Goal: Transaction & Acquisition: Purchase product/service

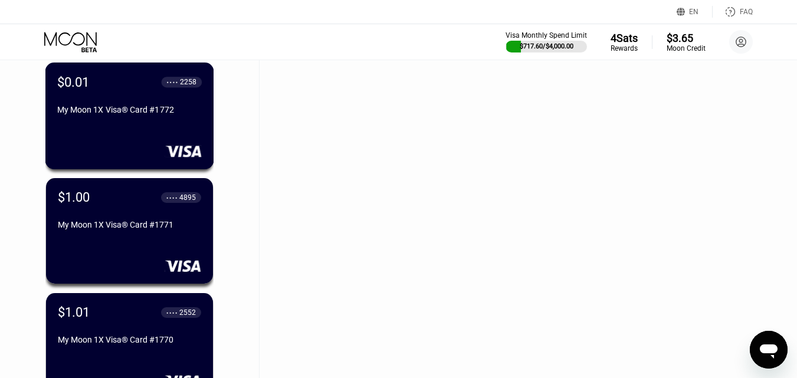
scroll to position [944, 0]
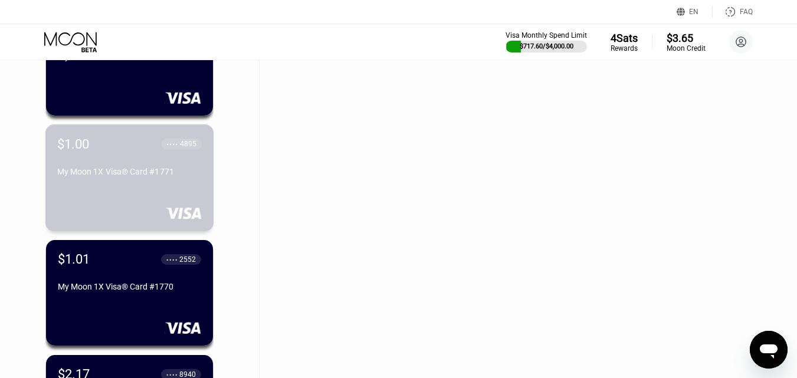
click at [119, 163] on div "$1.00 ● ● ● ● 4895 My Moon 1X Visa® Card #1771" at bounding box center [129, 158] width 145 height 45
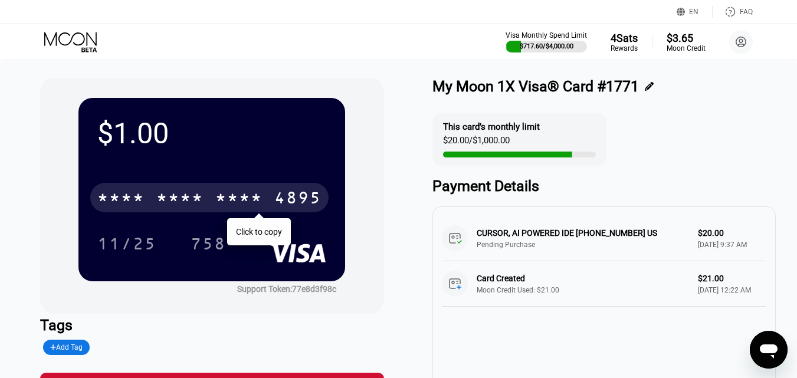
click at [197, 196] on div "* * * *" at bounding box center [179, 199] width 47 height 19
click at [66, 43] on icon at bounding box center [71, 42] width 55 height 21
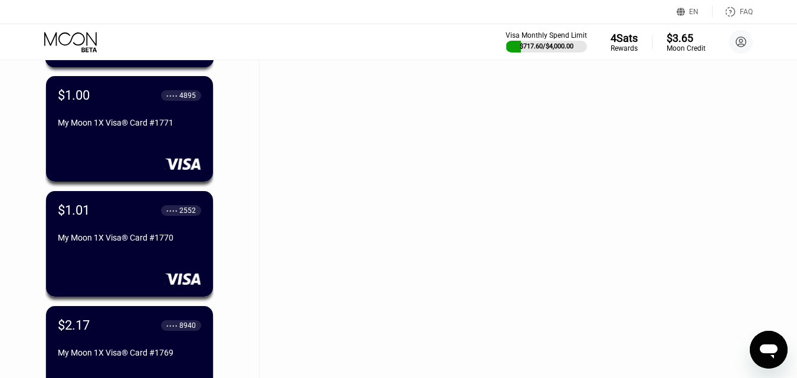
scroll to position [1063, 0]
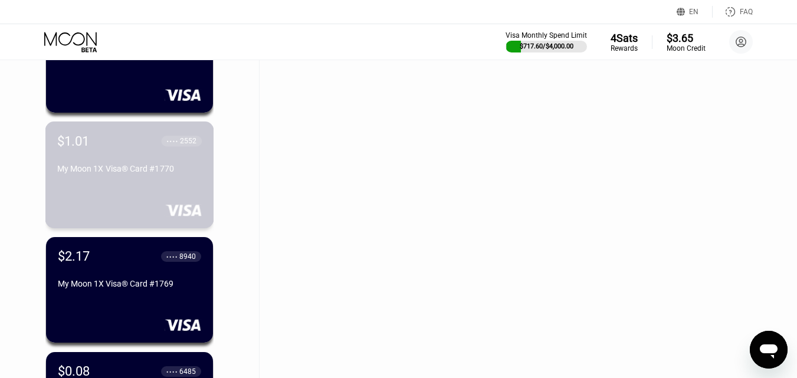
click at [132, 158] on div "$1.01 ● ● ● ● 2552 My Moon 1X Visa® Card #1770" at bounding box center [129, 155] width 145 height 45
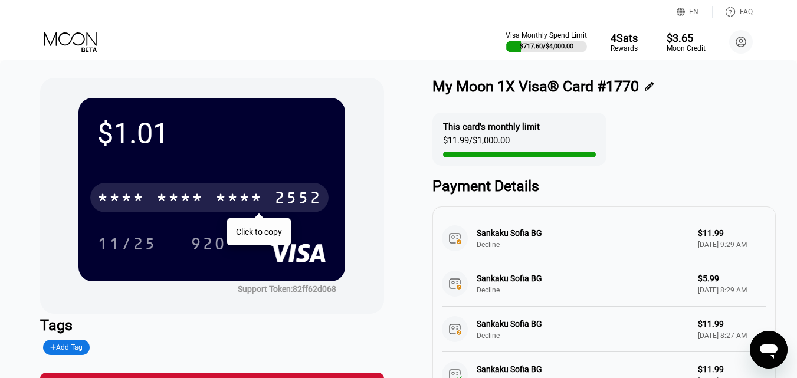
click at [182, 198] on div "* * * *" at bounding box center [179, 199] width 47 height 19
click at [80, 49] on icon at bounding box center [71, 42] width 55 height 21
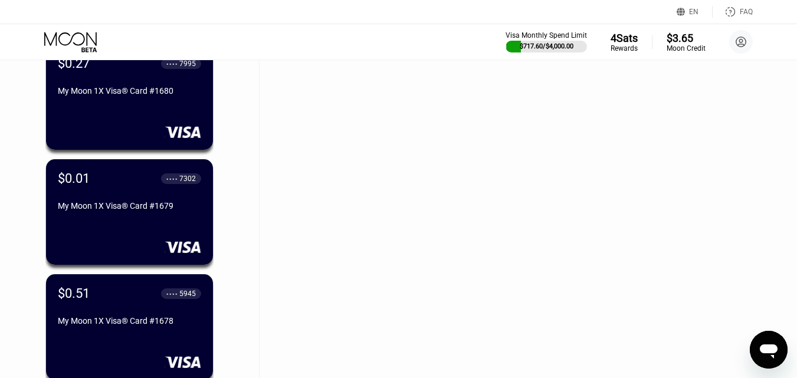
scroll to position [11501, 0]
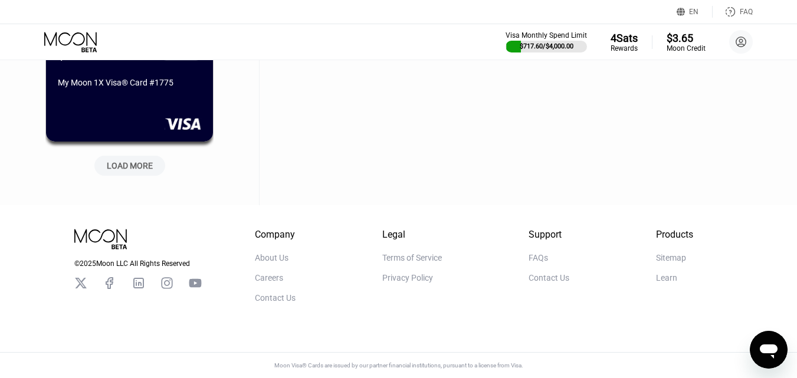
scroll to position [583, 0]
click at [129, 162] on div "LOAD MORE" at bounding box center [130, 166] width 46 height 11
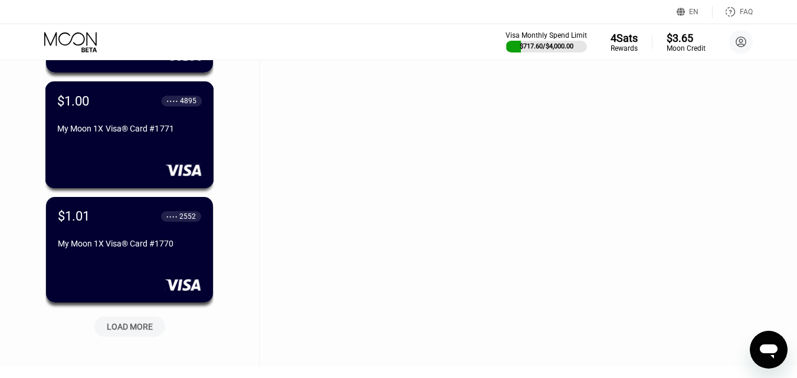
scroll to position [1114, 0]
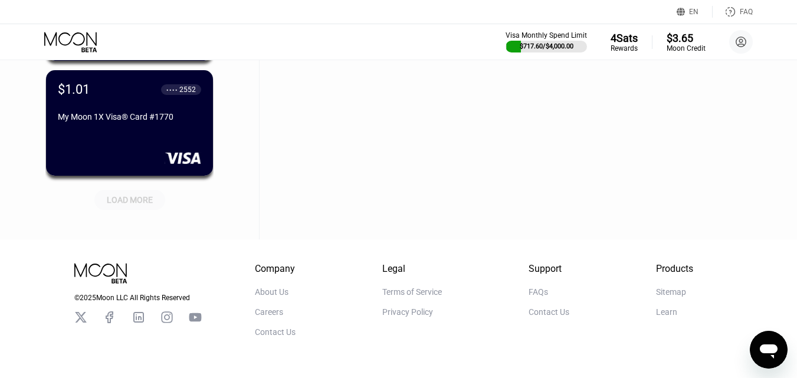
click at [129, 200] on div "LOAD MORE" at bounding box center [130, 200] width 46 height 11
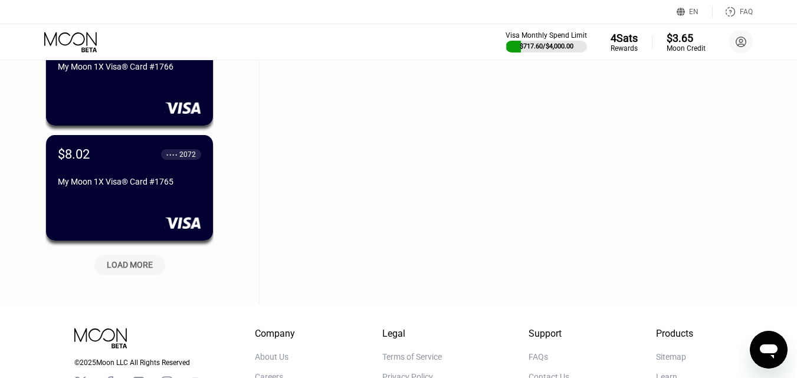
scroll to position [1646, 0]
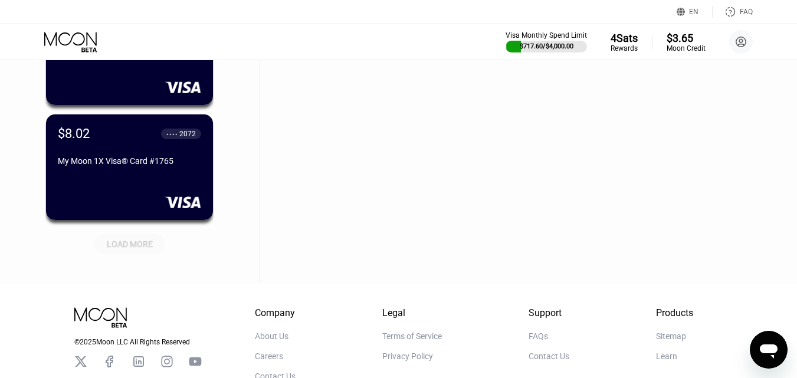
click at [124, 249] on div "LOAD MORE" at bounding box center [130, 244] width 46 height 11
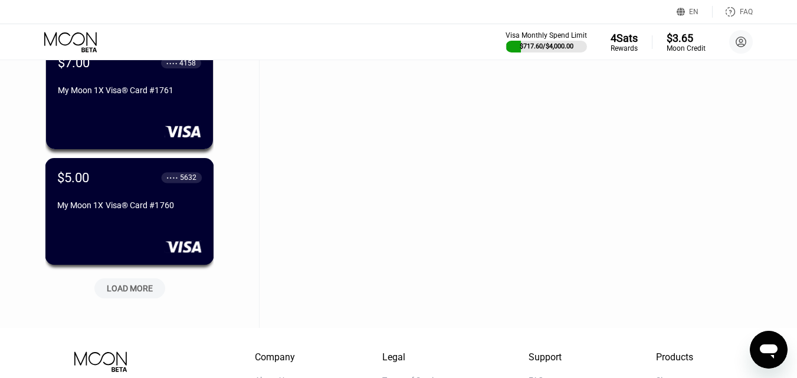
scroll to position [2236, 0]
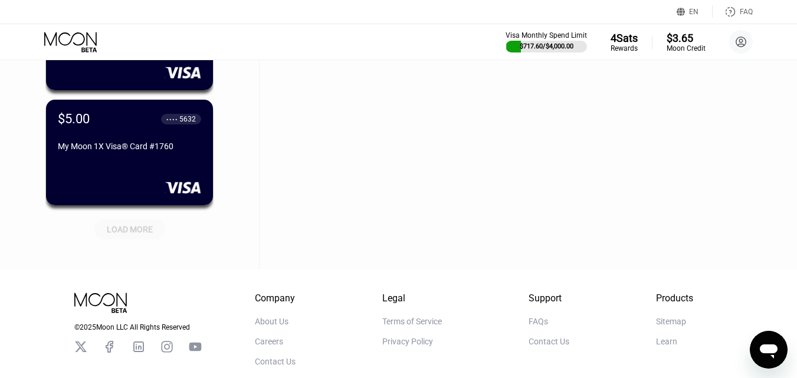
click at [133, 229] on div "LOAD MORE" at bounding box center [130, 229] width 46 height 11
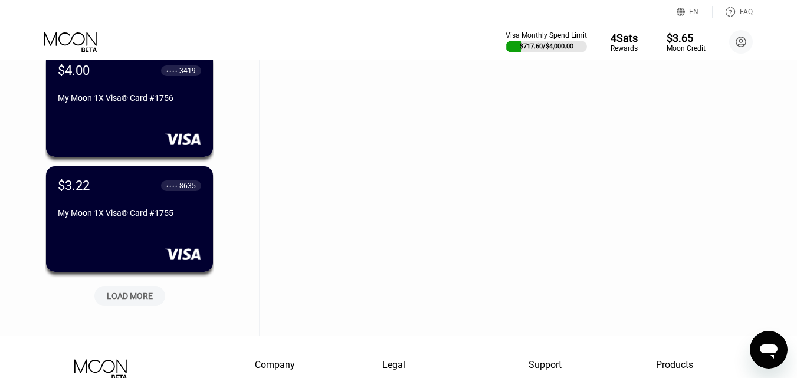
scroll to position [2826, 0]
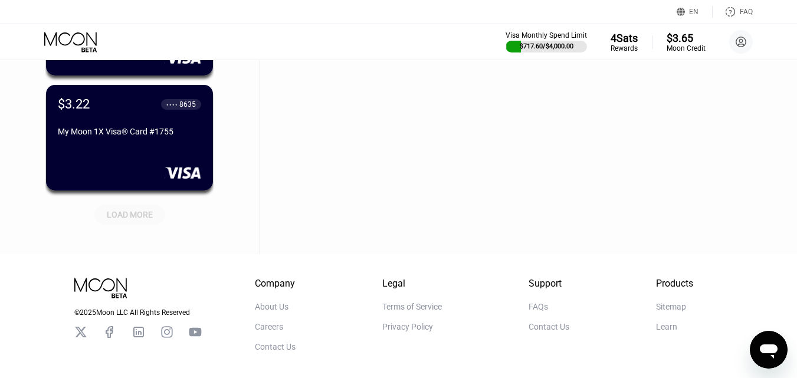
click at [135, 211] on div "LOAD MORE" at bounding box center [130, 215] width 46 height 11
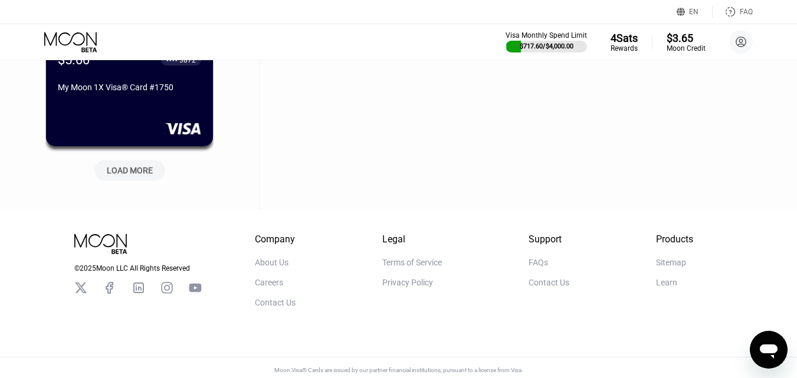
scroll to position [3461, 0]
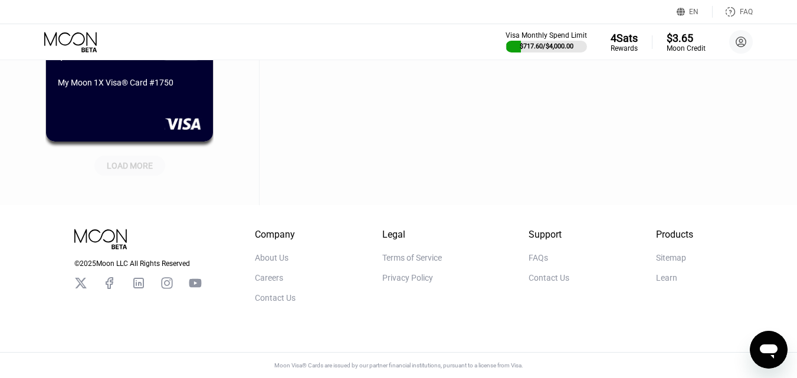
click at [148, 161] on div "LOAD MORE" at bounding box center [130, 166] width 46 height 11
click at [146, 161] on div "LOAD MORE" at bounding box center [130, 166] width 46 height 11
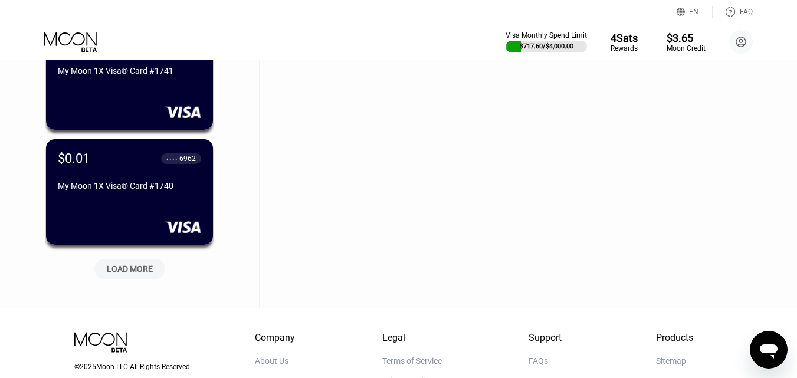
scroll to position [4568, 0]
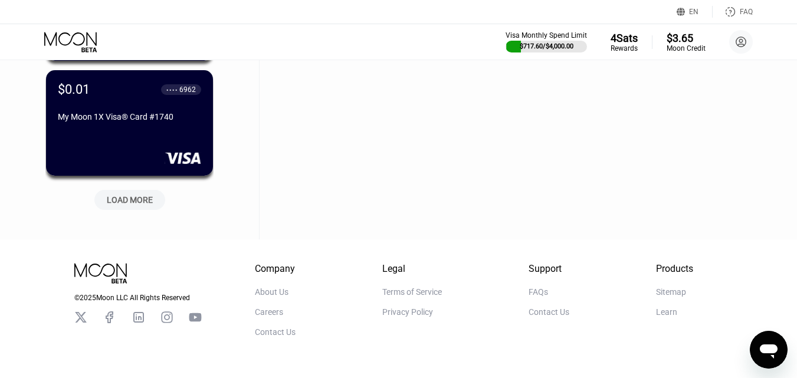
click at [128, 205] on div "LOAD MORE" at bounding box center [130, 200] width 46 height 11
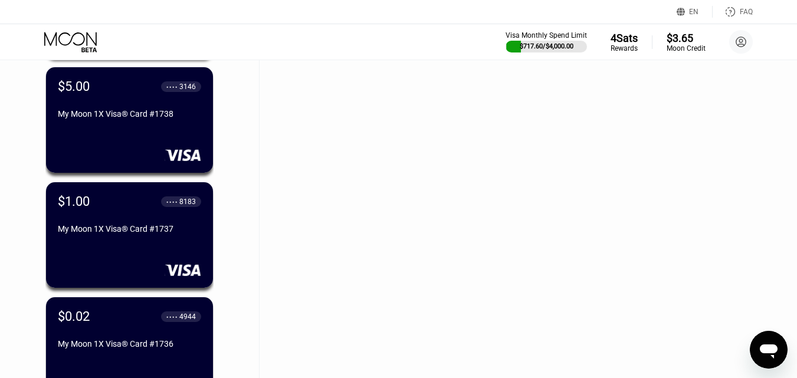
scroll to position [4804, 0]
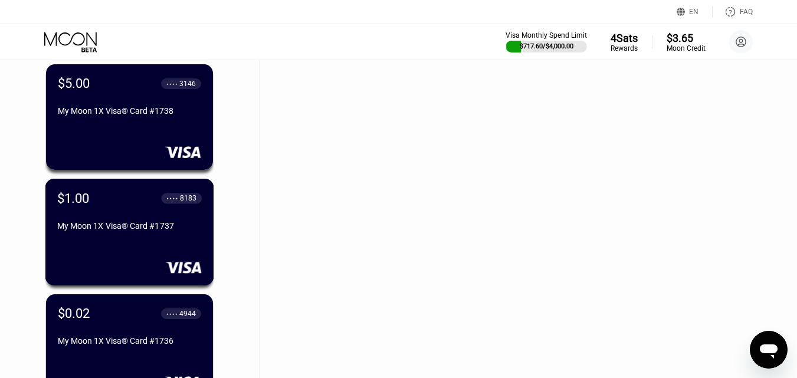
click at [133, 227] on div "My Moon 1X Visa® Card #1737" at bounding box center [129, 225] width 145 height 9
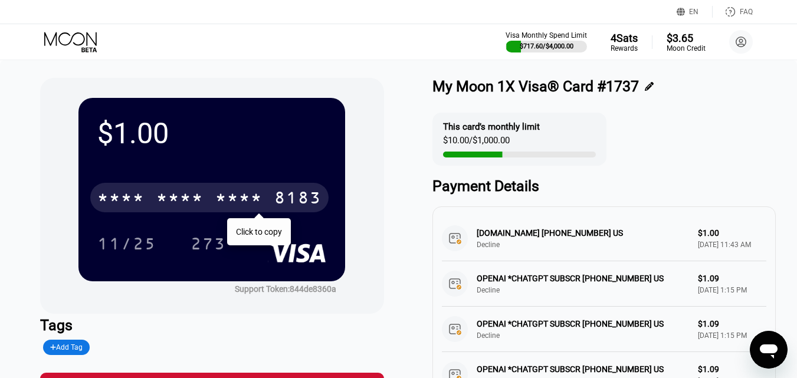
click at [205, 199] on div "* * * * * * * * * * * * 8183" at bounding box center [209, 198] width 238 height 30
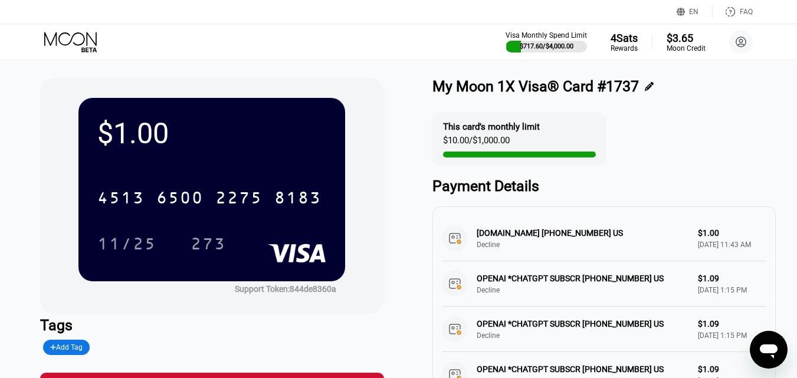
click at [68, 37] on icon at bounding box center [71, 42] width 55 height 21
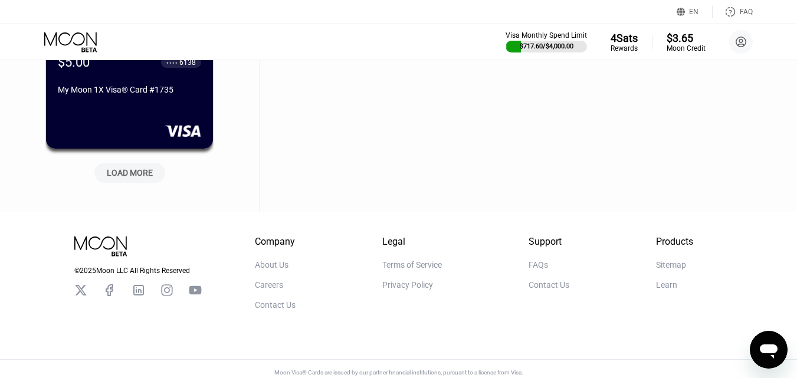
scroll to position [5173, 0]
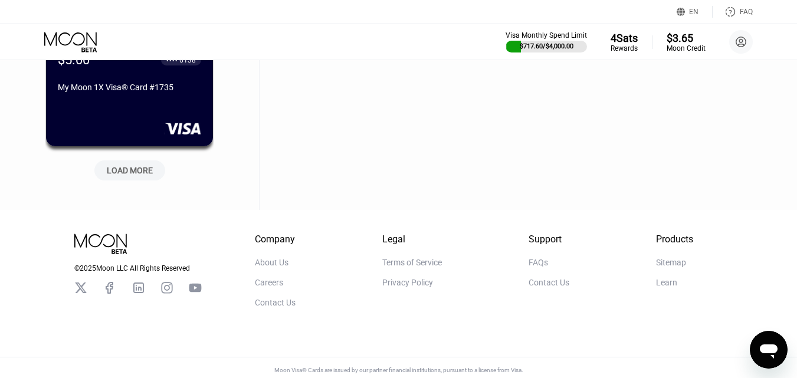
click at [128, 176] on div "LOAD MORE" at bounding box center [130, 170] width 46 height 11
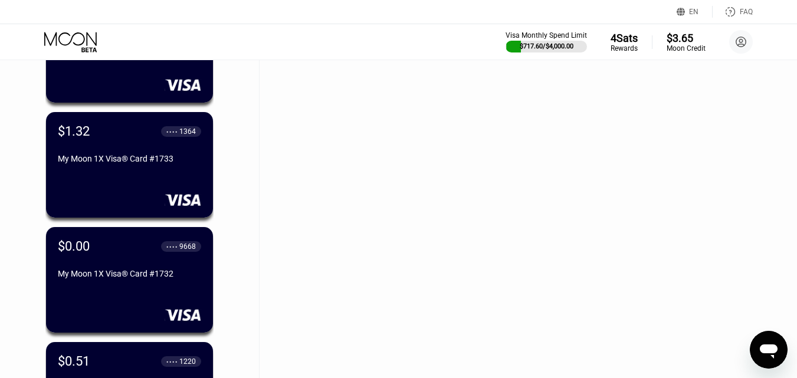
scroll to position [5350, 0]
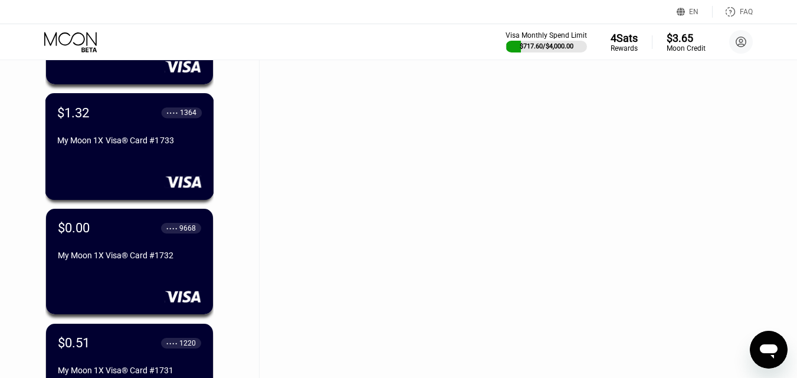
click at [139, 169] on div "$1.32 ● ● ● ● 1364 My Moon 1X Visa® Card #1733" at bounding box center [129, 146] width 169 height 107
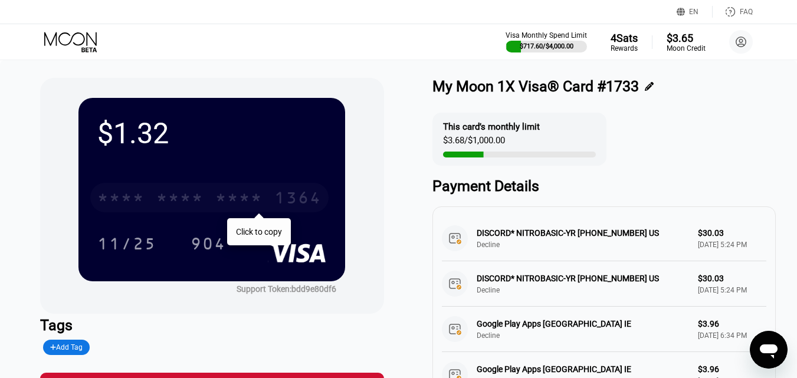
click at [149, 198] on div "* * * * * * * * * * * * 1364" at bounding box center [209, 198] width 238 height 30
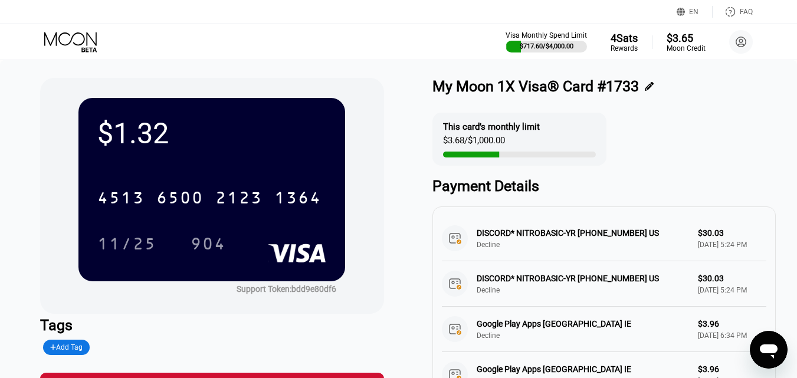
click at [79, 39] on icon at bounding box center [71, 42] width 55 height 21
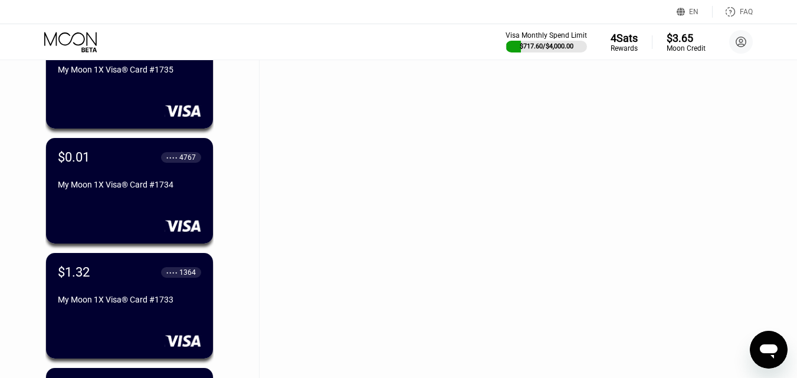
scroll to position [5186, 0]
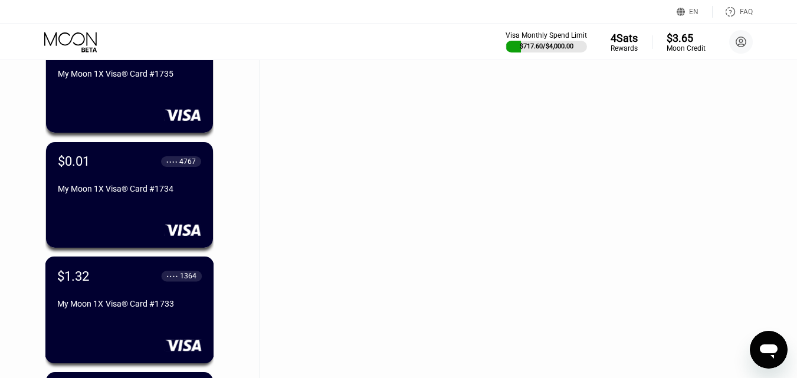
click at [117, 282] on div "$1.32 ● ● ● ● 1364" at bounding box center [129, 276] width 145 height 15
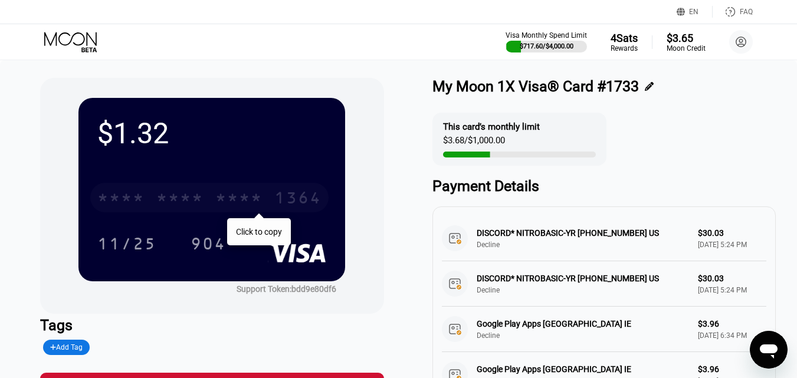
click at [183, 207] on div "* * * *" at bounding box center [179, 199] width 47 height 19
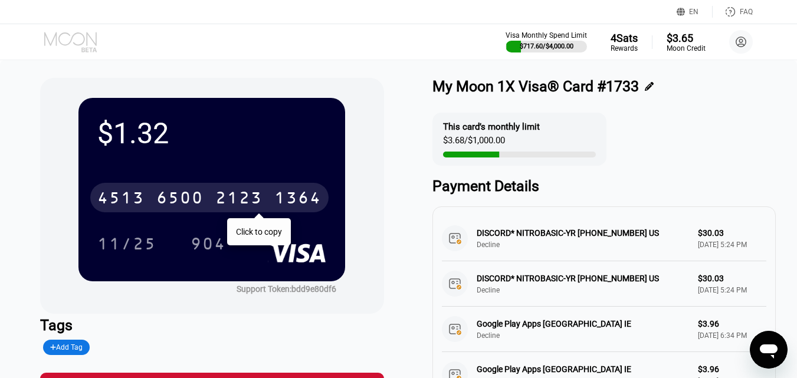
click at [74, 45] on icon at bounding box center [71, 42] width 55 height 21
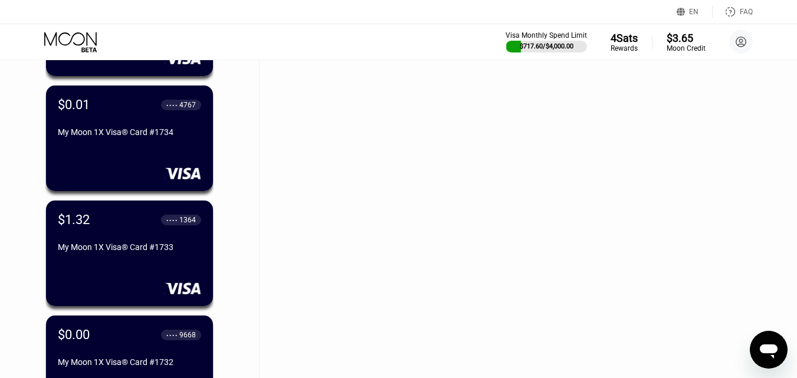
scroll to position [5665, 0]
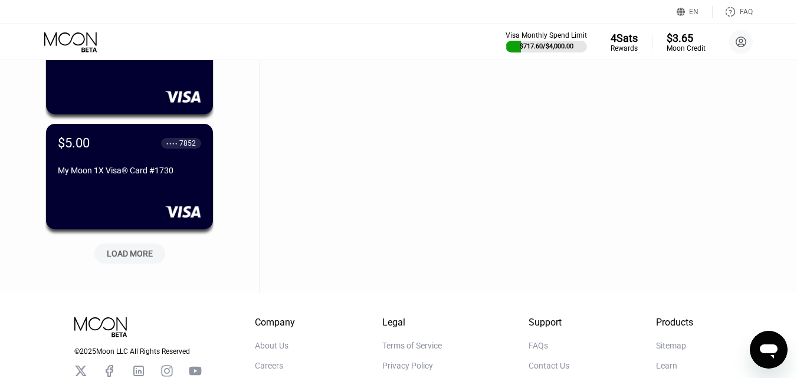
click at [123, 259] on div "LOAD MORE" at bounding box center [130, 254] width 46 height 11
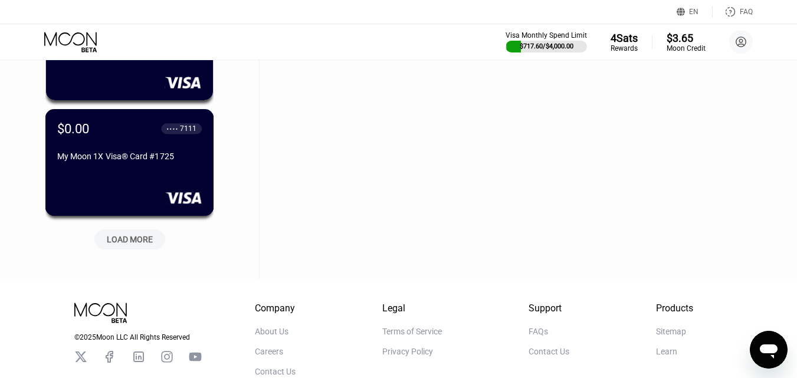
scroll to position [6255, 0]
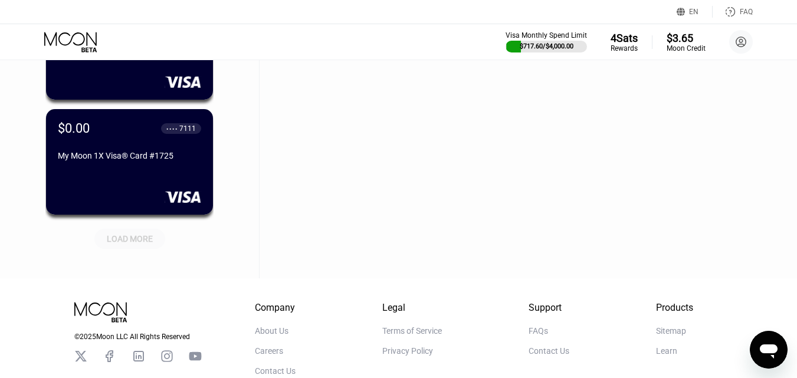
click at [129, 238] on div "LOAD MORE" at bounding box center [130, 239] width 46 height 11
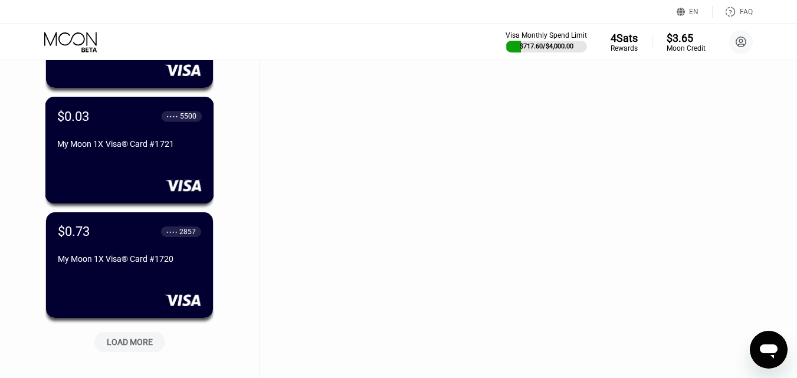
scroll to position [6846, 0]
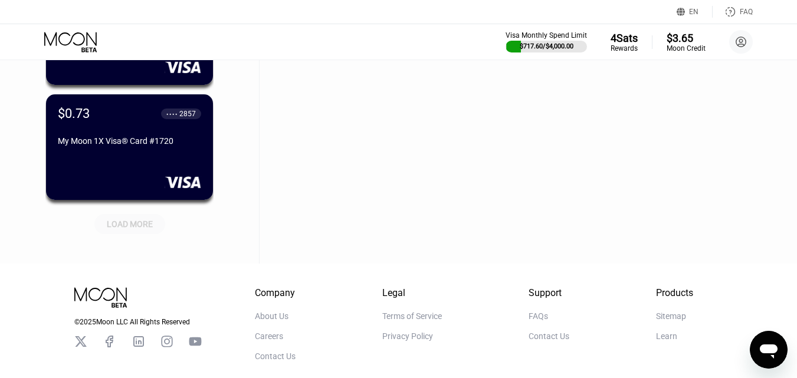
click at [126, 221] on div "LOAD MORE" at bounding box center [130, 224] width 46 height 11
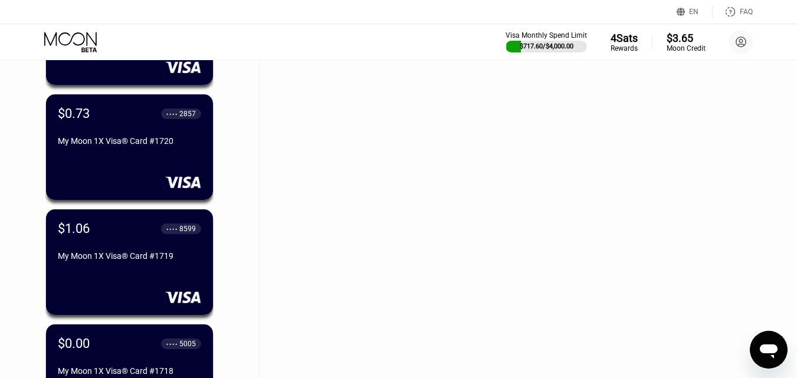
scroll to position [6964, 0]
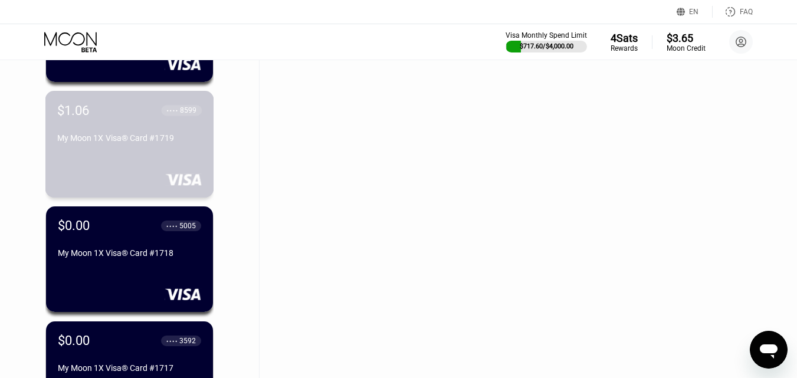
click at [143, 162] on div "$1.06 ● ● ● ● 8599 My Moon 1X Visa® Card #1719" at bounding box center [129, 144] width 169 height 107
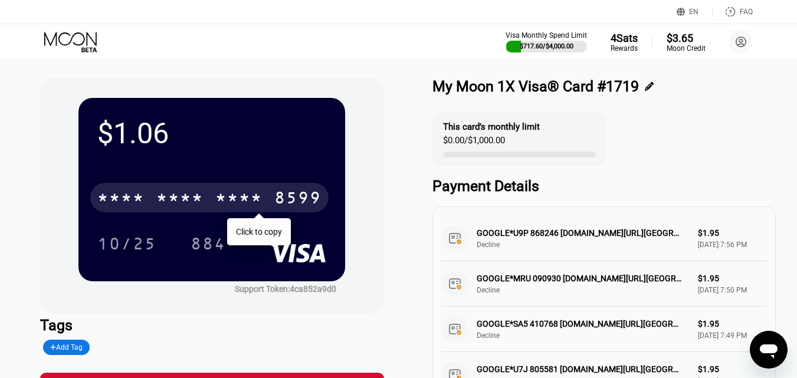
click at [128, 193] on div "* * * *" at bounding box center [120, 199] width 47 height 19
click at [82, 40] on icon at bounding box center [71, 42] width 55 height 21
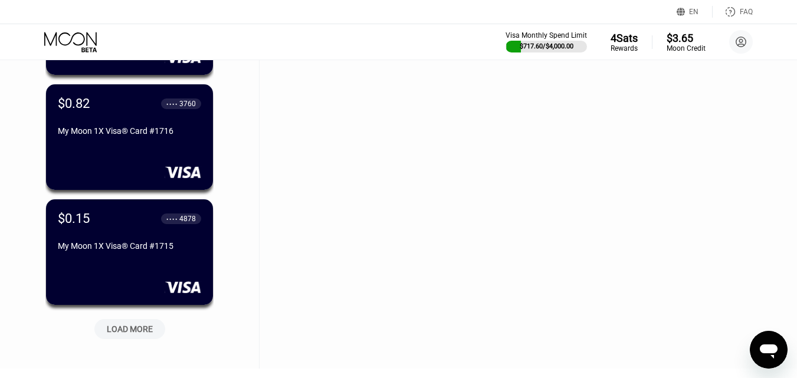
scroll to position [7375, 0]
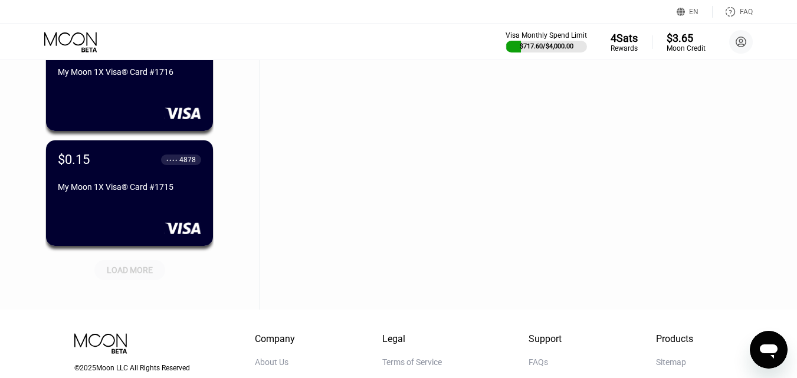
click at [131, 276] on div "LOAD MORE" at bounding box center [130, 270] width 46 height 11
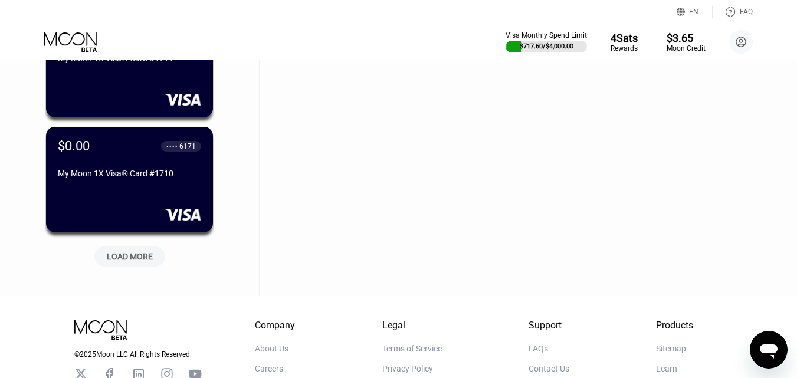
scroll to position [7965, 0]
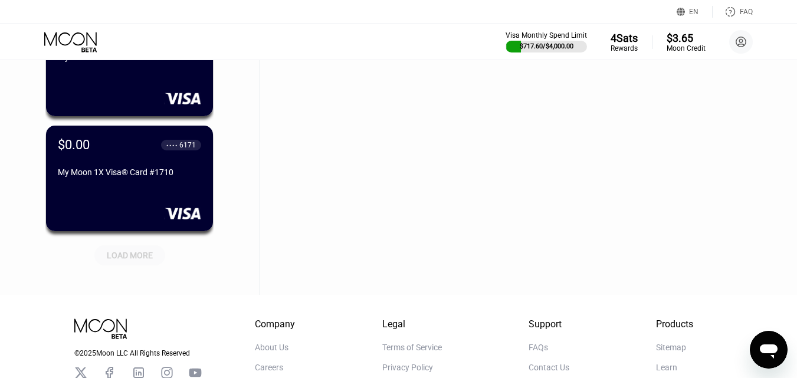
click at [136, 257] on div "LOAD MORE" at bounding box center [130, 255] width 46 height 11
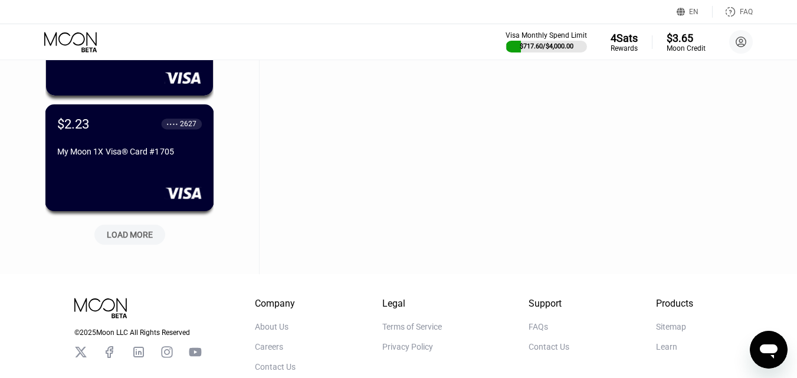
scroll to position [8641, 0]
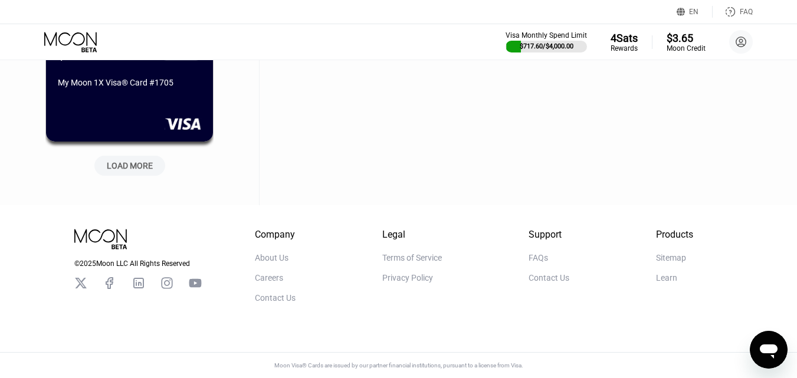
click at [135, 164] on div "LOAD MORE" at bounding box center [130, 166] width 46 height 11
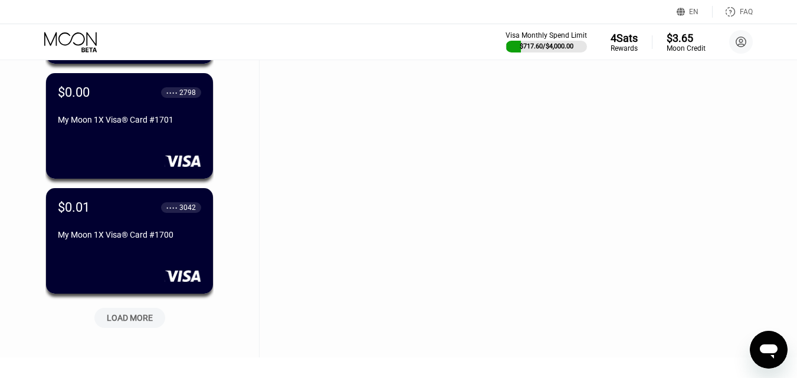
scroll to position [9172, 0]
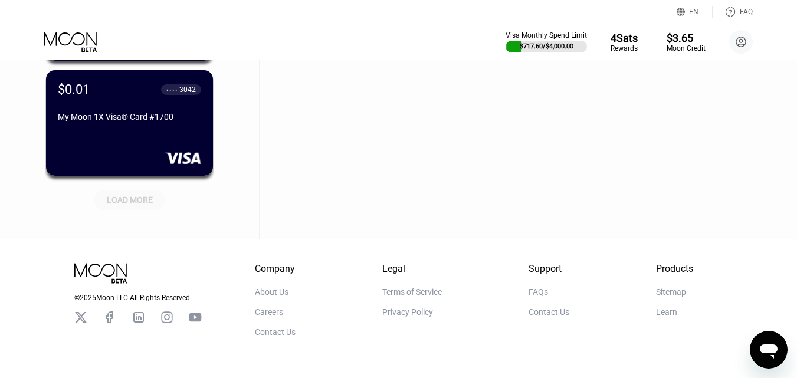
click at [135, 201] on div "LOAD MORE" at bounding box center [130, 200] width 46 height 11
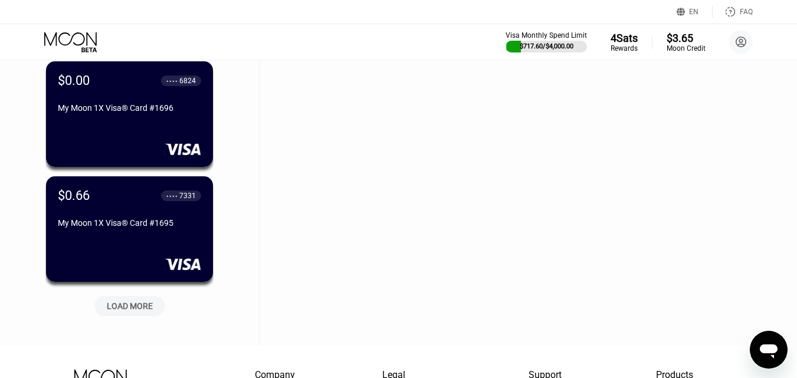
scroll to position [9703, 0]
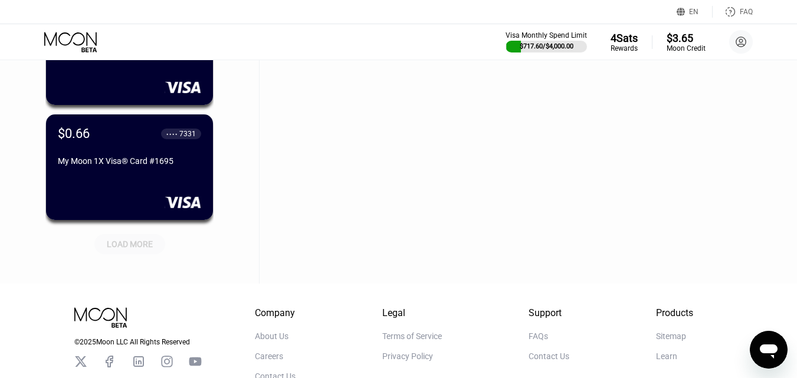
click at [128, 250] on div "LOAD MORE" at bounding box center [130, 244] width 46 height 11
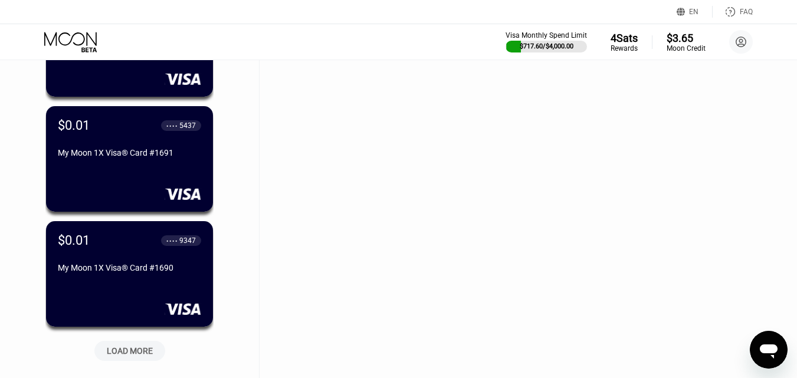
scroll to position [10235, 0]
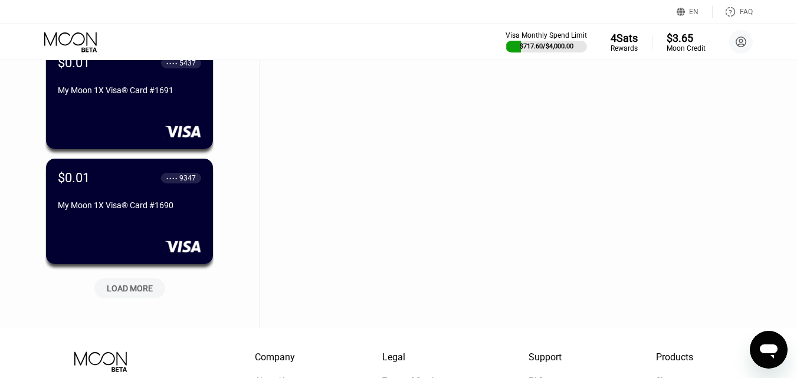
click at [138, 289] on div "LOAD MORE" at bounding box center [130, 288] width 46 height 11
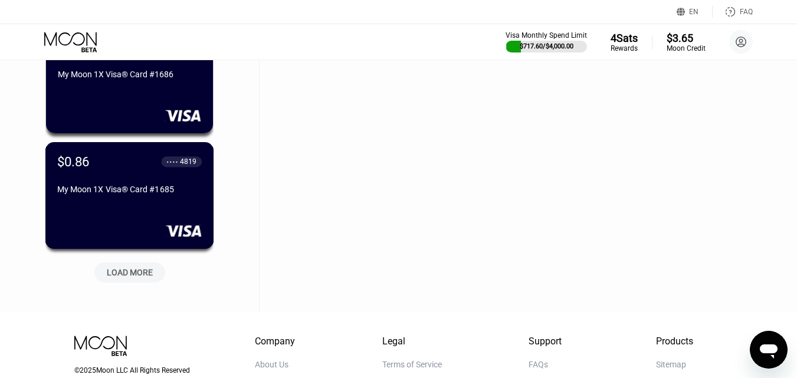
scroll to position [10884, 0]
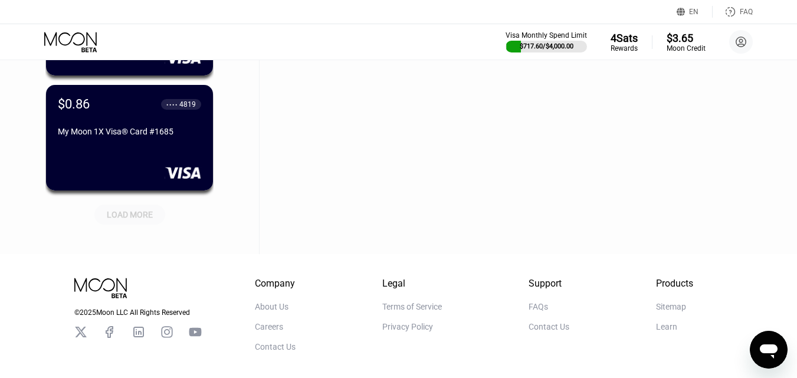
click at [137, 218] on div "LOAD MORE" at bounding box center [130, 215] width 46 height 11
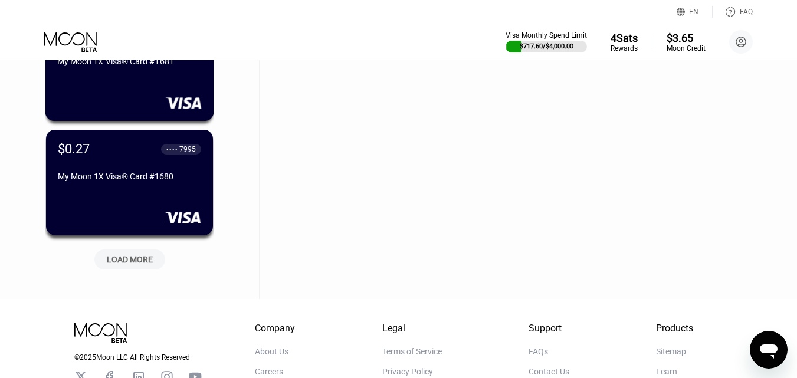
scroll to position [11415, 0]
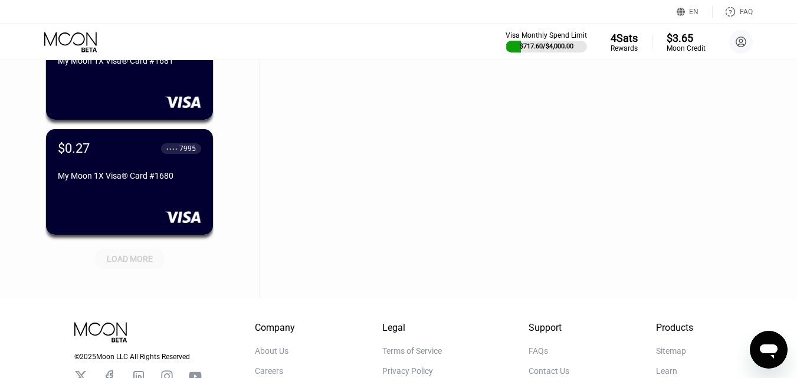
click at [125, 257] on div "LOAD MORE" at bounding box center [130, 259] width 46 height 11
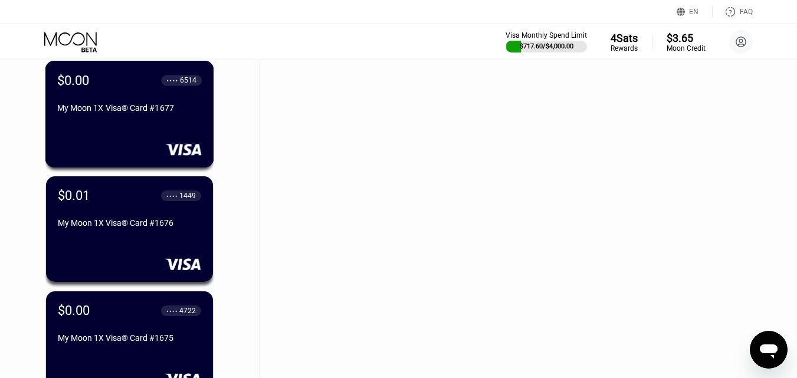
scroll to position [12005, 0]
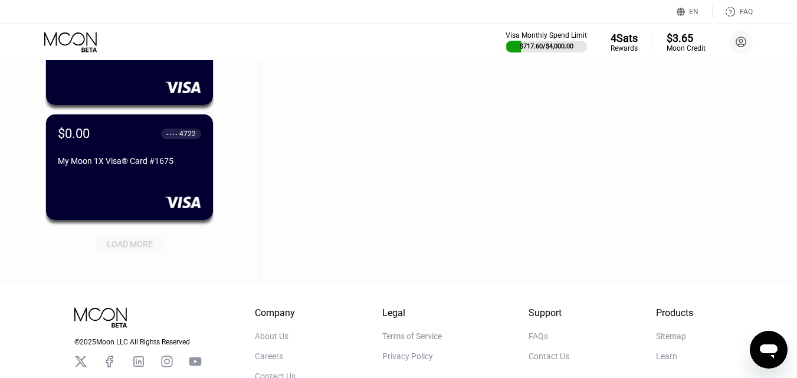
click at [139, 242] on div "LOAD MORE" at bounding box center [130, 244] width 46 height 11
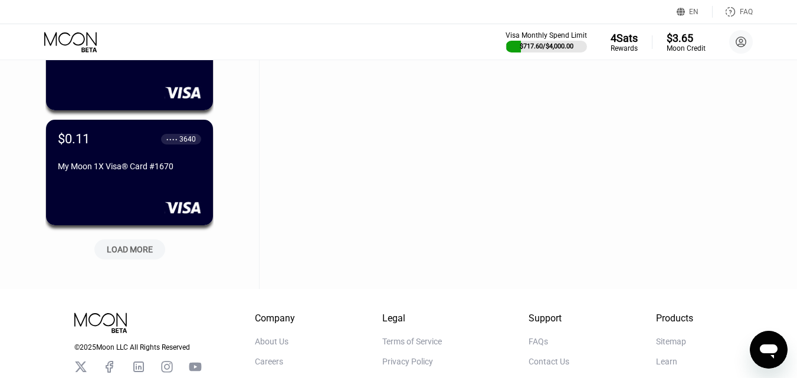
scroll to position [12655, 0]
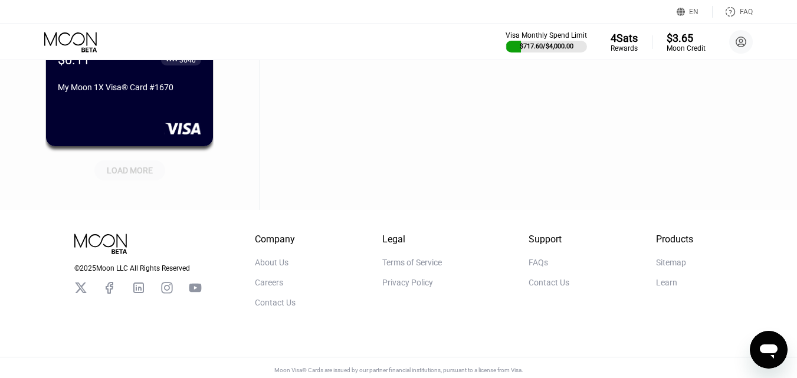
click at [133, 170] on div "LOAD MORE" at bounding box center [130, 170] width 46 height 11
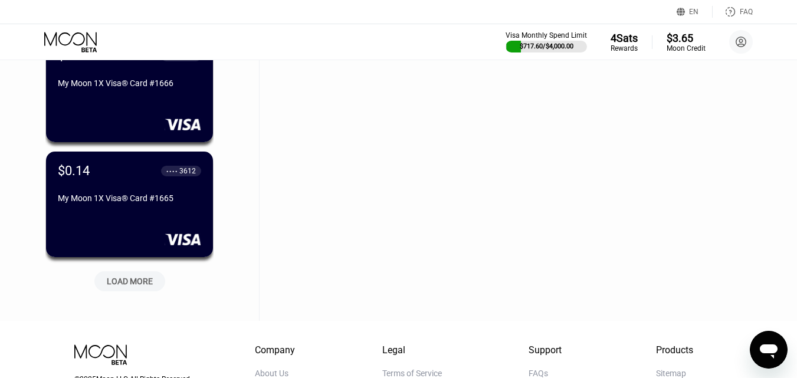
scroll to position [13186, 0]
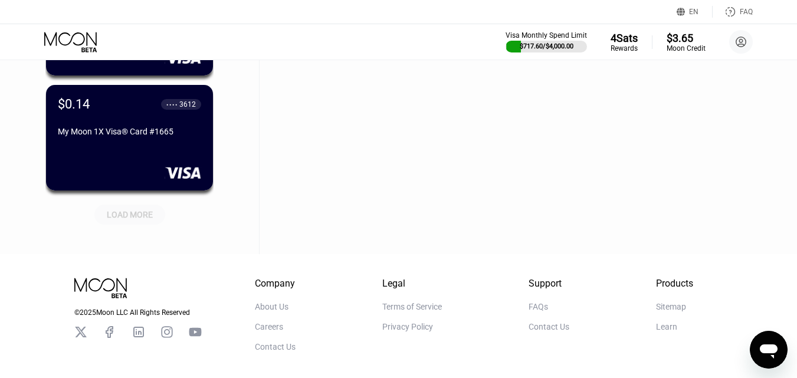
click at [136, 214] on div "LOAD MORE" at bounding box center [130, 215] width 46 height 11
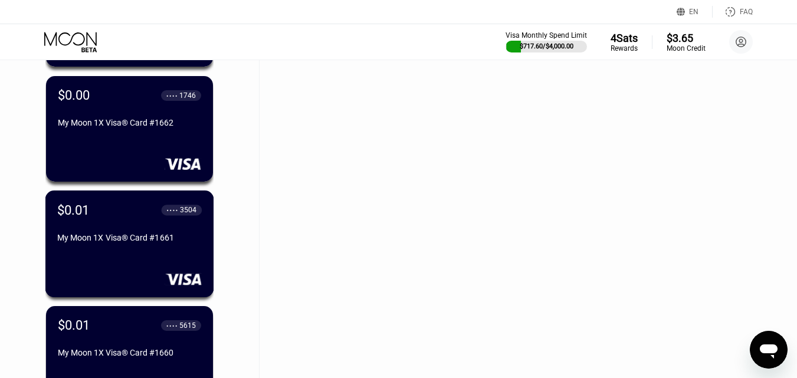
scroll to position [13717, 0]
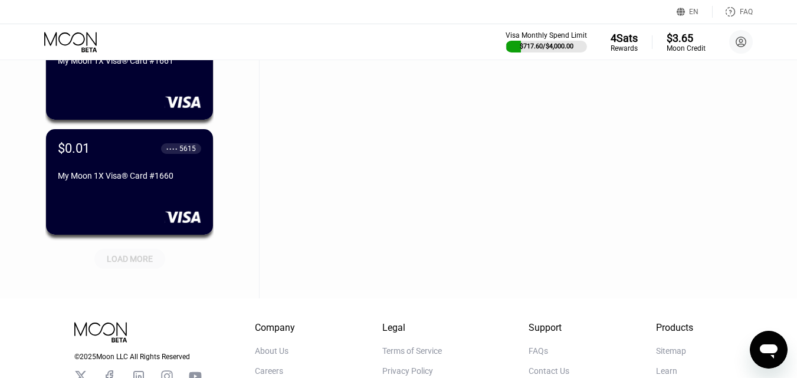
click at [139, 260] on div "LOAD MORE" at bounding box center [130, 259] width 46 height 11
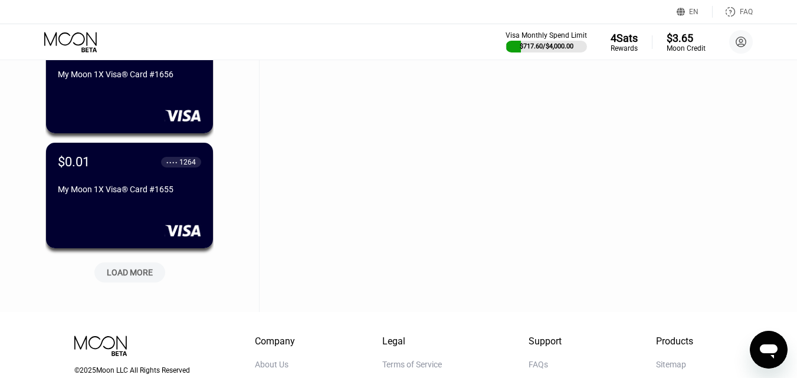
scroll to position [14308, 0]
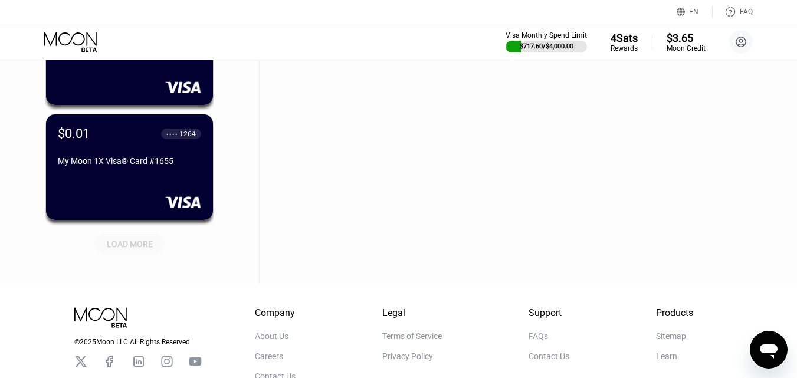
click at [142, 244] on div "LOAD MORE" at bounding box center [130, 244] width 46 height 11
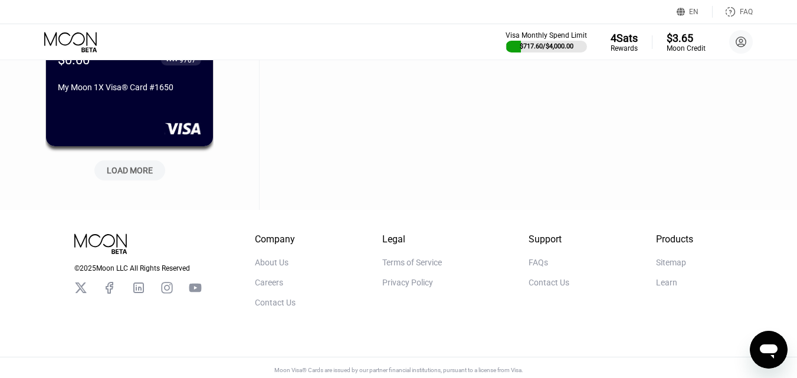
scroll to position [14898, 0]
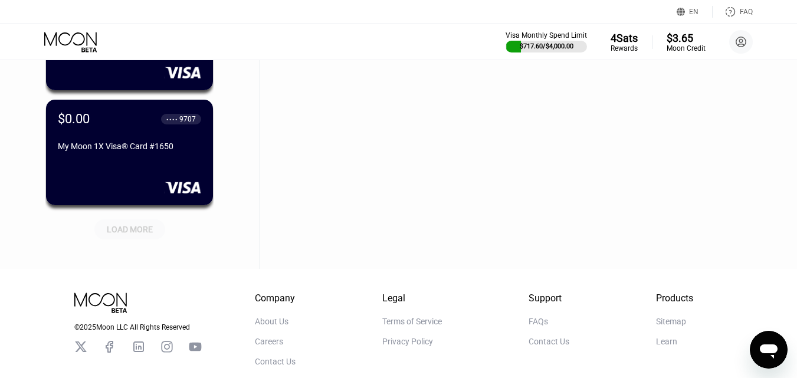
click at [126, 228] on div "LOAD MORE" at bounding box center [130, 229] width 46 height 11
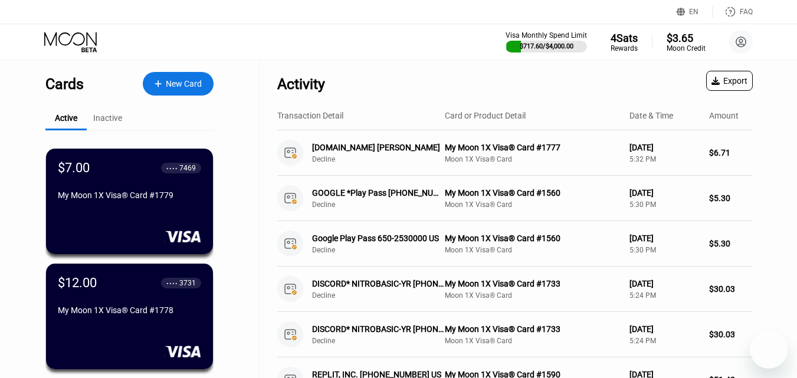
scroll to position [16610, 0]
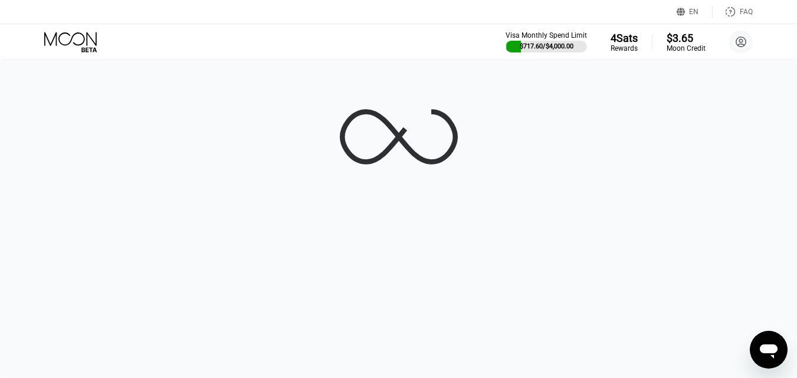
scroll to position [0, 0]
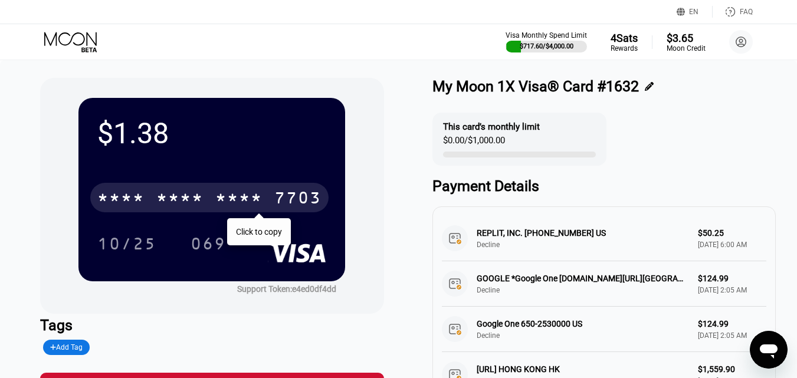
drag, startPoint x: 174, startPoint y: 193, endPoint x: 107, endPoint y: 5, distance: 199.0
click at [175, 192] on div "* * * *" at bounding box center [179, 199] width 47 height 19
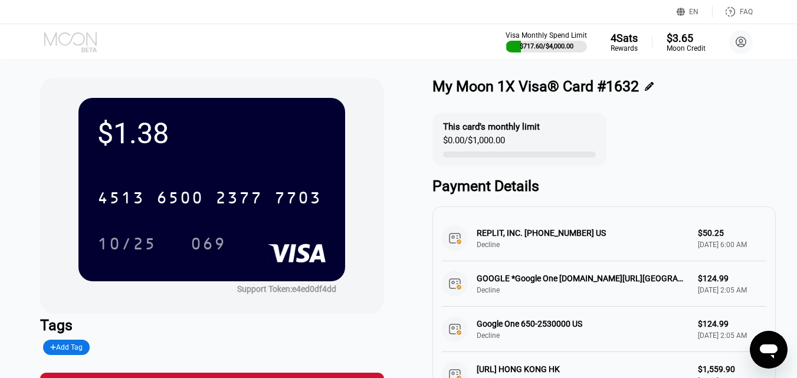
click at [79, 42] on icon at bounding box center [71, 42] width 55 height 21
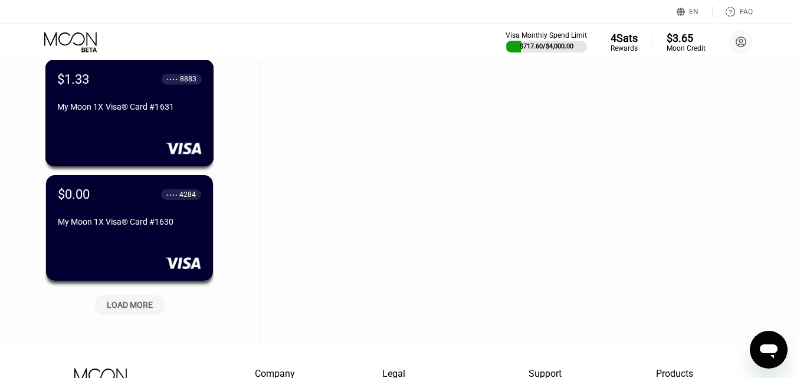
scroll to position [17042, 0]
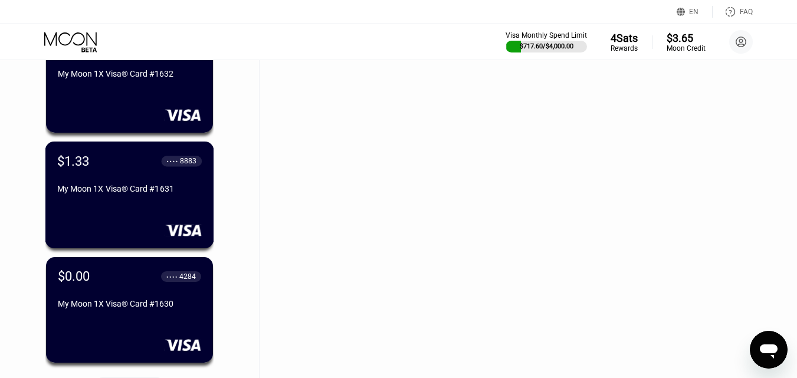
click at [135, 191] on div "My Moon 1X Visa® Card #1631" at bounding box center [129, 188] width 145 height 9
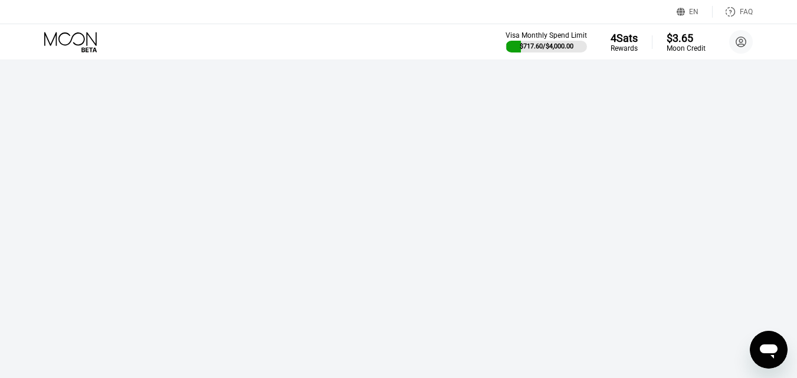
scroll to position [0, 0]
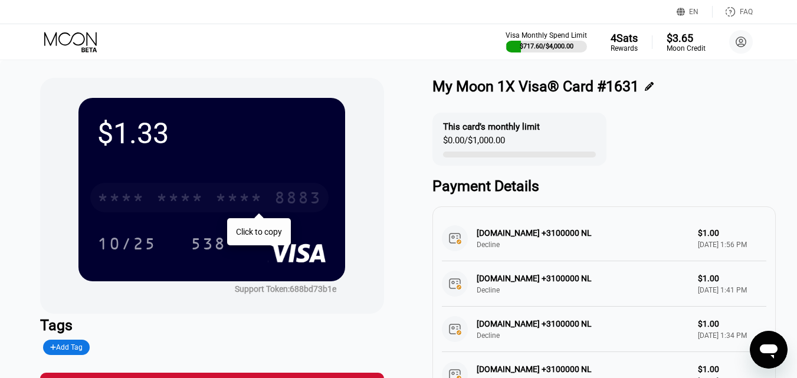
click at [207, 200] on div "* * * * * * * * * * * * 8883" at bounding box center [209, 198] width 238 height 30
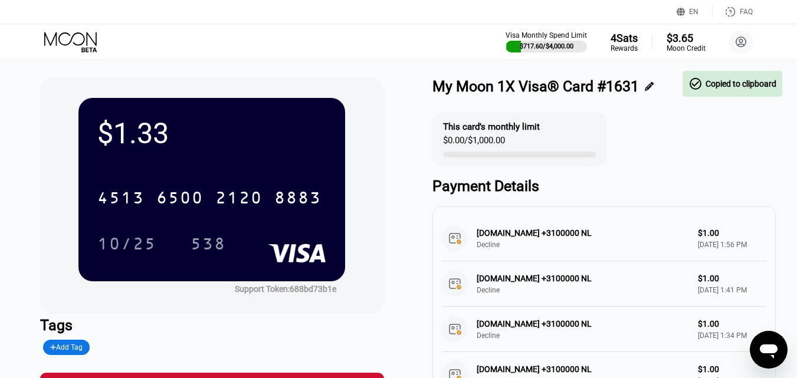
click at [70, 46] on icon at bounding box center [71, 42] width 55 height 21
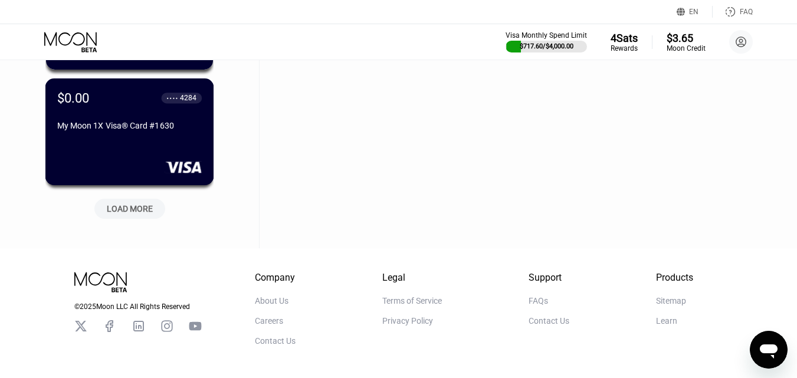
scroll to position [17223, 0]
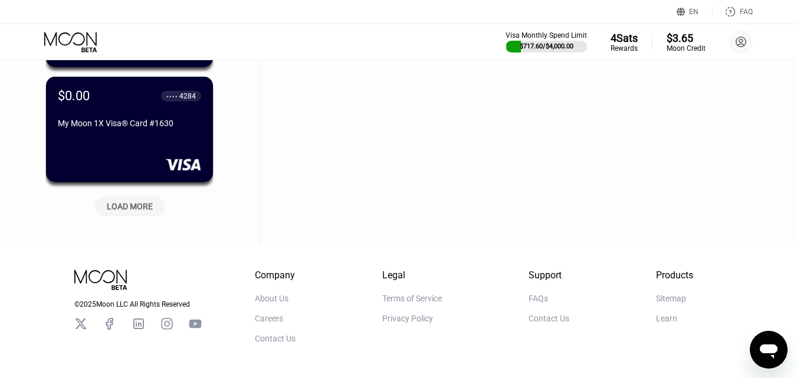
click at [132, 212] on div "LOAD MORE" at bounding box center [130, 206] width 46 height 11
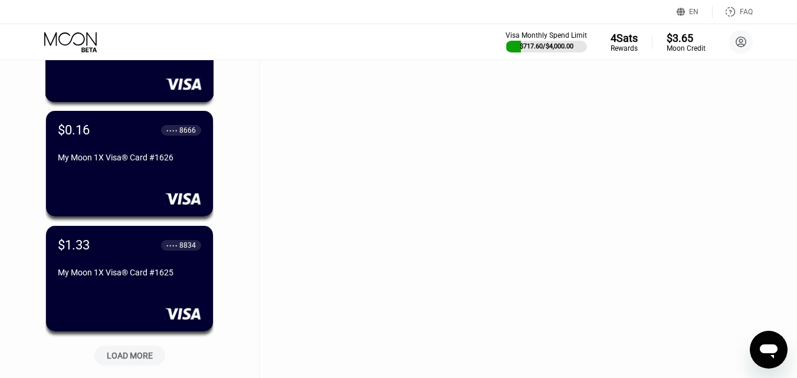
scroll to position [17695, 0]
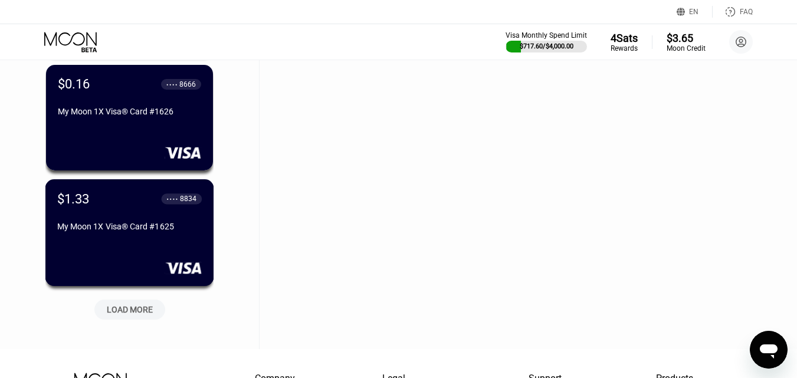
click at [137, 216] on div "$1.33 ● ● ● ● 8834 My Moon 1X Visa® Card #1625" at bounding box center [129, 213] width 145 height 45
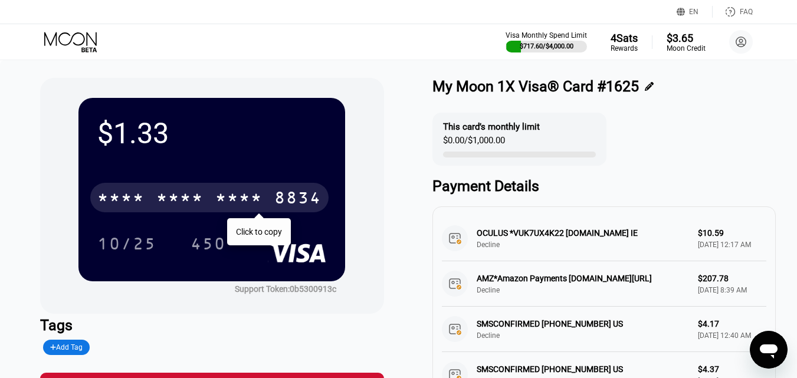
click at [146, 201] on div "* * * * * * * * * * * * 8834" at bounding box center [209, 198] width 238 height 30
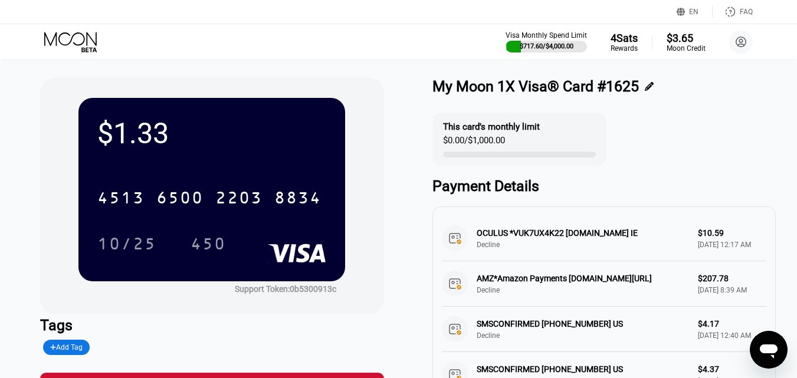
click at [53, 35] on icon at bounding box center [71, 42] width 55 height 21
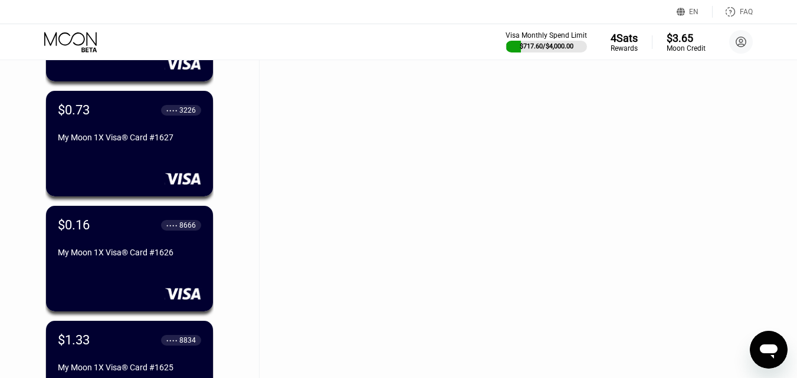
scroll to position [17790, 0]
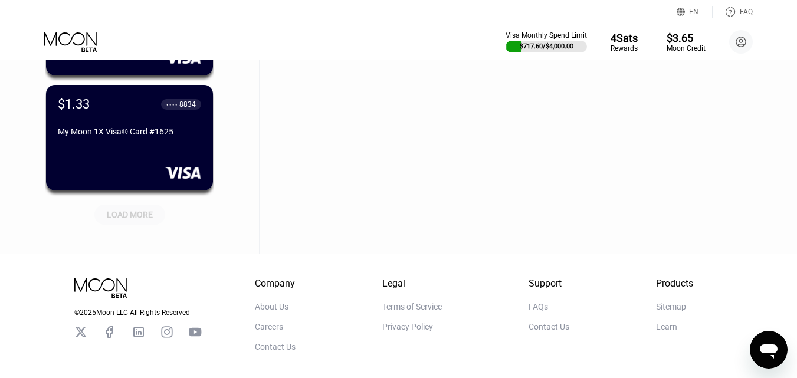
click at [142, 213] on div "LOAD MORE" at bounding box center [130, 215] width 46 height 11
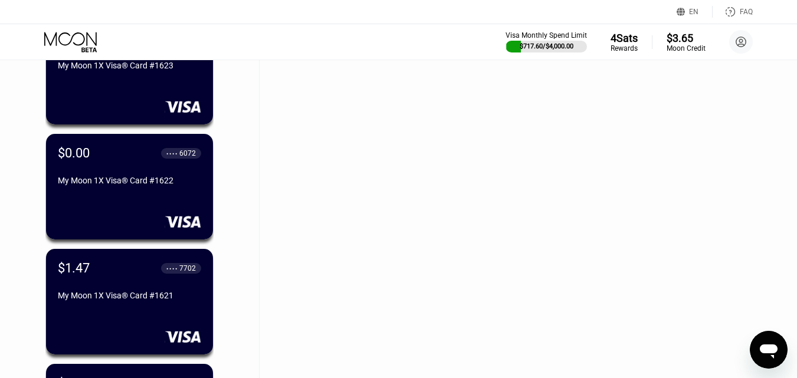
scroll to position [18145, 0]
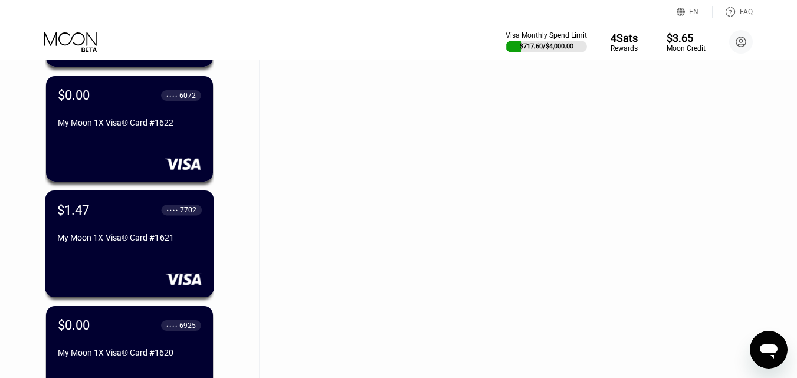
click at [157, 227] on div "$1.47 ● ● ● ● 7702 My Moon 1X Visa® Card #1621" at bounding box center [129, 224] width 145 height 45
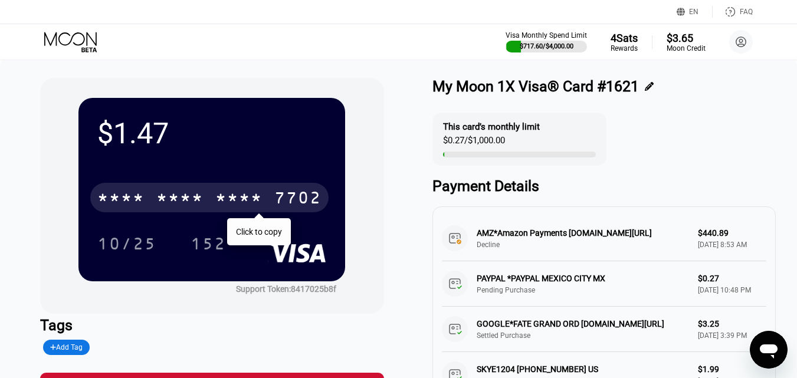
click at [185, 197] on div "* * * *" at bounding box center [179, 199] width 47 height 19
click at [77, 39] on icon at bounding box center [71, 42] width 55 height 21
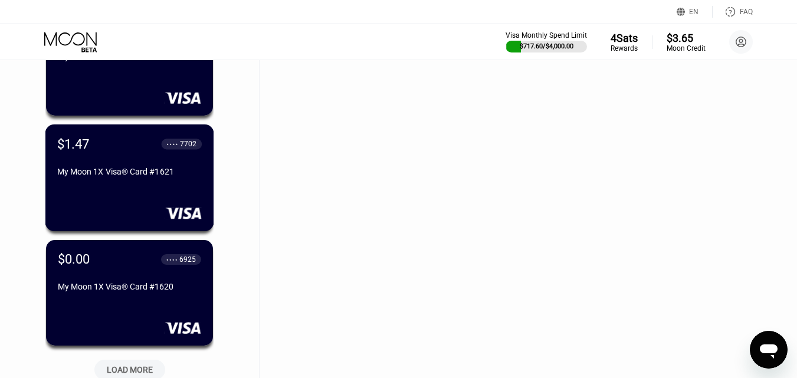
scroll to position [18388, 0]
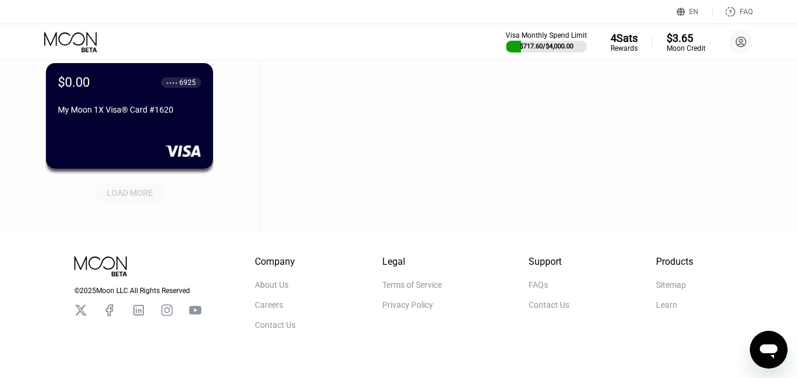
click at [129, 188] on div "LOAD MORE" at bounding box center [129, 193] width 71 height 20
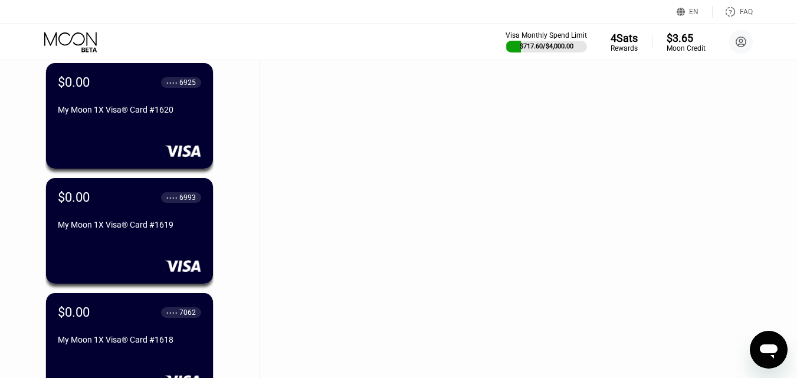
scroll to position [18978, 0]
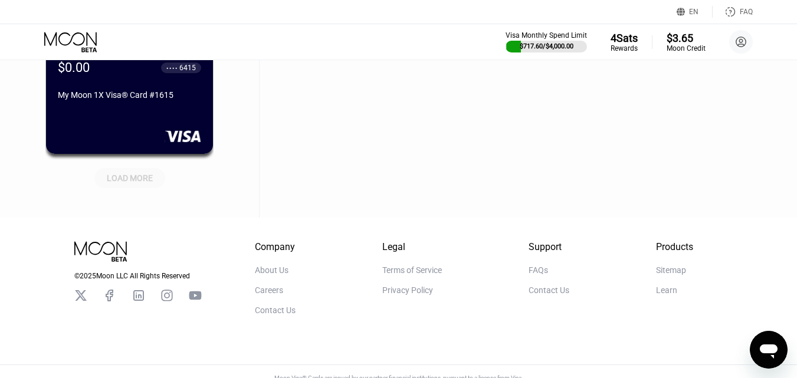
click at [149, 184] on div "LOAD MORE" at bounding box center [130, 178] width 46 height 11
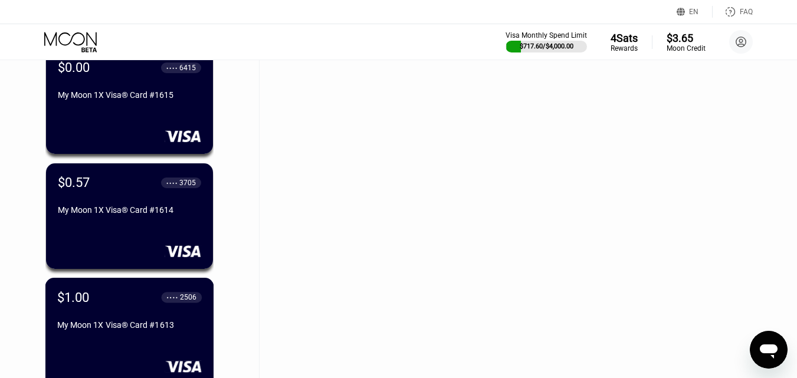
scroll to position [19155, 0]
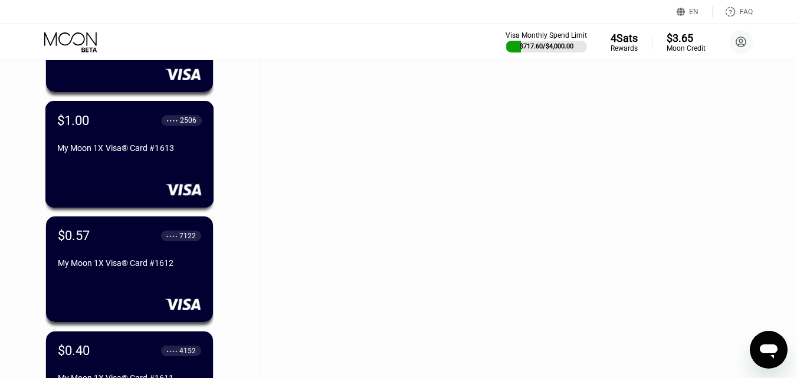
click at [158, 151] on div "My Moon 1X Visa® Card #1613" at bounding box center [129, 147] width 145 height 9
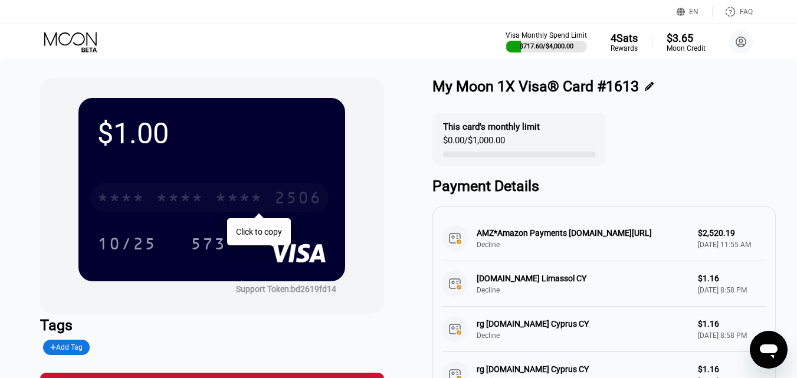
click at [216, 188] on div "* * * * * * * * * * * * 2506" at bounding box center [209, 198] width 238 height 30
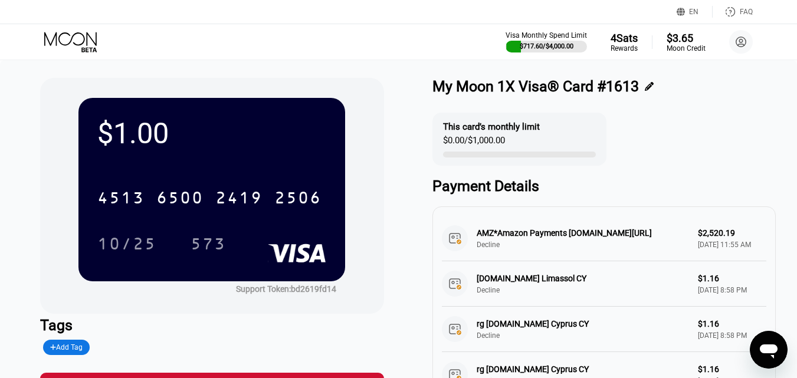
click at [74, 41] on icon at bounding box center [71, 42] width 55 height 21
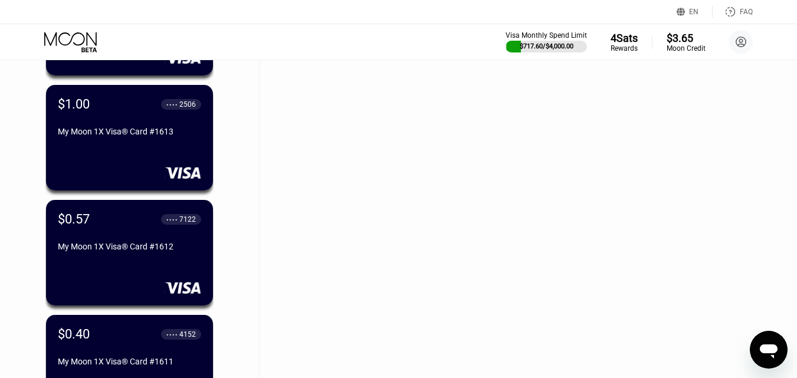
scroll to position [19221, 0]
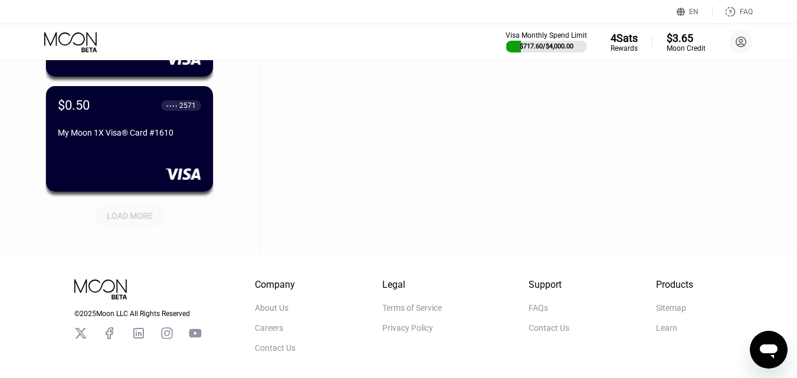
click at [147, 220] on div "LOAD MORE" at bounding box center [130, 216] width 46 height 11
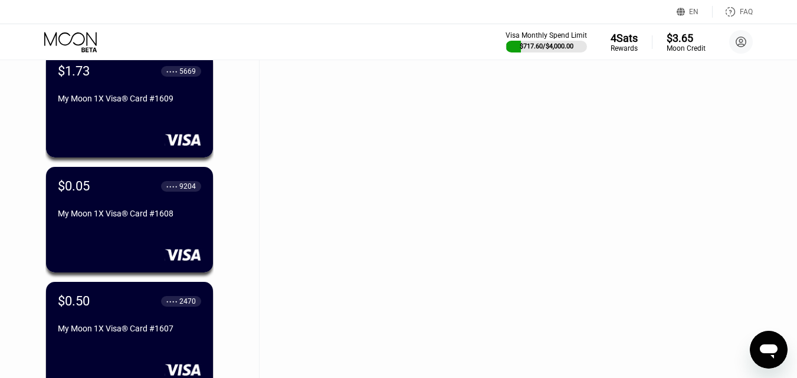
scroll to position [19693, 0]
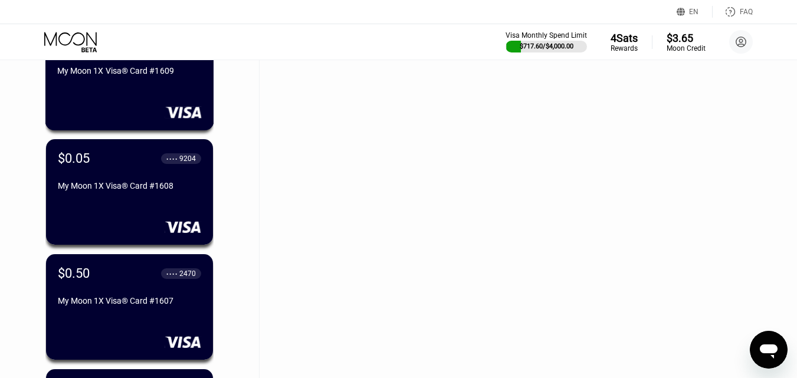
click at [161, 106] on div "$1.73 ● ● ● ● 5669 My Moon 1X Visa® Card #1609" at bounding box center [129, 77] width 169 height 107
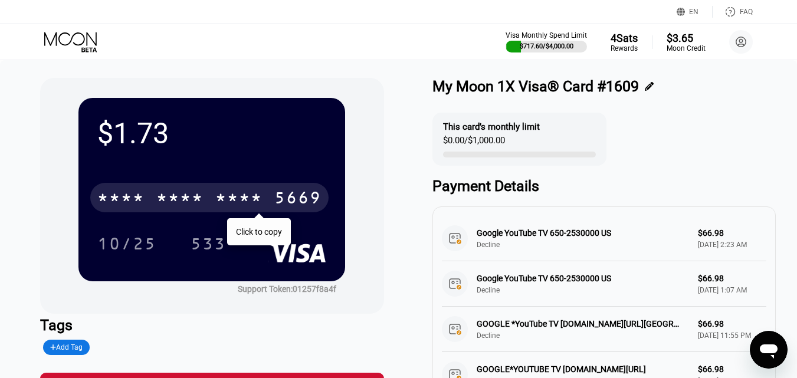
click at [210, 198] on div "* * * * * * * * * * * * 5669" at bounding box center [209, 198] width 238 height 30
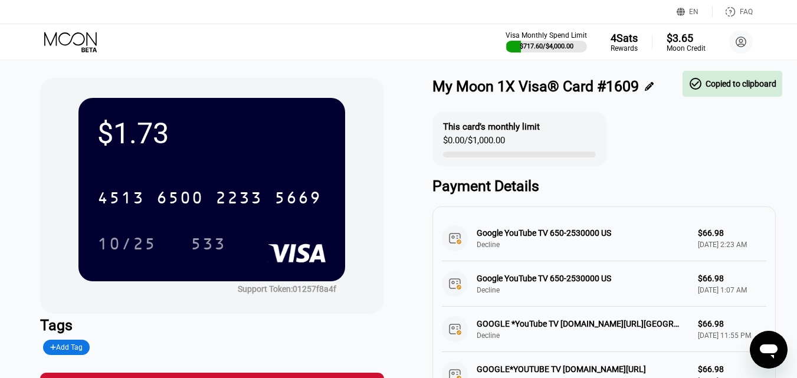
click at [70, 42] on icon at bounding box center [70, 39] width 53 height 14
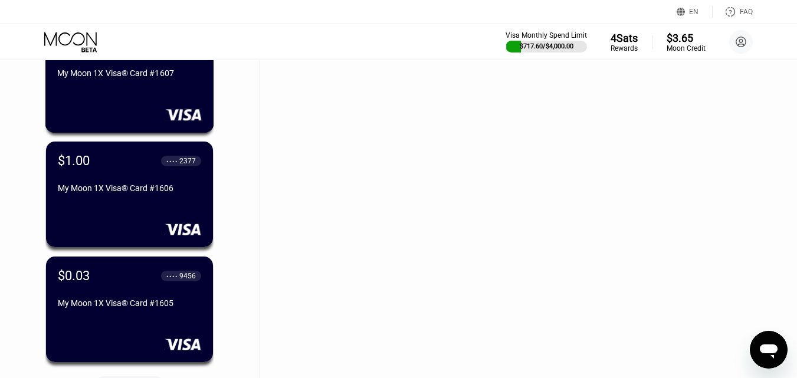
scroll to position [19993, 0]
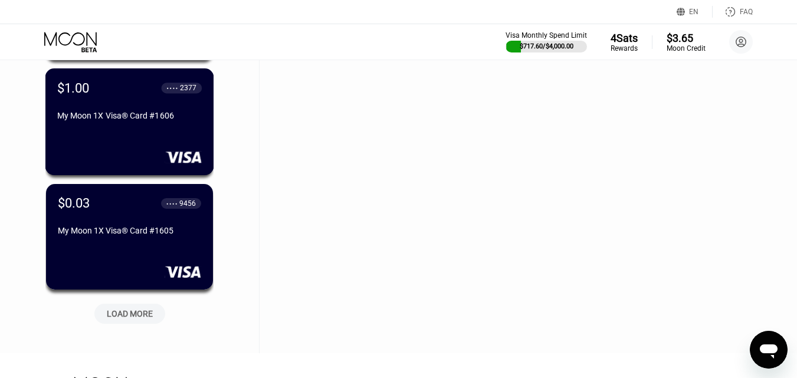
click at [166, 156] on rect at bounding box center [183, 157] width 37 height 12
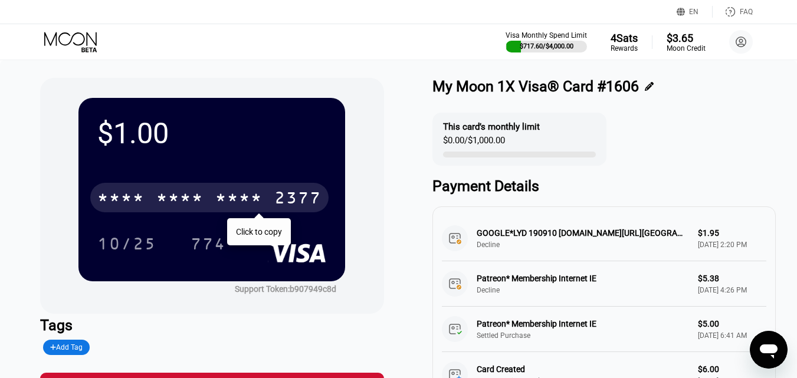
click at [227, 204] on div "* * * *" at bounding box center [238, 199] width 47 height 19
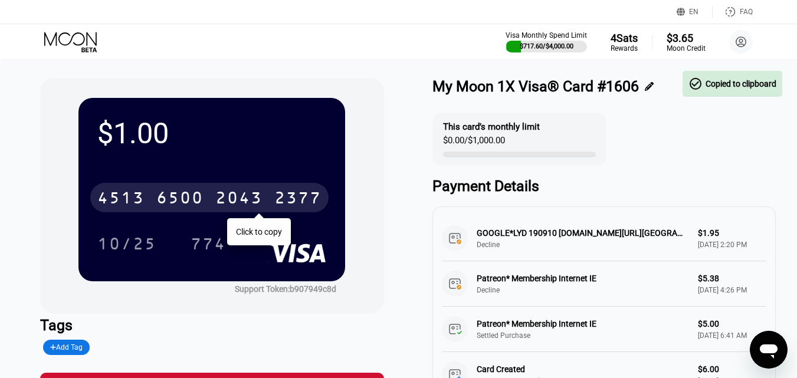
click at [61, 38] on icon at bounding box center [71, 42] width 55 height 21
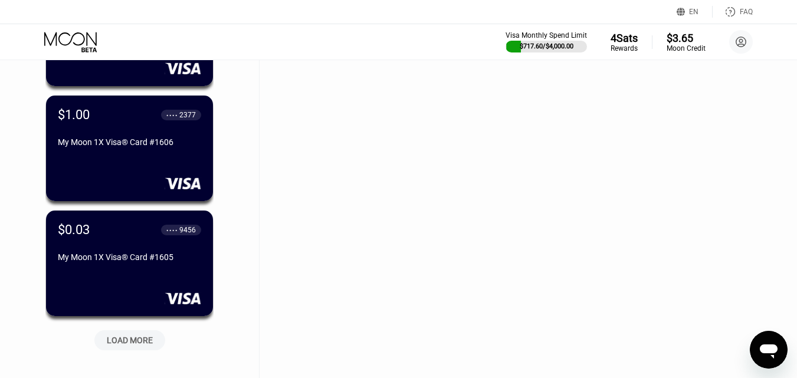
scroll to position [19974, 0]
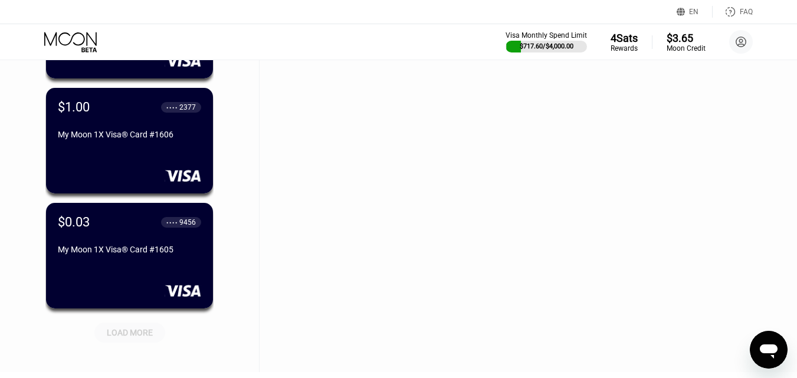
click at [151, 325] on div "LOAD MORE" at bounding box center [129, 333] width 71 height 20
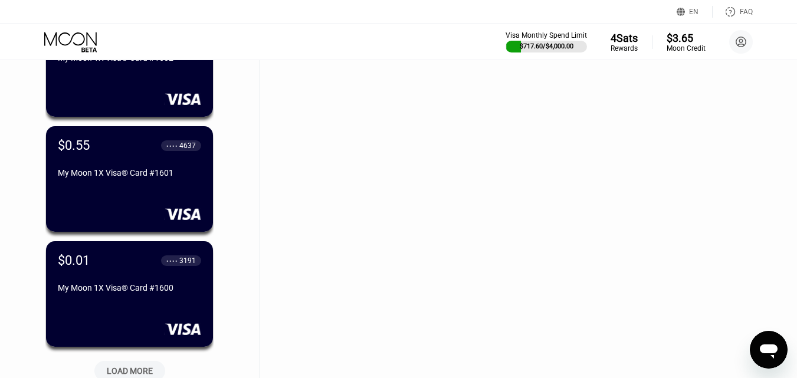
scroll to position [20565, 0]
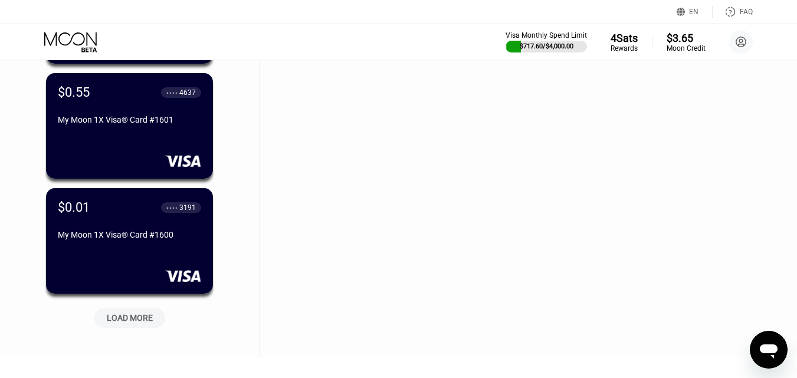
drag, startPoint x: 142, startPoint y: 325, endPoint x: 140, endPoint y: 318, distance: 8.0
click at [141, 323] on div "LOAD MORE" at bounding box center [130, 318] width 46 height 11
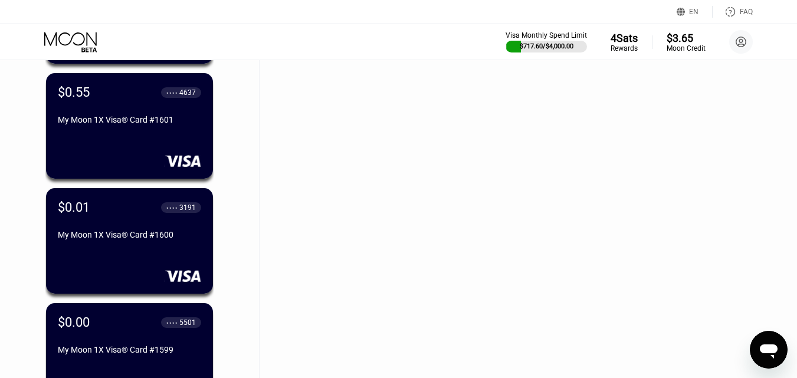
scroll to position [21214, 0]
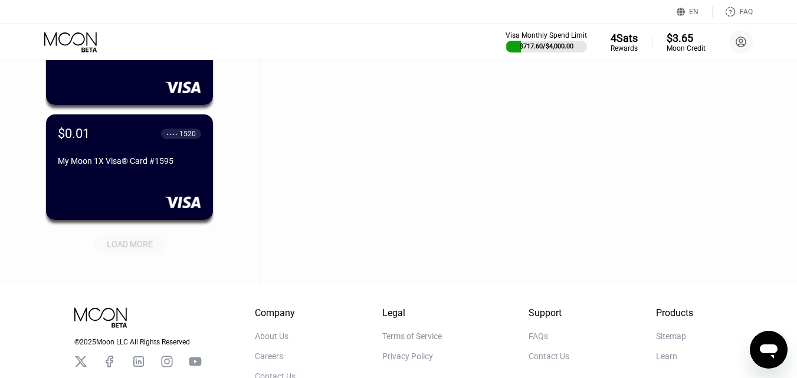
click at [142, 249] on div "LOAD MORE" at bounding box center [130, 244] width 46 height 11
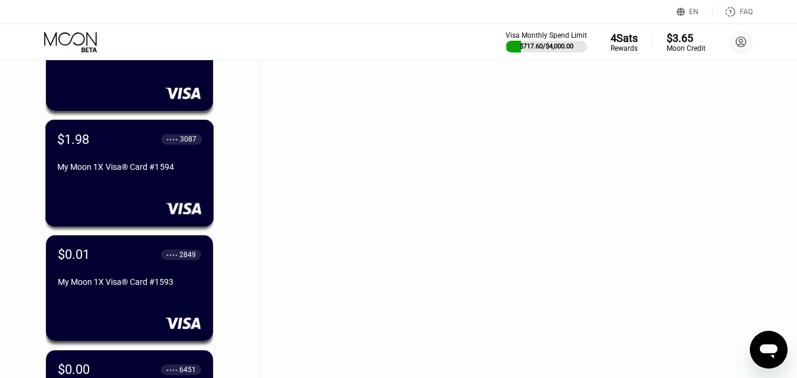
scroll to position [21391, 0]
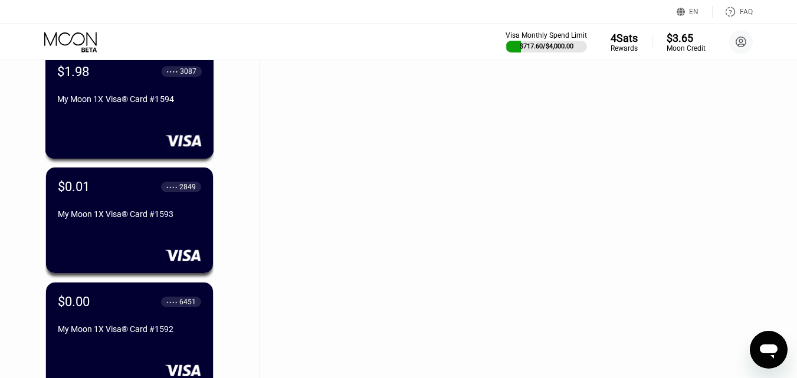
click at [130, 109] on div "My Moon 1X Visa® Card #1594" at bounding box center [129, 101] width 145 height 14
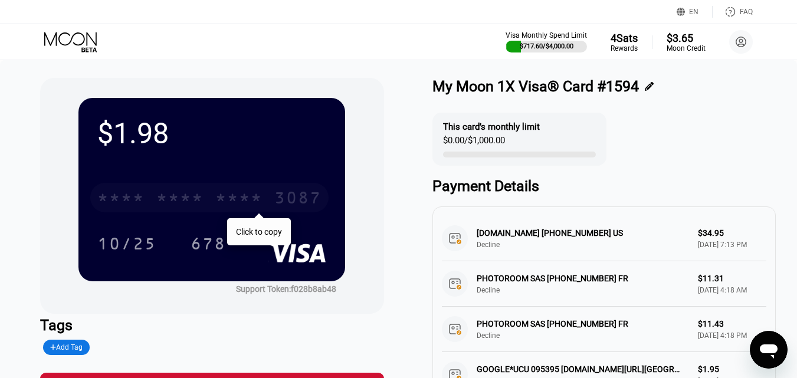
click at [156, 202] on div "* * * * * * * * * * * * 3087" at bounding box center [209, 198] width 238 height 30
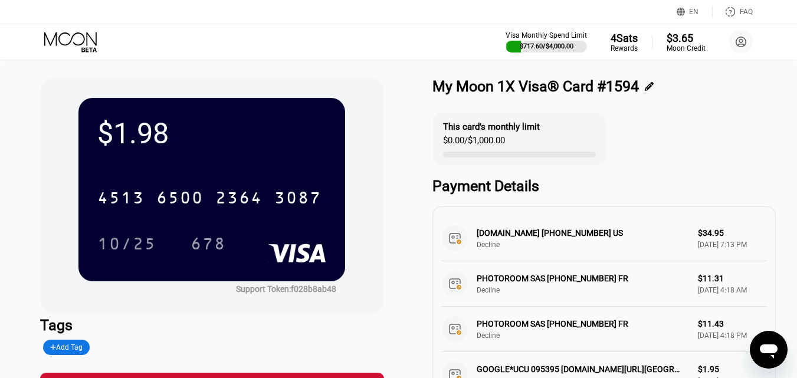
click at [69, 44] on icon at bounding box center [71, 42] width 55 height 21
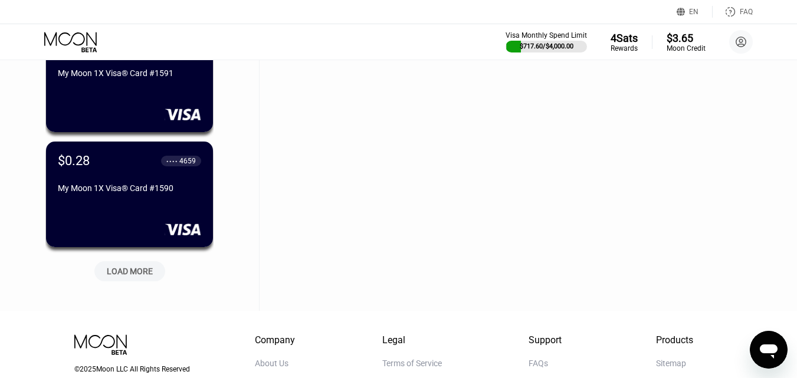
scroll to position [21807, 0]
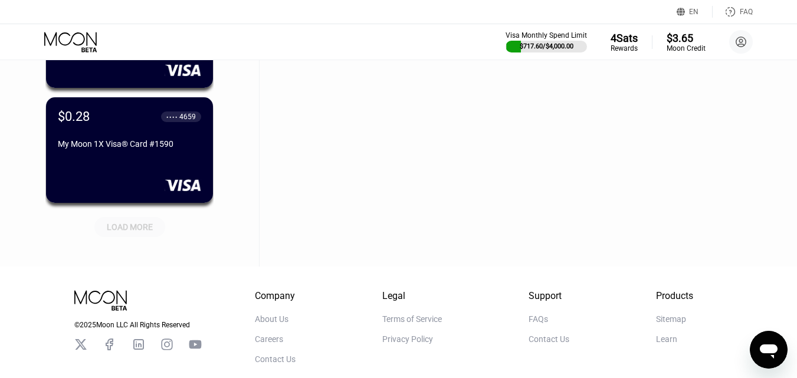
click at [134, 229] on div "LOAD MORE" at bounding box center [130, 227] width 46 height 11
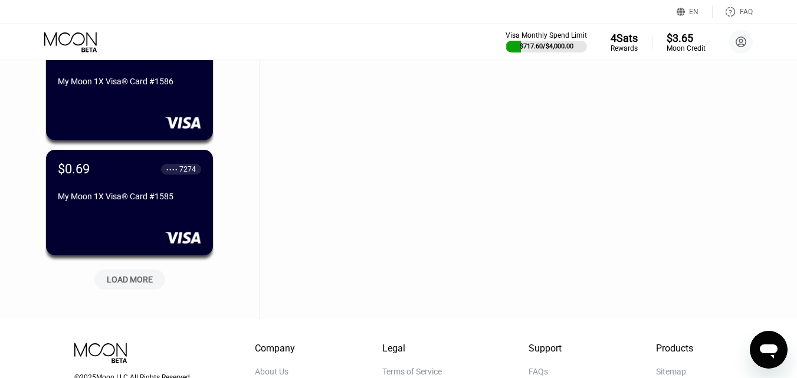
scroll to position [22338, 0]
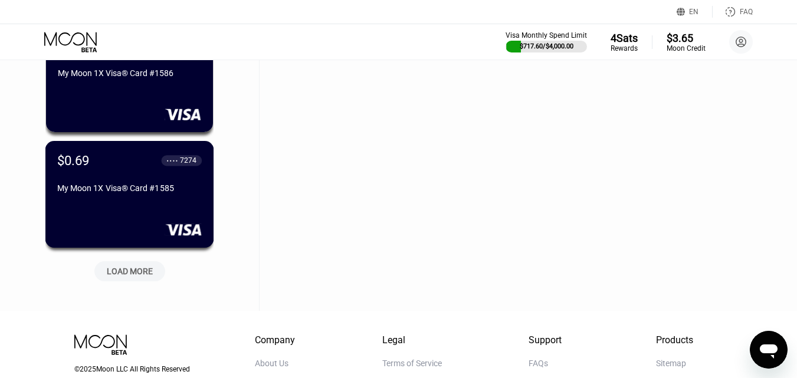
click at [172, 193] on div "My Moon 1X Visa® Card #1585" at bounding box center [129, 188] width 145 height 9
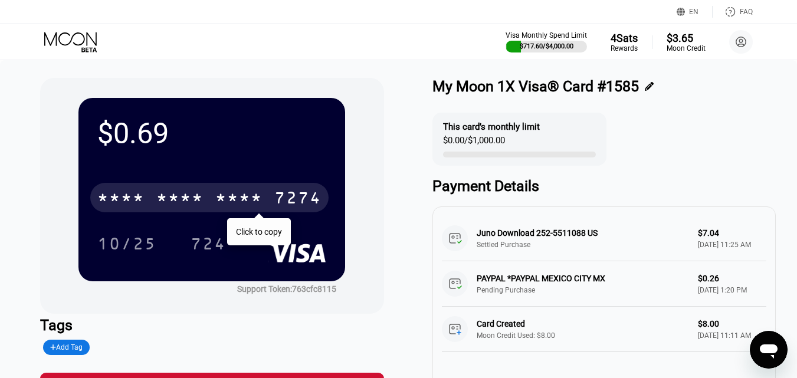
click at [172, 195] on div "* * * *" at bounding box center [179, 199] width 47 height 19
click at [75, 50] on icon at bounding box center [71, 42] width 55 height 21
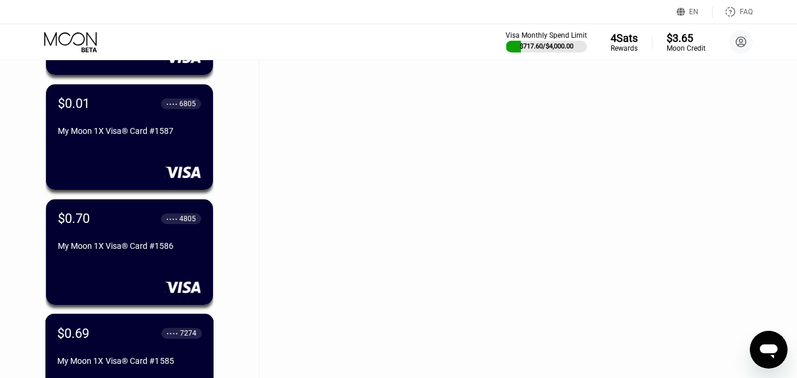
scroll to position [22326, 0]
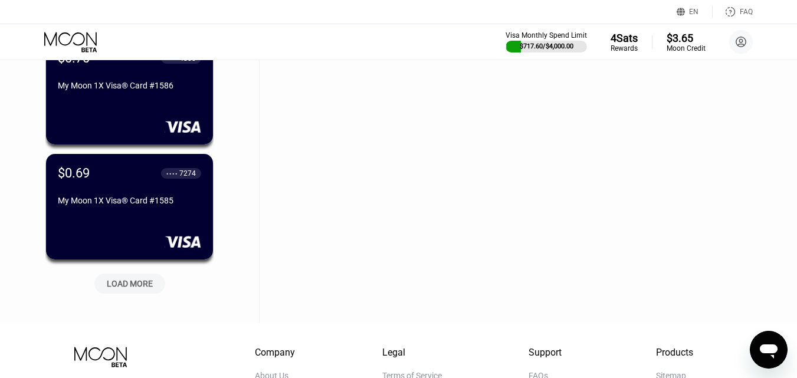
click at [138, 287] on div "LOAD MORE" at bounding box center [130, 284] width 46 height 11
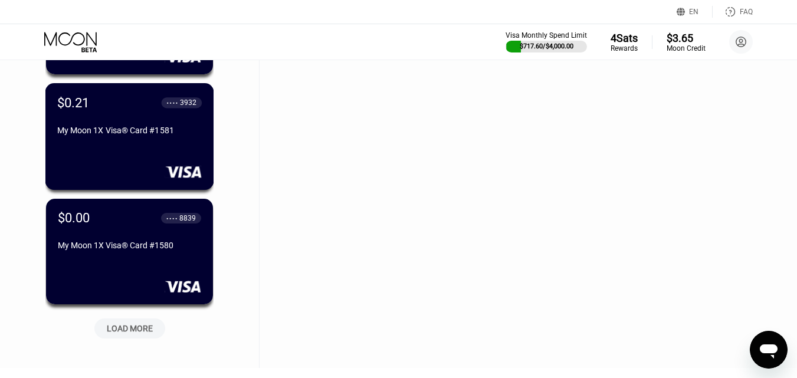
scroll to position [22857, 0]
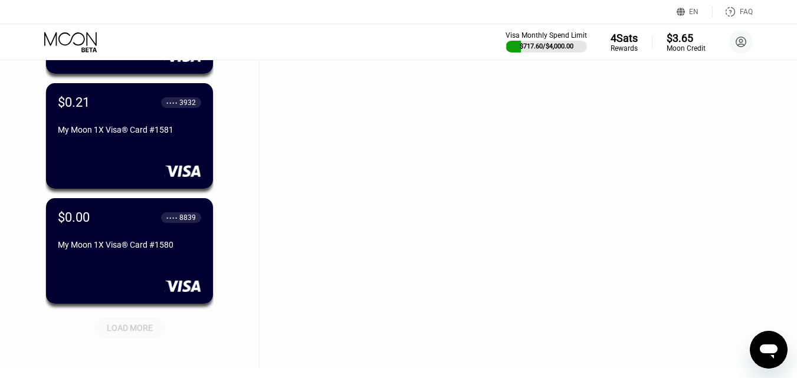
click at [142, 328] on div "LOAD MORE" at bounding box center [130, 328] width 46 height 11
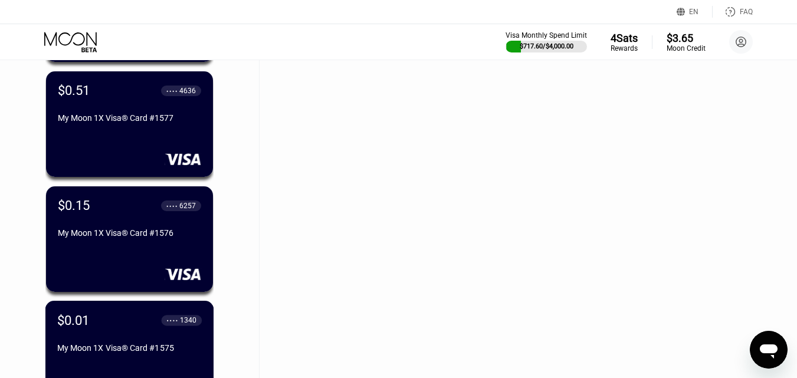
scroll to position [23506, 0]
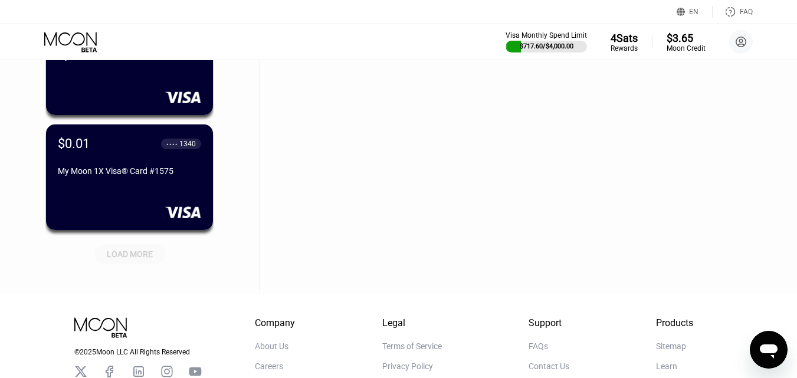
click at [131, 256] on div "LOAD MORE" at bounding box center [130, 254] width 46 height 11
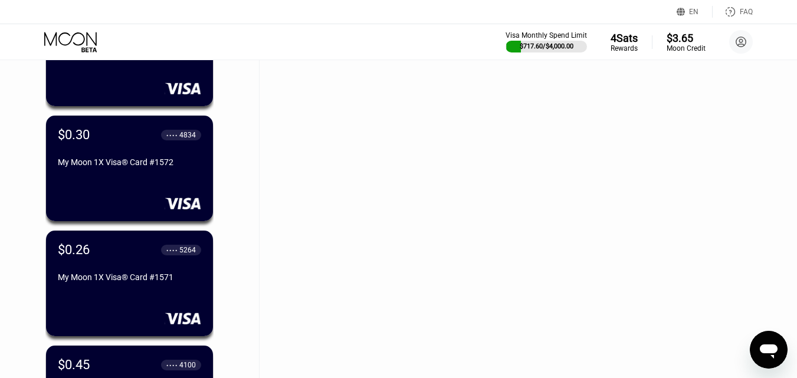
scroll to position [23978, 0]
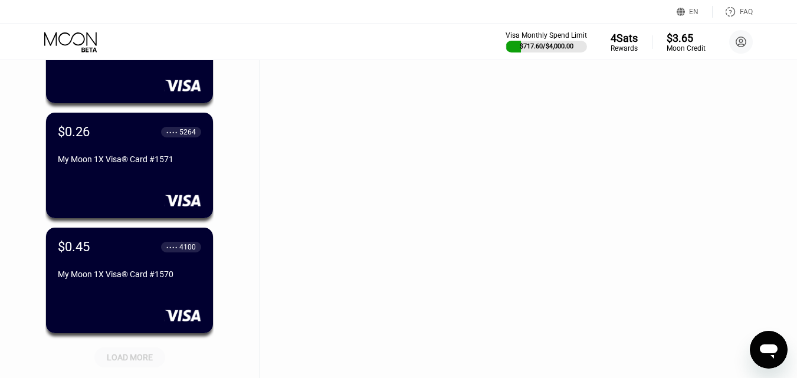
click at [130, 358] on div "LOAD MORE" at bounding box center [130, 357] width 46 height 11
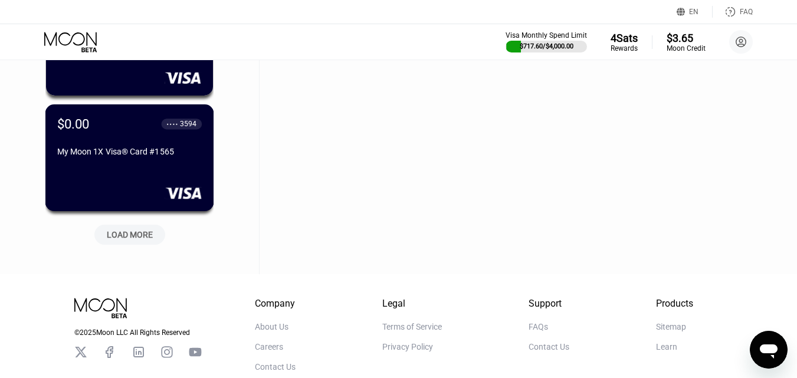
scroll to position [24756, 0]
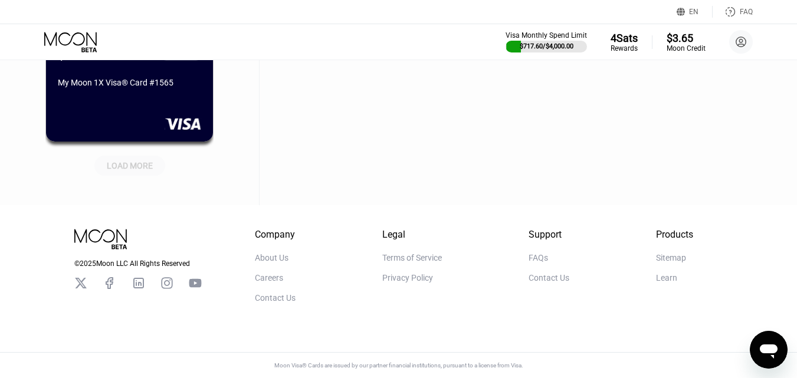
click at [130, 161] on div "LOAD MORE" at bounding box center [130, 166] width 46 height 11
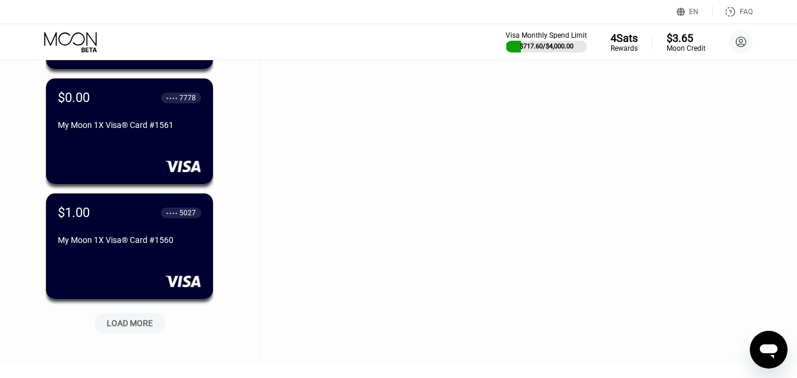
scroll to position [25228, 0]
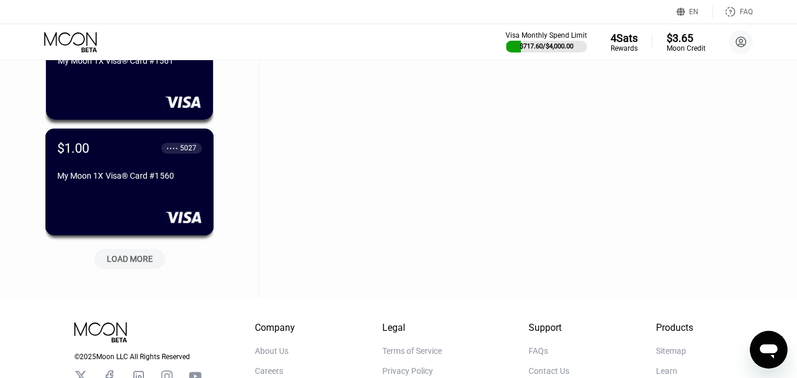
click at [148, 194] on div "$1.00 ● ● ● ● 5027 My Moon 1X Visa® Card #1560" at bounding box center [129, 182] width 169 height 107
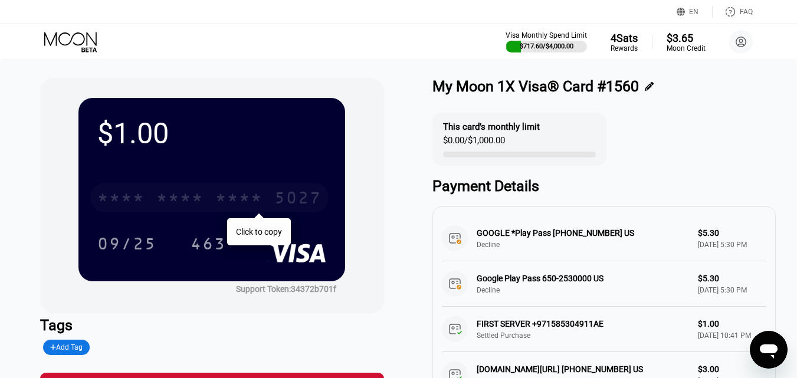
click at [236, 198] on div "* * * *" at bounding box center [238, 199] width 47 height 19
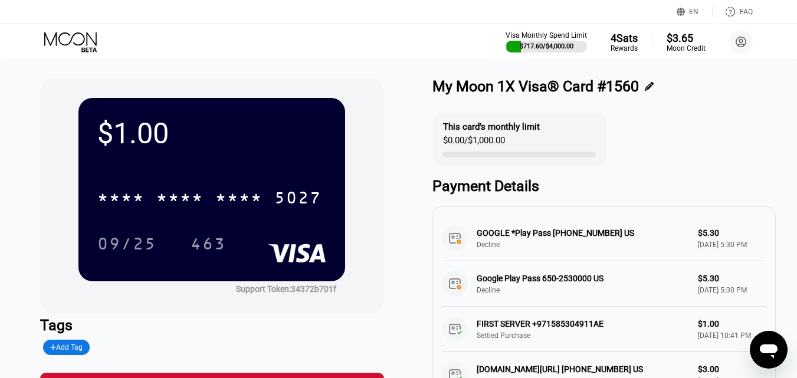
click at [86, 40] on icon at bounding box center [71, 42] width 55 height 21
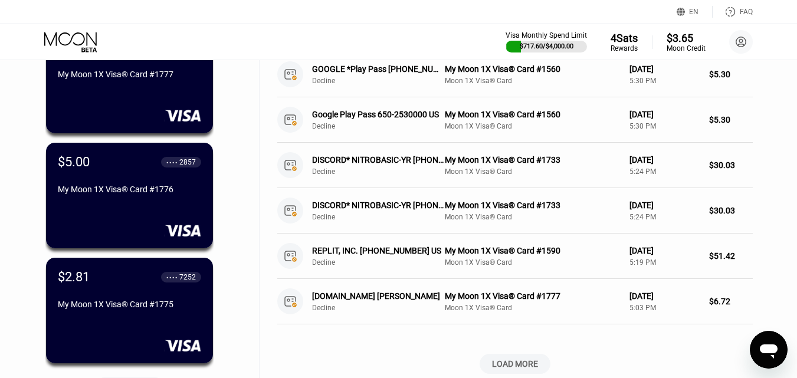
scroll to position [472, 0]
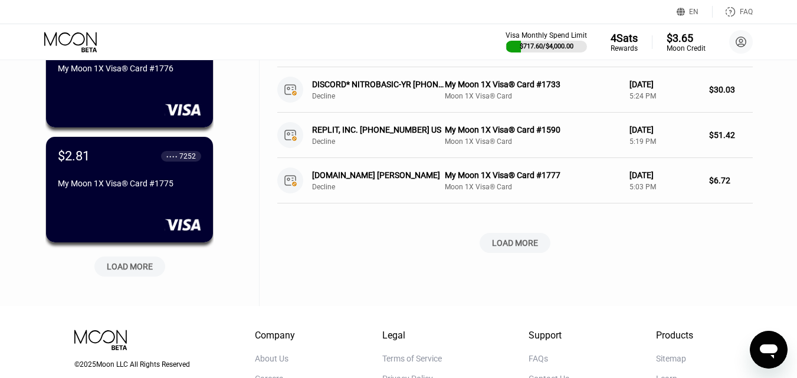
click at [123, 272] on div "LOAD MORE" at bounding box center [130, 267] width 46 height 11
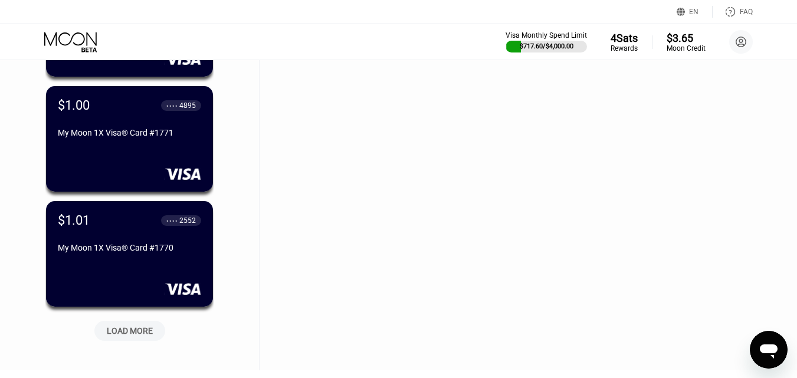
scroll to position [1063, 0]
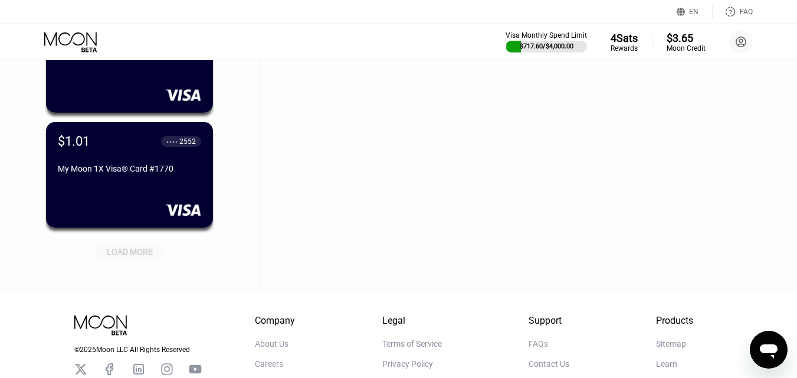
click at [140, 251] on div "LOAD MORE" at bounding box center [130, 252] width 46 height 11
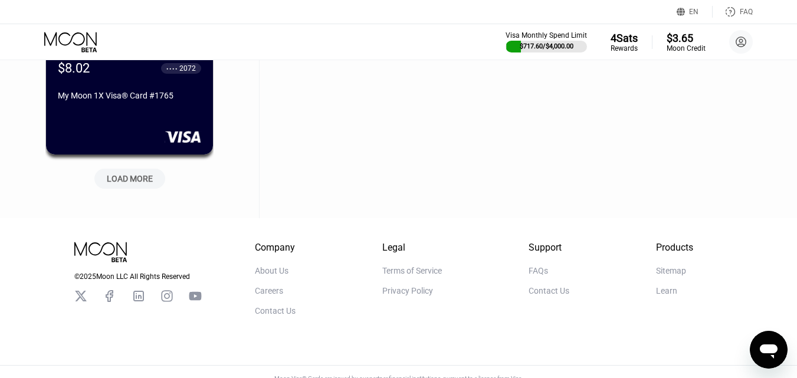
scroll to position [1712, 0]
click at [125, 184] on div "LOAD MORE" at bounding box center [130, 178] width 46 height 11
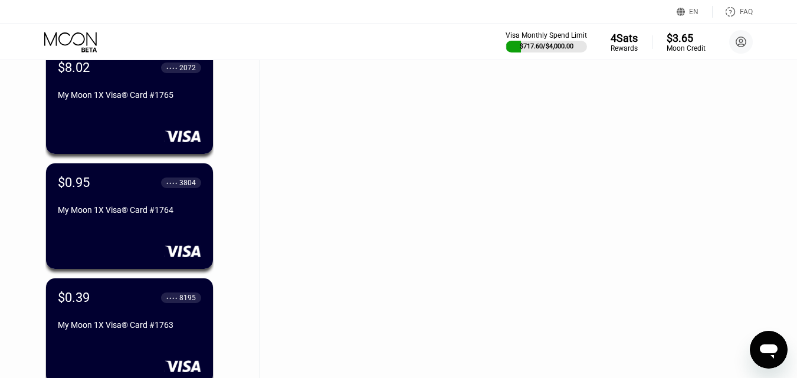
click at [142, 210] on div "My Moon 1X Visa® Card #1764" at bounding box center [129, 209] width 143 height 9
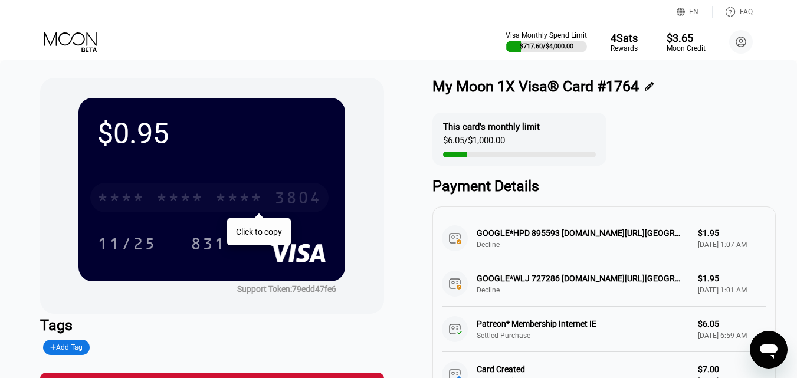
click at [223, 202] on div "* * * *" at bounding box center [238, 199] width 47 height 19
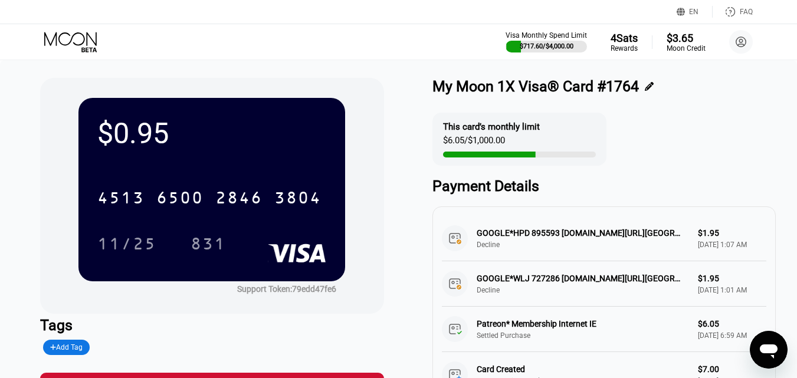
click at [73, 32] on icon at bounding box center [71, 42] width 55 height 21
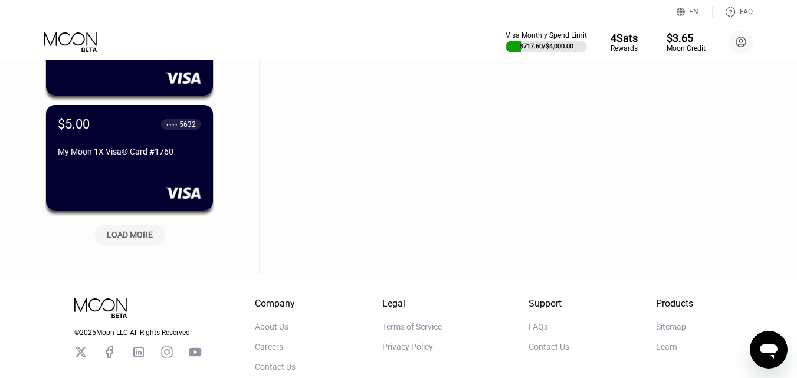
scroll to position [2233, 0]
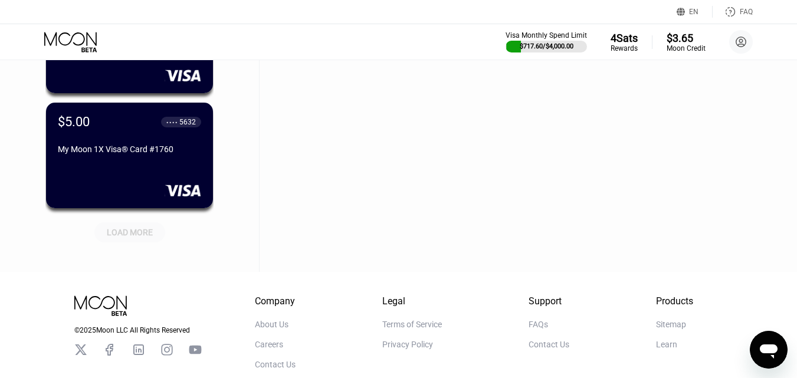
click at [117, 241] on div "LOAD MORE" at bounding box center [129, 233] width 71 height 20
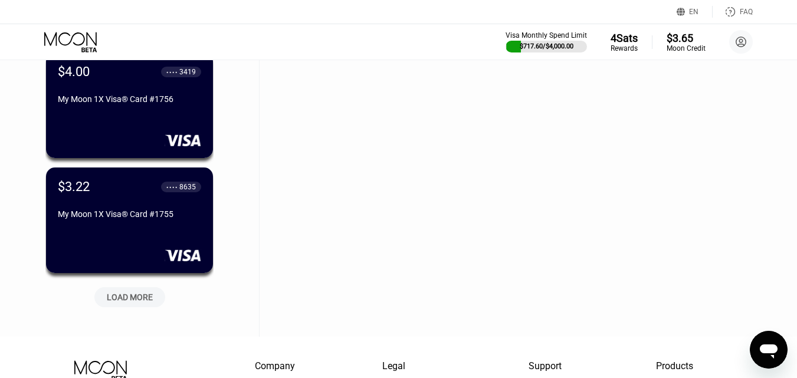
scroll to position [2764, 0]
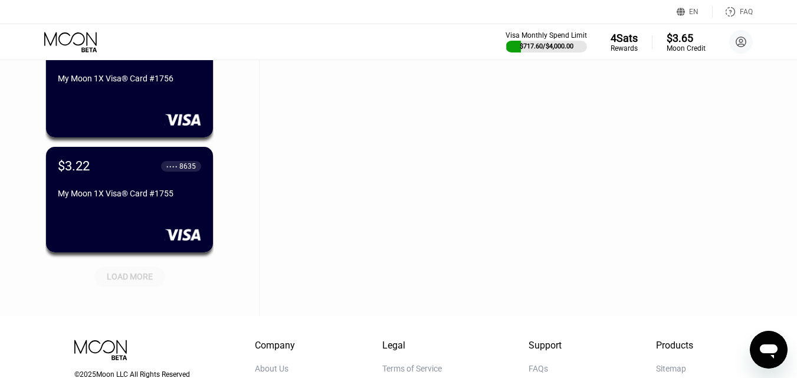
click at [133, 267] on div "LOAD MORE" at bounding box center [130, 274] width 89 height 25
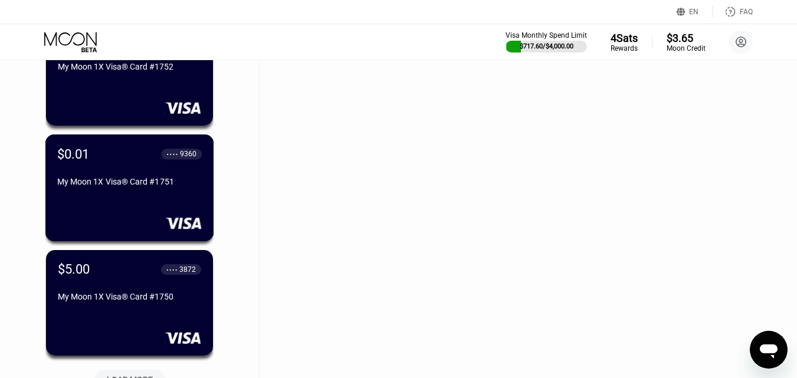
scroll to position [3355, 0]
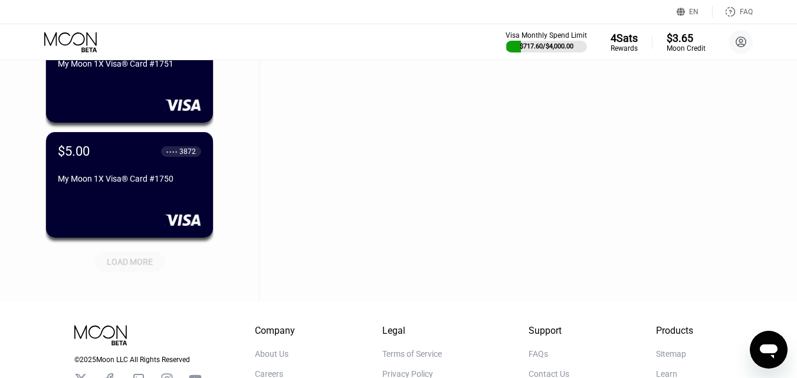
click at [138, 260] on div "LOAD MORE" at bounding box center [130, 262] width 46 height 11
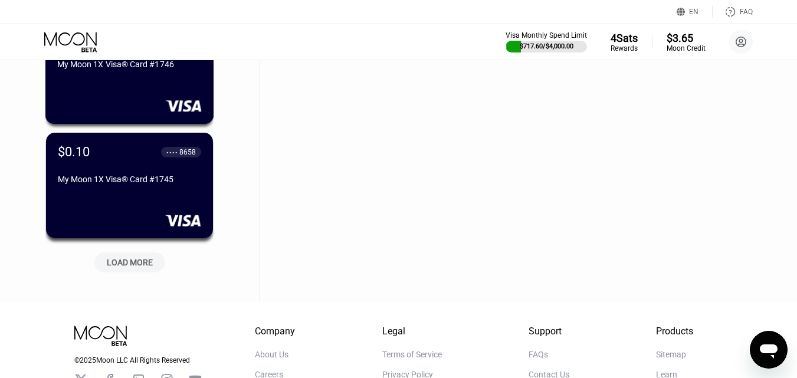
scroll to position [3945, 0]
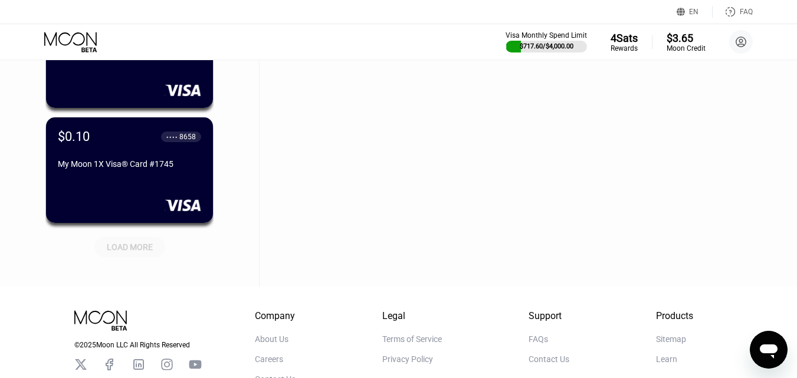
click at [148, 256] on div "LOAD MORE" at bounding box center [129, 247] width 71 height 20
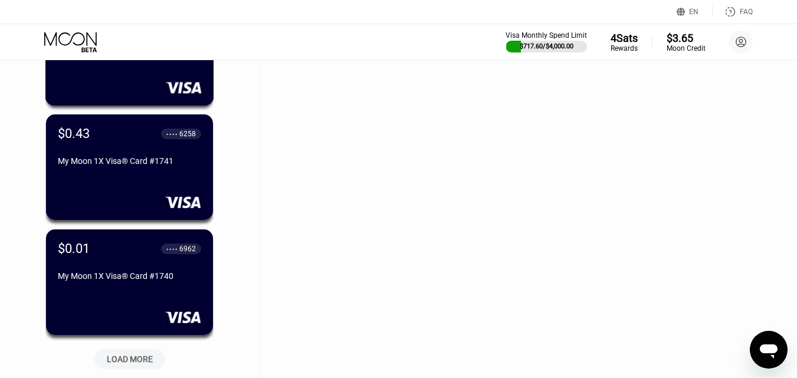
scroll to position [4476, 0]
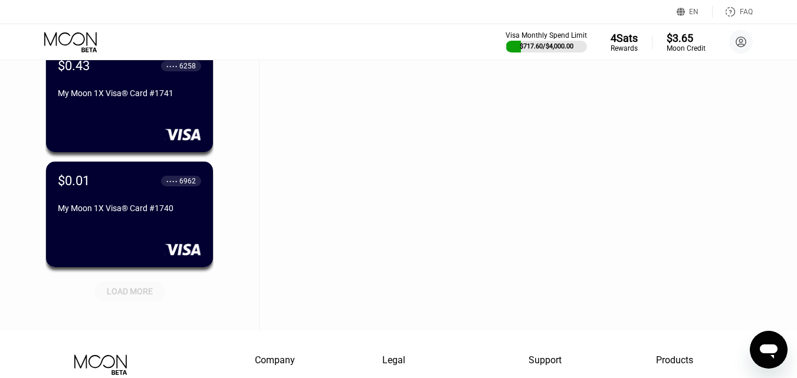
click at [140, 297] on div "LOAD MORE" at bounding box center [130, 291] width 46 height 11
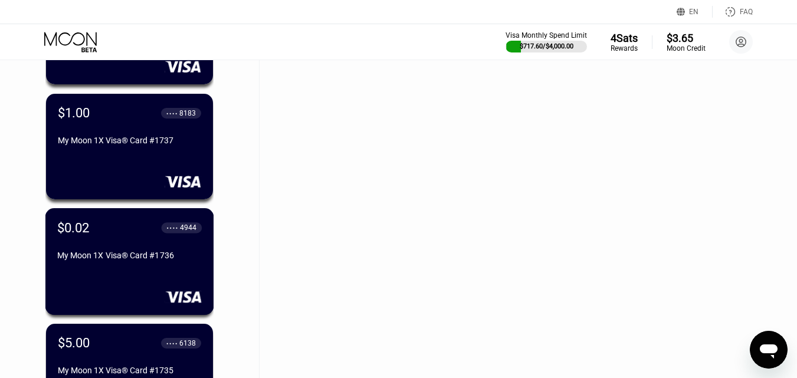
scroll to position [5067, 0]
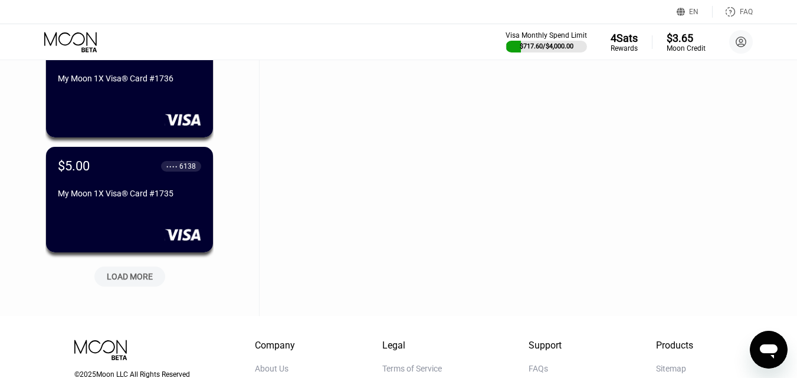
click at [130, 279] on div "LOAD MORE" at bounding box center [130, 277] width 46 height 11
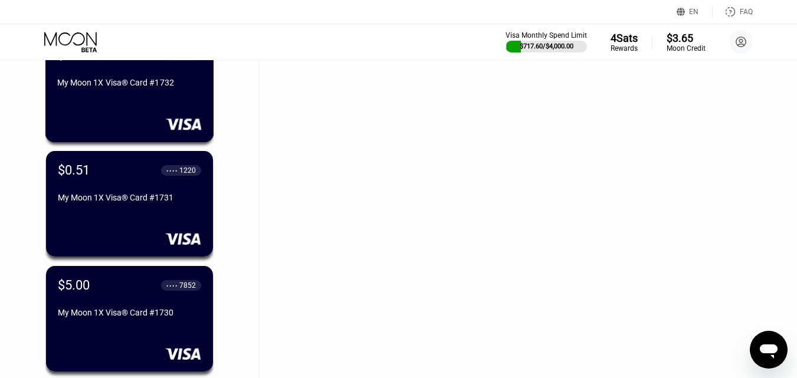
scroll to position [5539, 0]
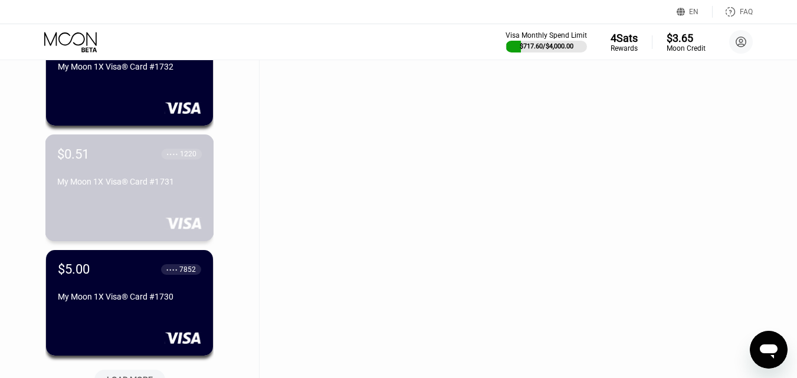
click at [155, 213] on div "$0.51 ● ● ● ● 1220 My Moon 1X Visa® Card #1731" at bounding box center [129, 188] width 169 height 107
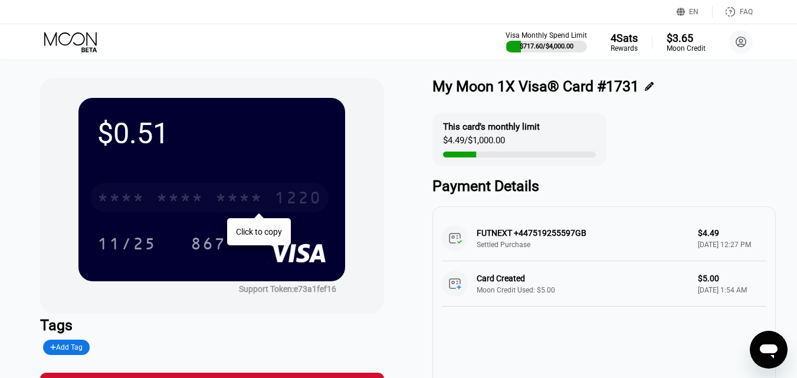
click at [198, 191] on div "* * * * * * * * * * * * 1220" at bounding box center [209, 198] width 238 height 30
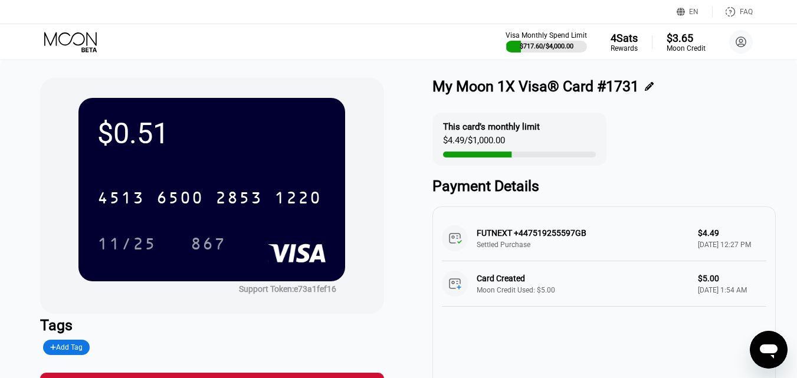
click at [66, 42] on icon at bounding box center [71, 42] width 55 height 21
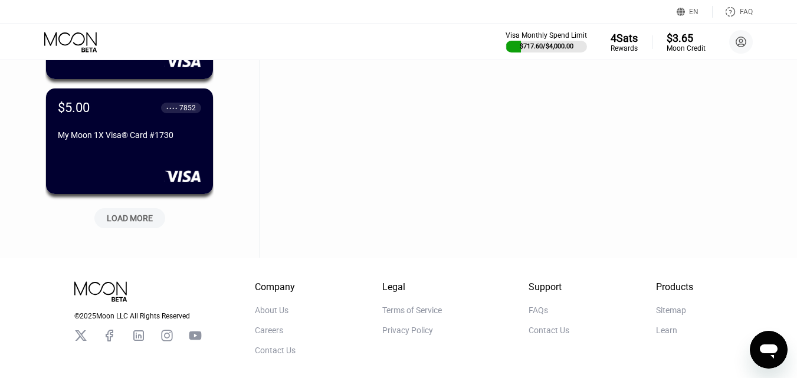
scroll to position [5704, 0]
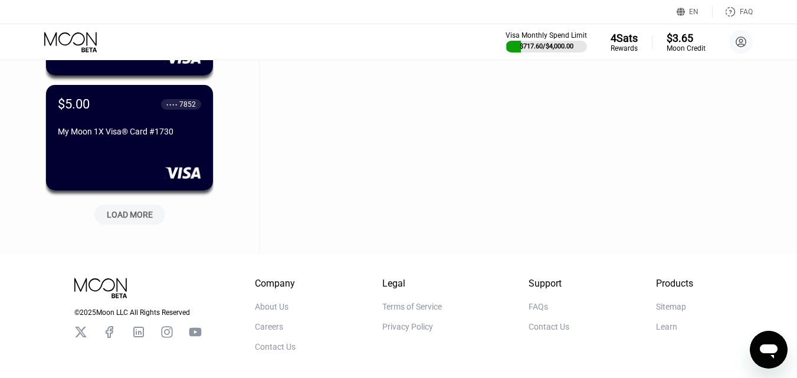
click at [135, 220] on div "LOAD MORE" at bounding box center [130, 215] width 46 height 11
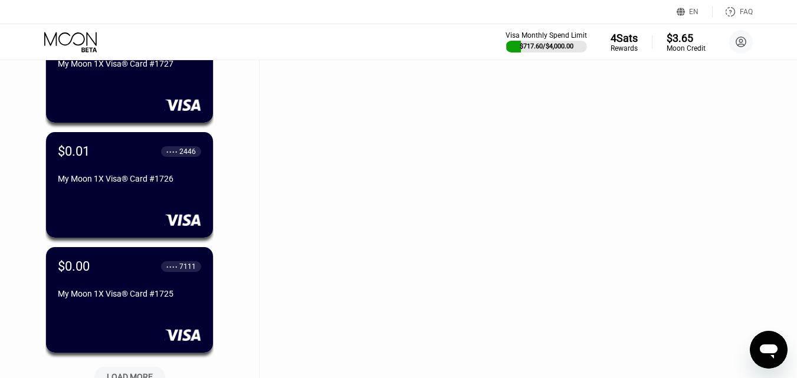
scroll to position [6235, 0]
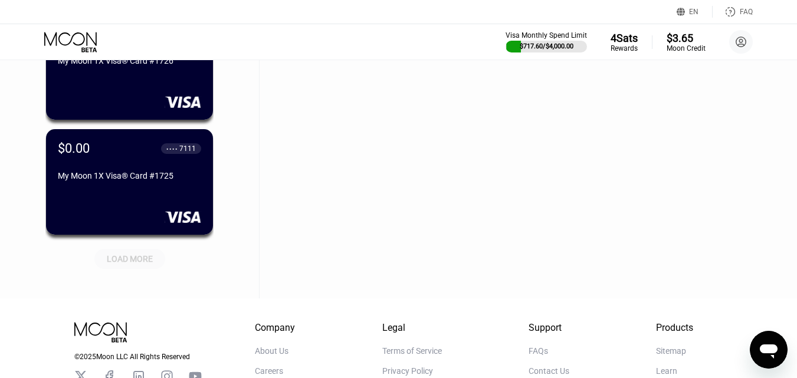
click at [139, 252] on div "LOAD MORE" at bounding box center [129, 259] width 71 height 20
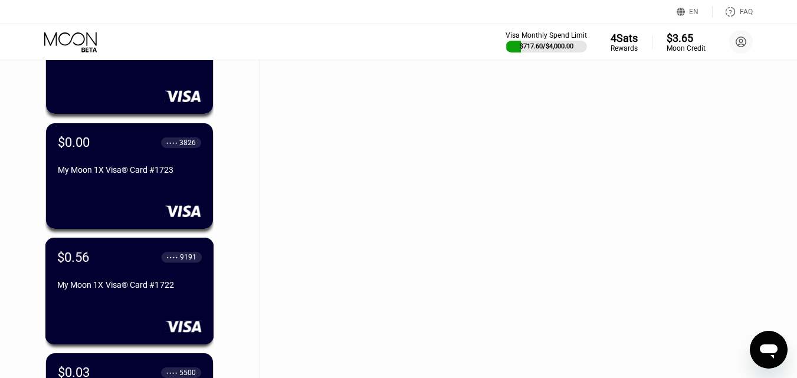
scroll to position [6589, 0]
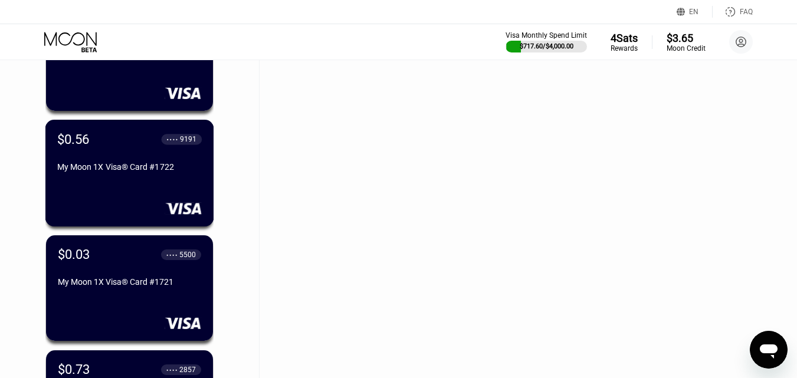
click at [151, 159] on div "$0.56 ● ● ● ● 9191 My Moon 1X Visa® Card #1722" at bounding box center [129, 154] width 145 height 45
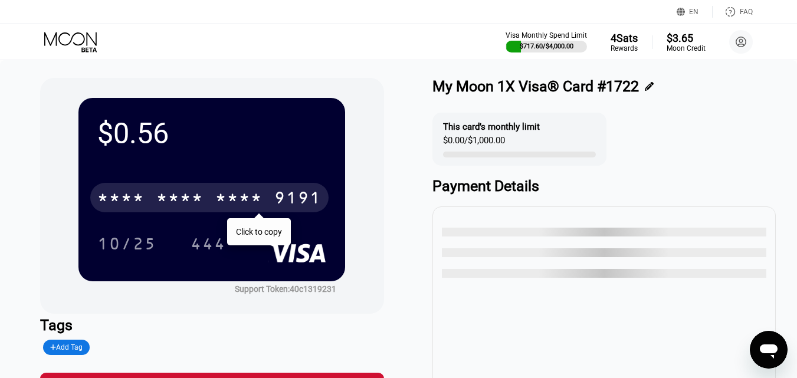
click at [138, 192] on div "* * * *" at bounding box center [120, 199] width 47 height 19
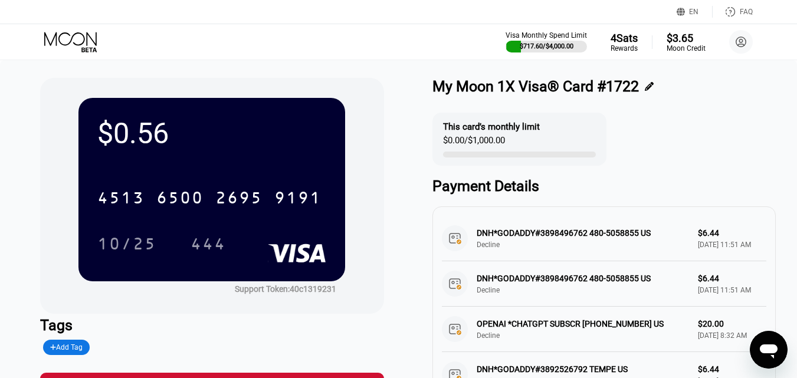
click at [72, 35] on icon at bounding box center [71, 42] width 55 height 21
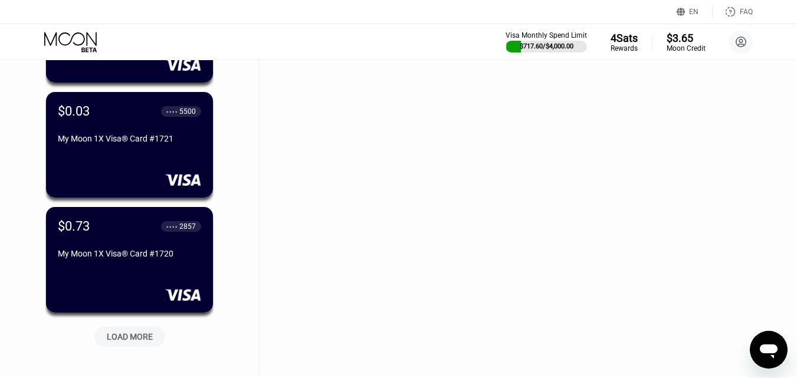
scroll to position [6739, 0]
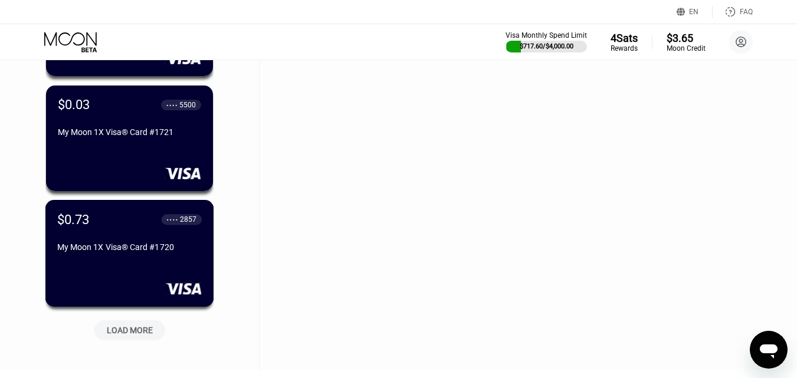
click at [151, 243] on div "$0.73 ● ● ● ● 2857 My Moon 1X Visa® Card #1720" at bounding box center [129, 234] width 145 height 45
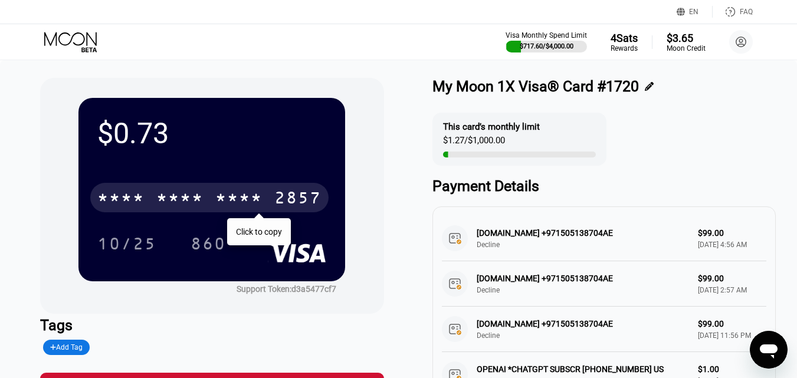
click at [174, 201] on div "* * * *" at bounding box center [179, 199] width 47 height 19
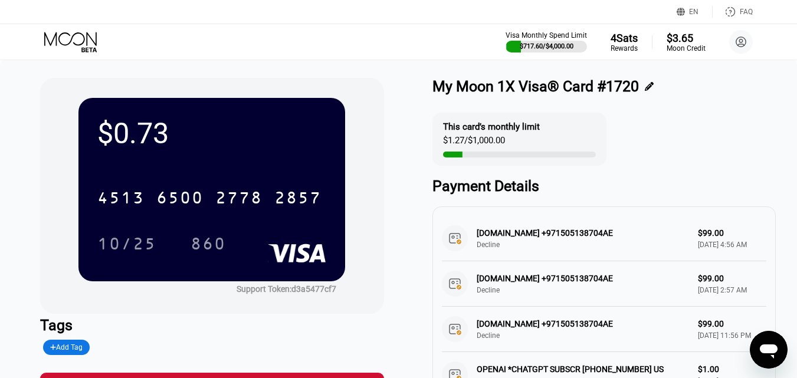
click at [67, 46] on icon at bounding box center [71, 42] width 55 height 21
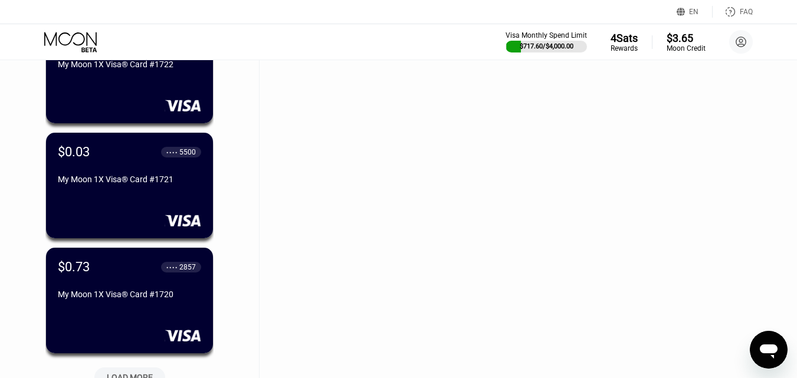
scroll to position [6694, 0]
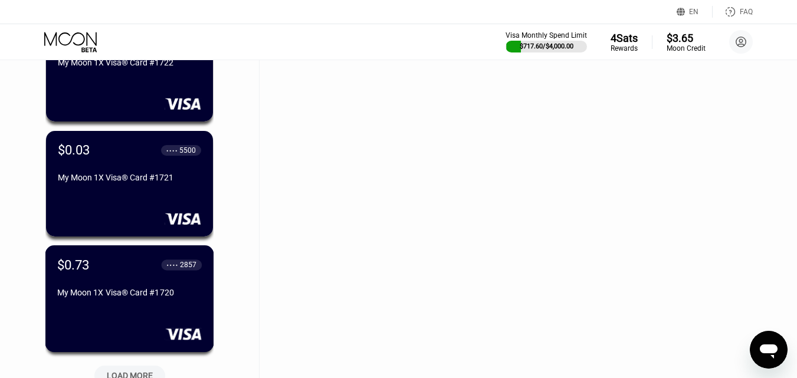
click at [180, 288] on div "$0.73 ● ● ● ● 2857 My Moon 1X Visa® Card #1720" at bounding box center [129, 279] width 145 height 45
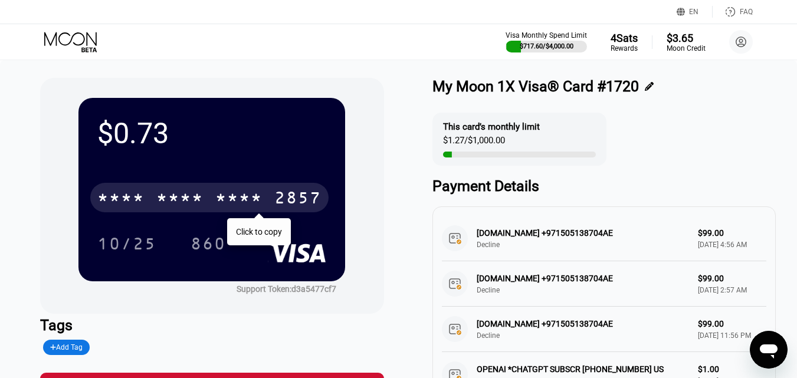
click at [168, 207] on div "* * * *" at bounding box center [179, 199] width 47 height 19
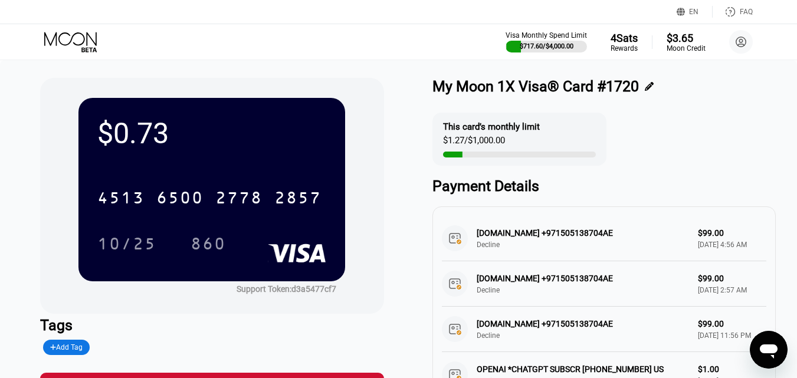
click at [57, 43] on icon at bounding box center [70, 39] width 53 height 14
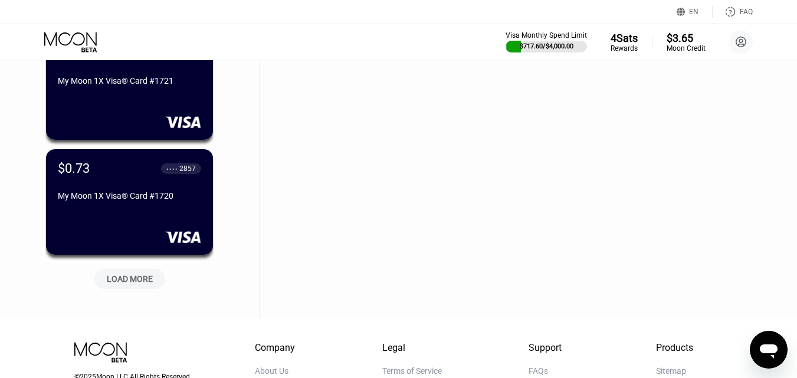
scroll to position [6855, 0]
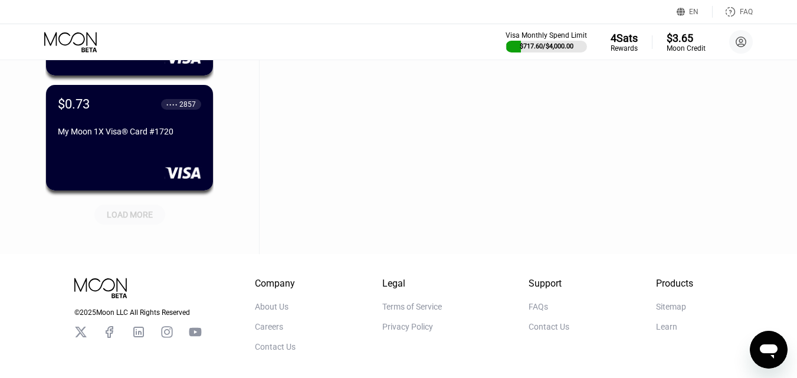
click at [132, 224] on div "LOAD MORE" at bounding box center [129, 215] width 71 height 20
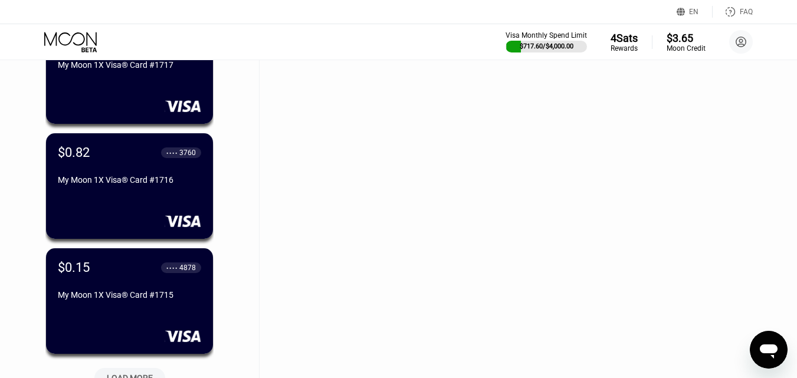
scroll to position [7268, 0]
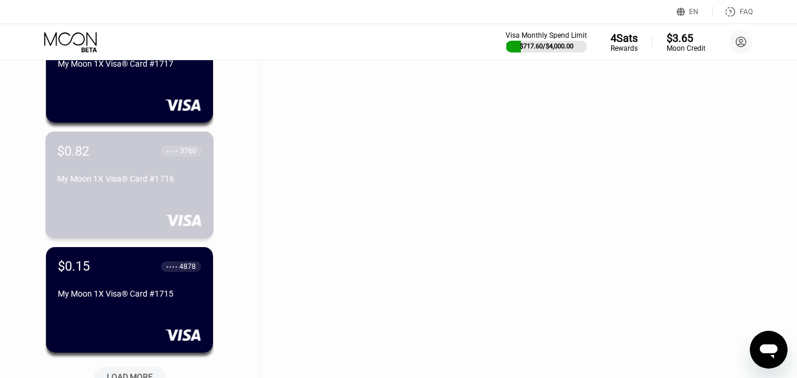
click at [168, 182] on div "My Moon 1X Visa® Card #1716" at bounding box center [129, 178] width 145 height 9
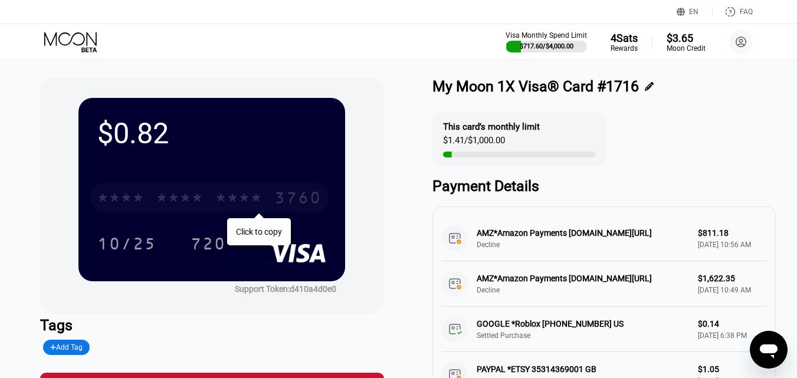
click at [161, 204] on div "* * * *" at bounding box center [179, 199] width 47 height 19
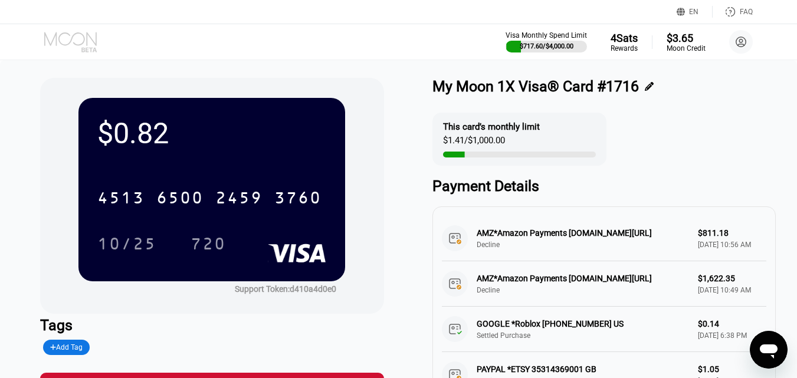
click at [89, 42] on icon at bounding box center [71, 42] width 55 height 21
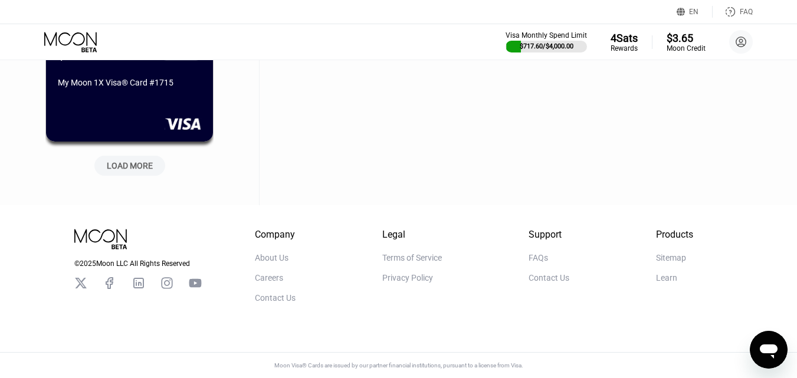
drag, startPoint x: 801, startPoint y: 16, endPoint x: 24, endPoint y: 31, distance: 777.0
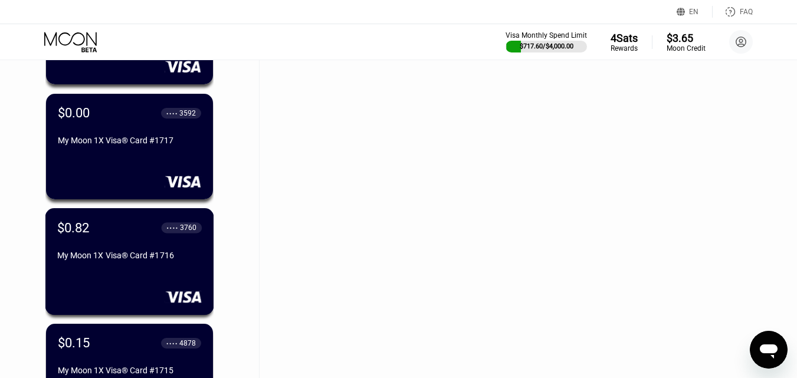
scroll to position [7372, 0]
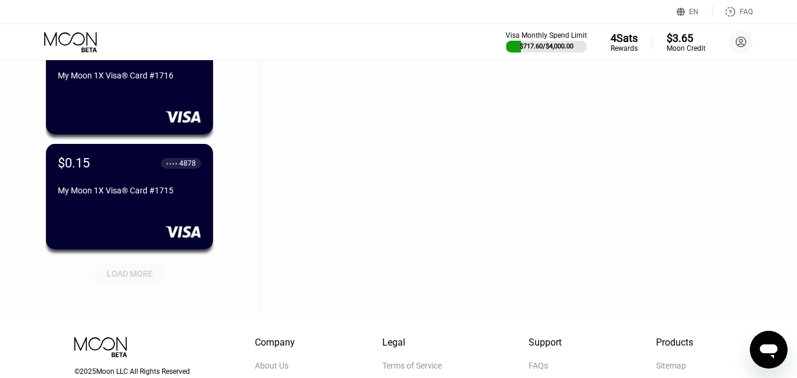
click at [133, 266] on div "LOAD MORE" at bounding box center [129, 274] width 71 height 20
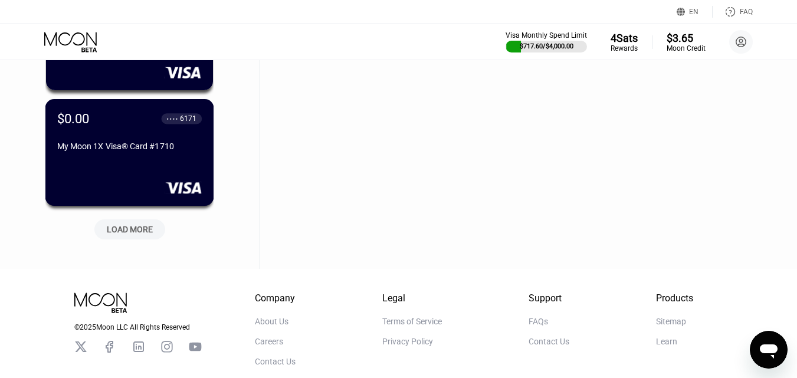
scroll to position [8021, 0]
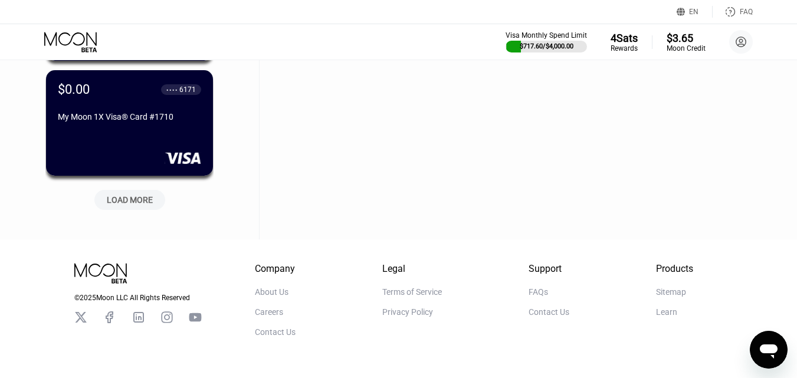
click at [124, 188] on div "LOAD MORE" at bounding box center [130, 197] width 89 height 25
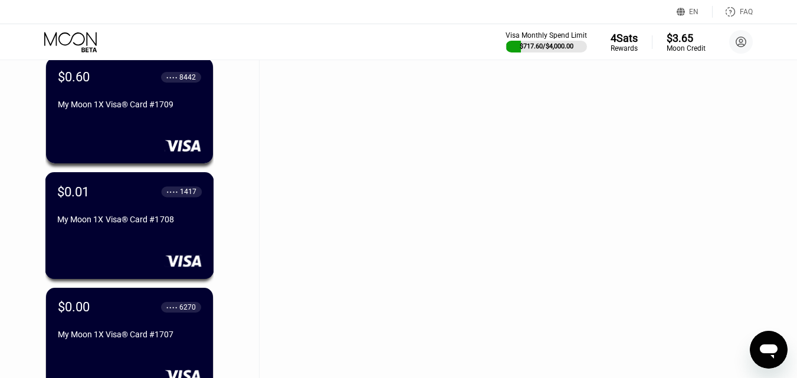
scroll to position [8139, 0]
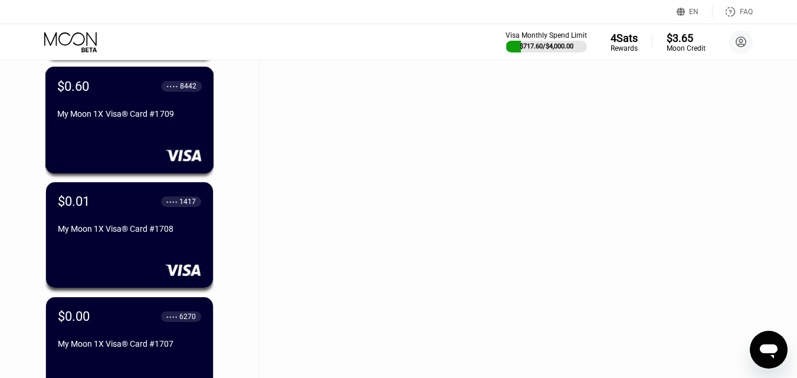
click at [140, 116] on div "My Moon 1X Visa® Card #1709" at bounding box center [129, 113] width 145 height 9
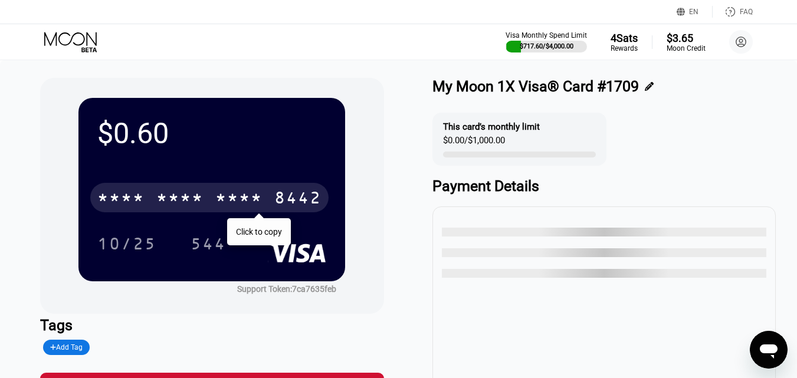
click at [262, 212] on div "* * * * * * * * * * * * 8442" at bounding box center [209, 198] width 238 height 30
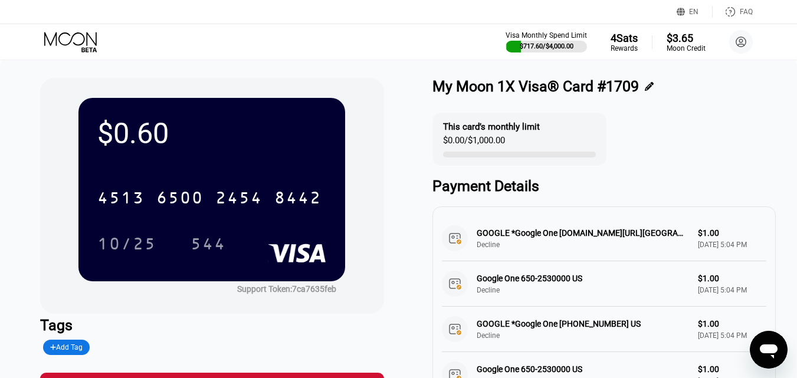
click at [77, 45] on icon at bounding box center [70, 39] width 53 height 14
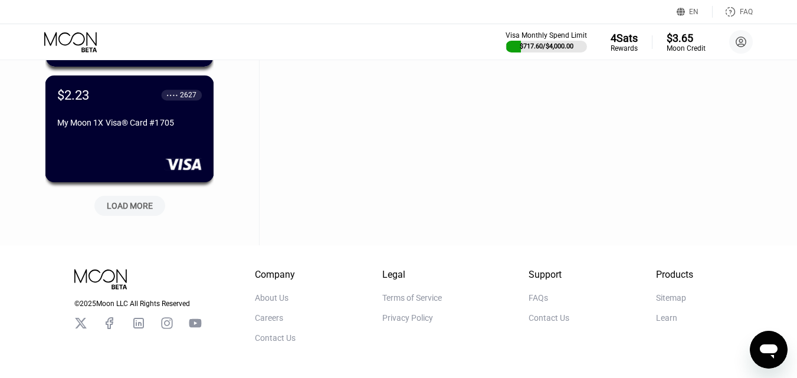
scroll to position [8595, 0]
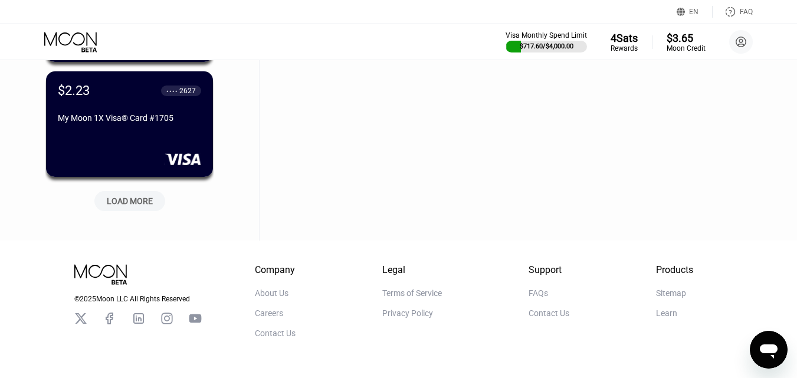
click at [143, 202] on div "LOAD MORE" at bounding box center [130, 201] width 46 height 11
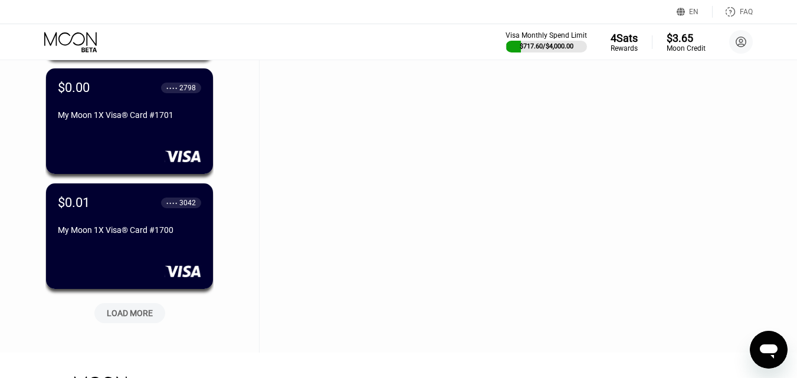
scroll to position [9127, 0]
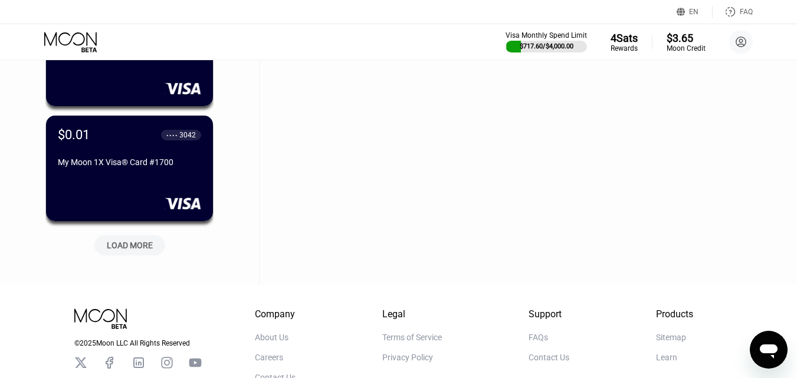
click at [135, 240] on div "LOAD MORE" at bounding box center [129, 246] width 71 height 20
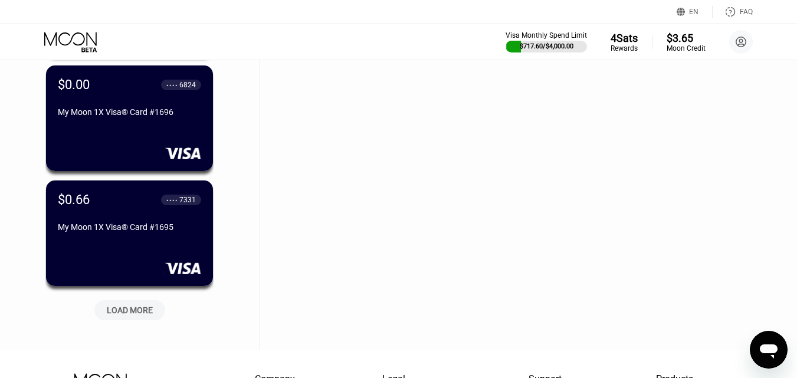
scroll to position [9658, 0]
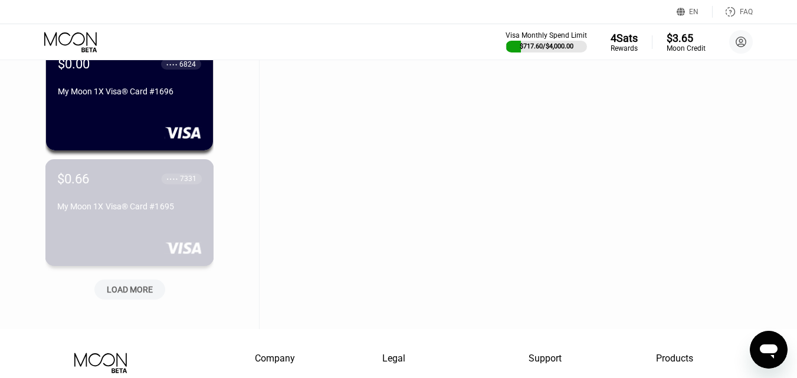
click at [154, 230] on div "$0.66 ● ● ● ● 7331 My Moon 1X Visa® Card #1695" at bounding box center [129, 212] width 169 height 107
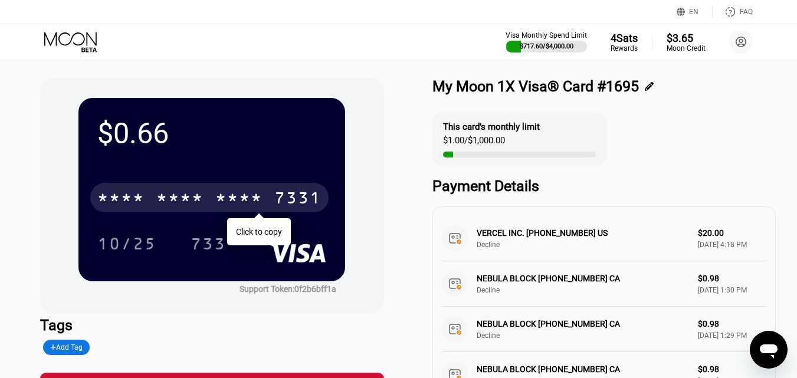
click at [175, 208] on div "* * * *" at bounding box center [179, 199] width 47 height 19
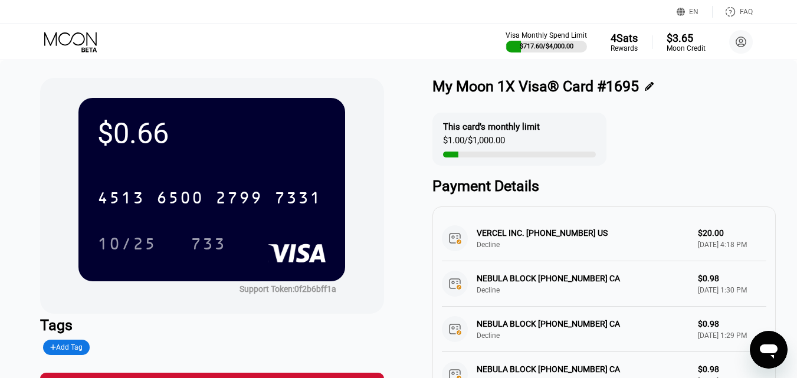
click at [79, 40] on icon at bounding box center [71, 42] width 55 height 21
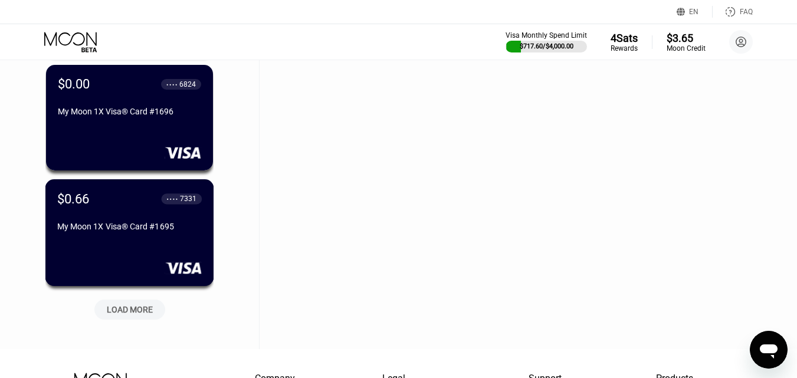
scroll to position [9733, 0]
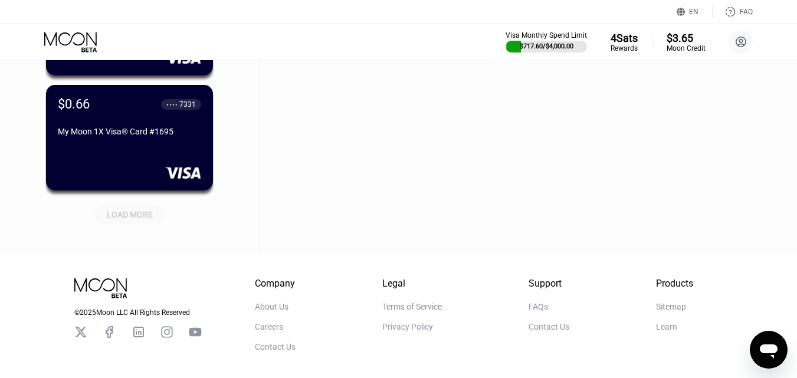
click at [129, 218] on div "LOAD MORE" at bounding box center [130, 215] width 46 height 11
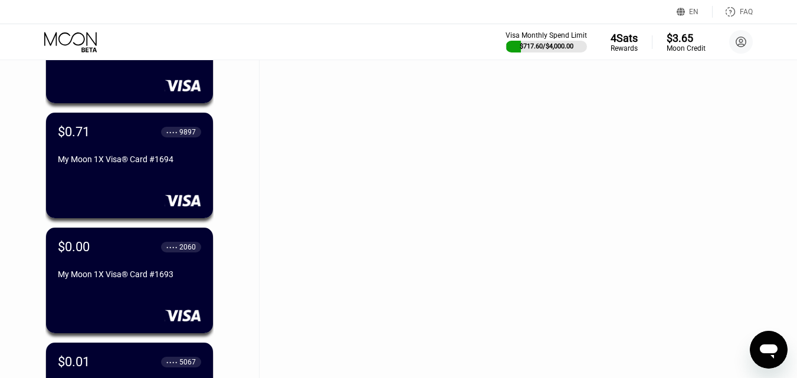
scroll to position [9851, 0]
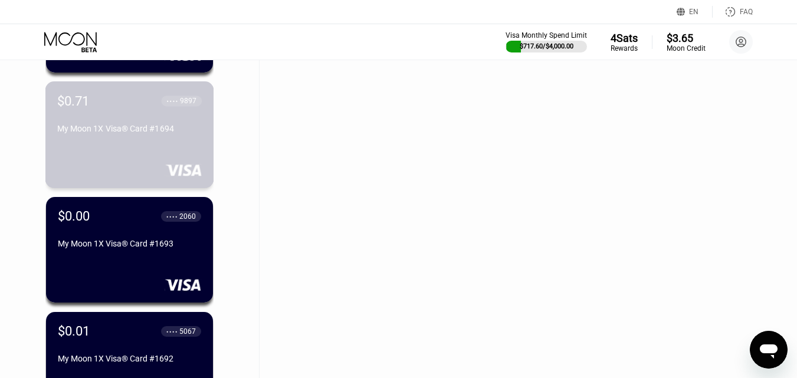
click at [165, 151] on div "$0.71 ● ● ● ● 9897 My Moon 1X Visa® Card #1694" at bounding box center [129, 134] width 169 height 107
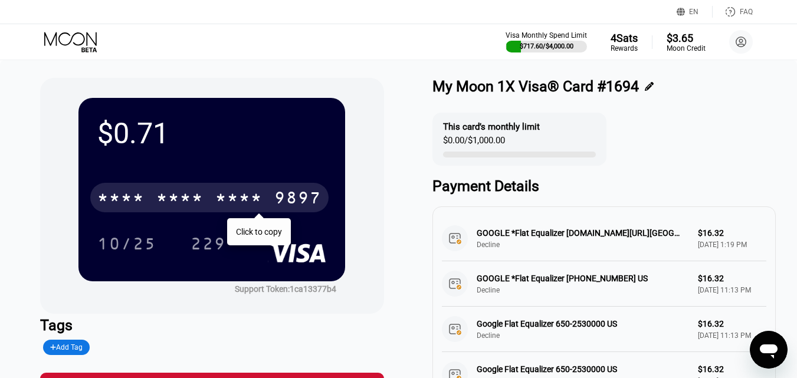
click at [260, 191] on div "* * * *" at bounding box center [238, 199] width 47 height 19
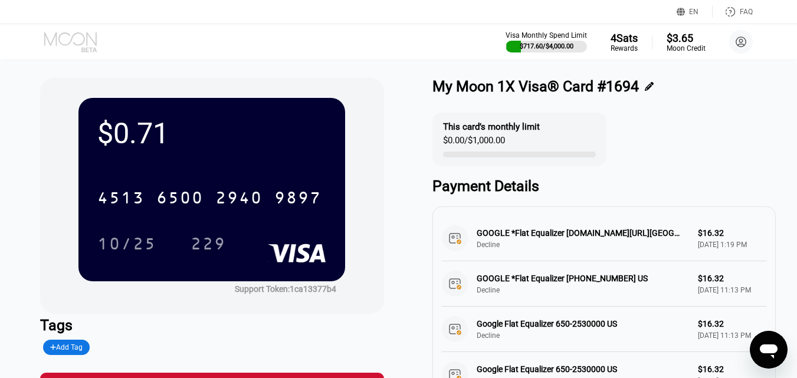
click at [77, 45] on icon at bounding box center [70, 39] width 53 height 14
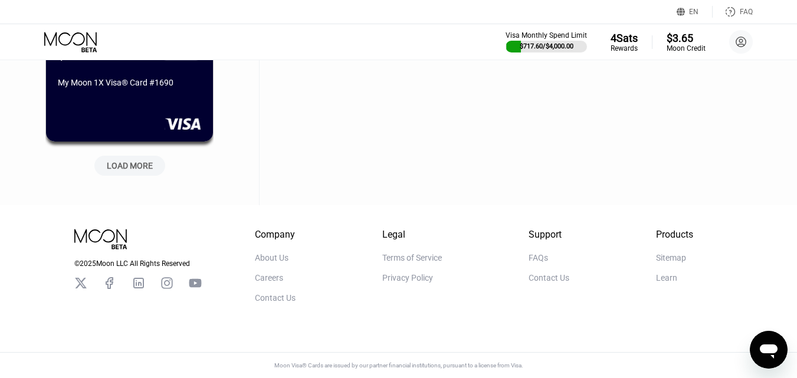
scroll to position [10361, 0]
click at [138, 169] on div "LOAD MORE" at bounding box center [130, 166] width 46 height 11
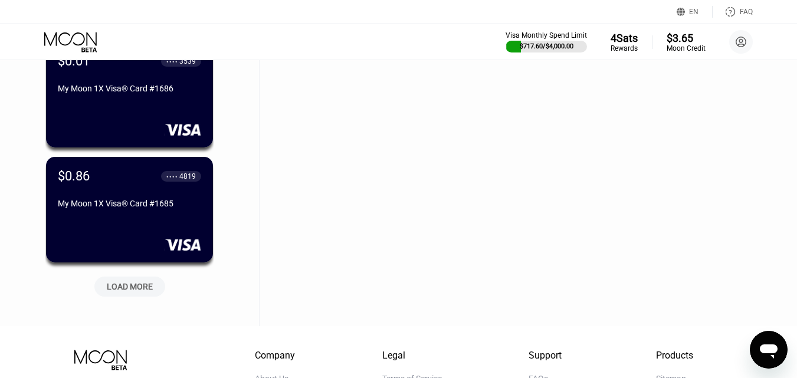
scroll to position [10833, 0]
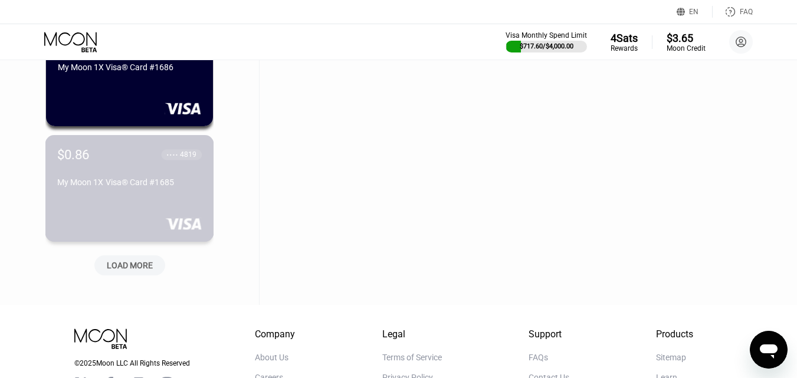
click at [143, 187] on div "My Moon 1X Visa® Card #1685" at bounding box center [129, 182] width 145 height 9
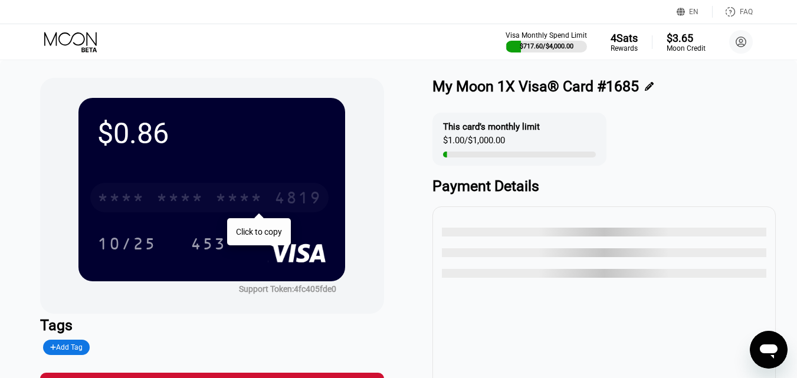
click at [245, 192] on div "* * * *" at bounding box center [238, 199] width 47 height 19
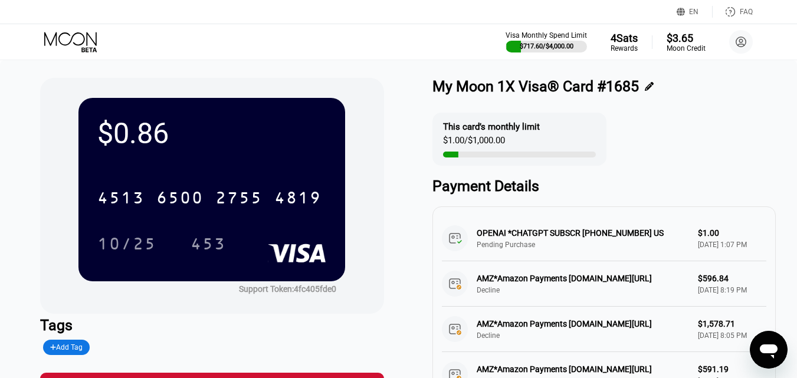
click at [88, 42] on icon at bounding box center [71, 42] width 55 height 21
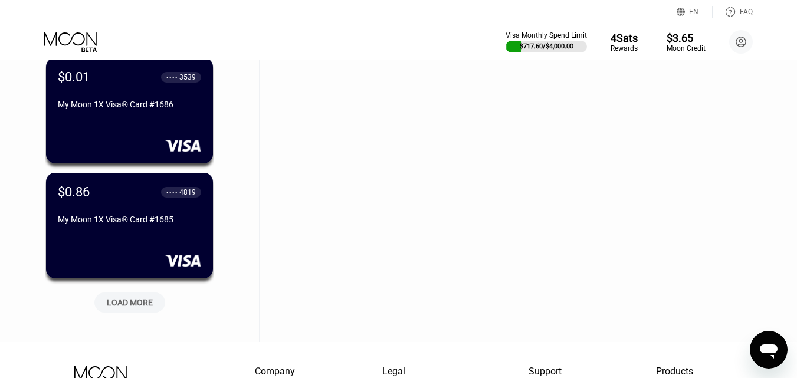
scroll to position [10899, 0]
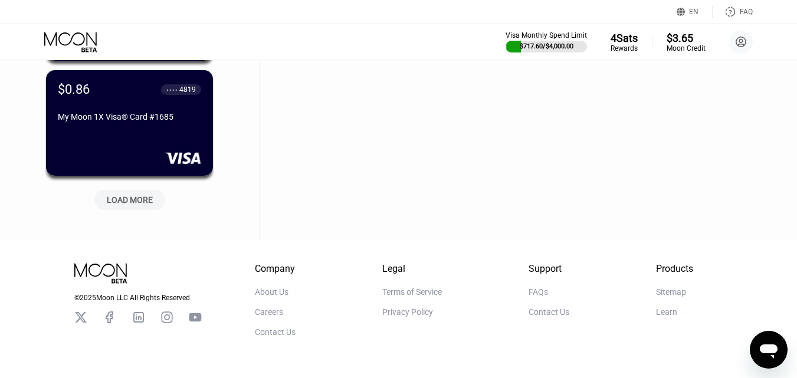
click at [128, 203] on div "LOAD MORE" at bounding box center [130, 200] width 46 height 11
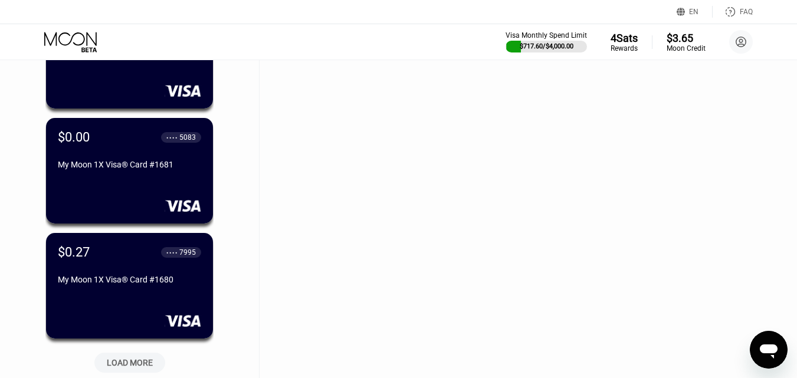
scroll to position [11430, 0]
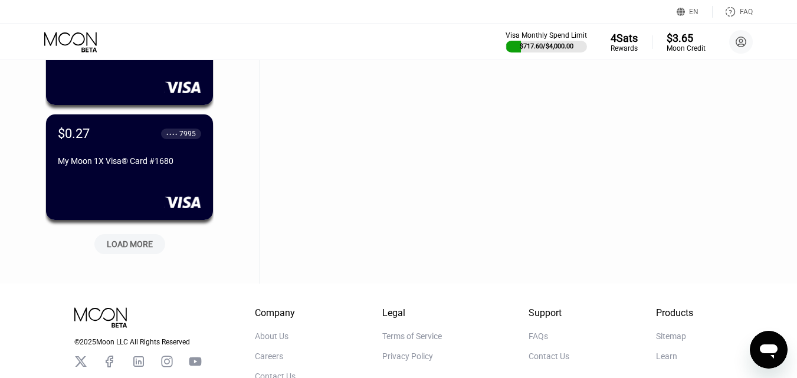
drag, startPoint x: 130, startPoint y: 245, endPoint x: 128, endPoint y: 238, distance: 7.5
click at [129, 245] on div "LOAD MORE" at bounding box center [130, 244] width 46 height 11
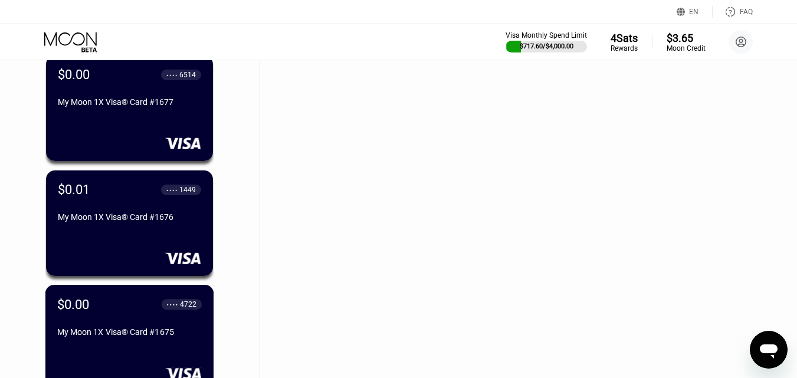
scroll to position [11666, 0]
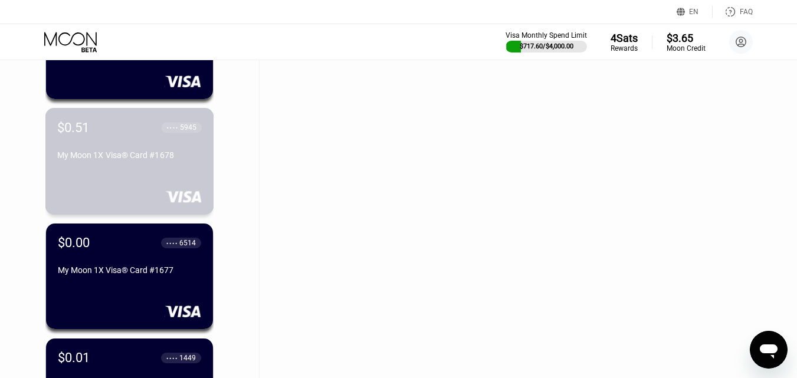
click at [129, 160] on div "My Moon 1X Visa® Card #1678" at bounding box center [129, 155] width 145 height 9
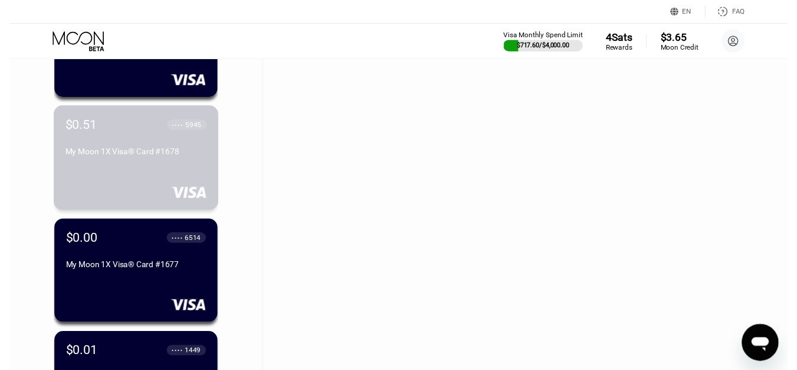
scroll to position [0, 0]
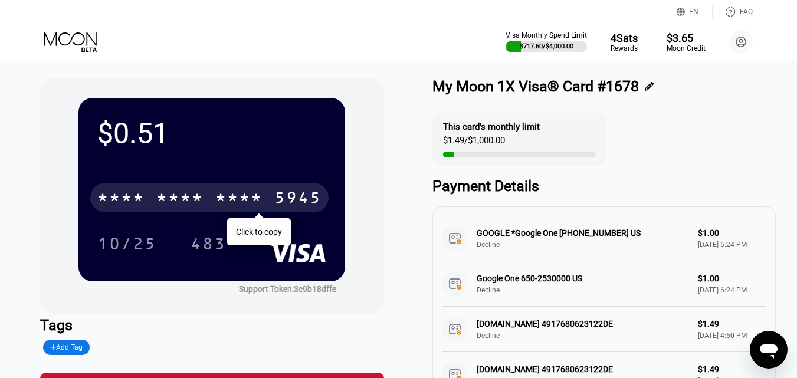
click at [220, 204] on div "* * * *" at bounding box center [238, 199] width 47 height 19
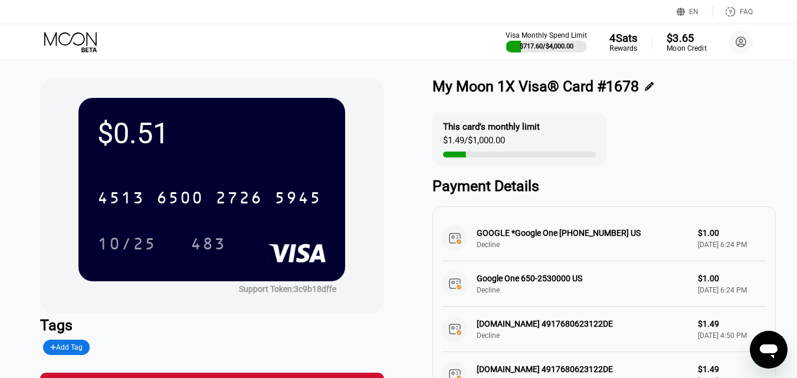
click at [694, 43] on div "$3.65" at bounding box center [687, 37] width 40 height 12
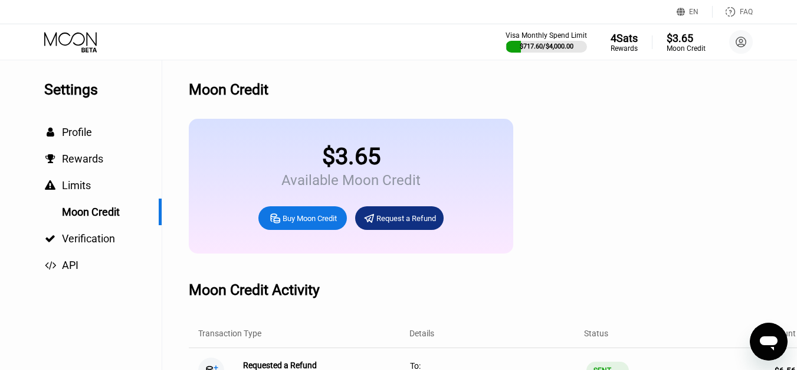
click at [295, 219] on div "Buy Moon Credit" at bounding box center [303, 218] width 89 height 24
type input "0"
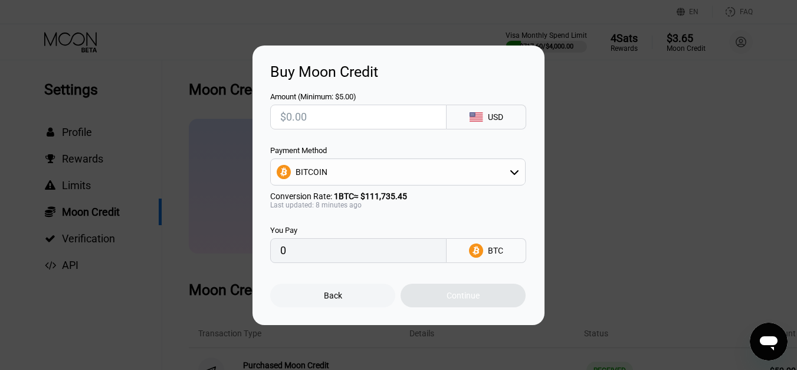
click at [354, 120] on input "text" at bounding box center [358, 117] width 156 height 24
click at [354, 115] on input "text" at bounding box center [358, 117] width 156 height 24
type input "$50"
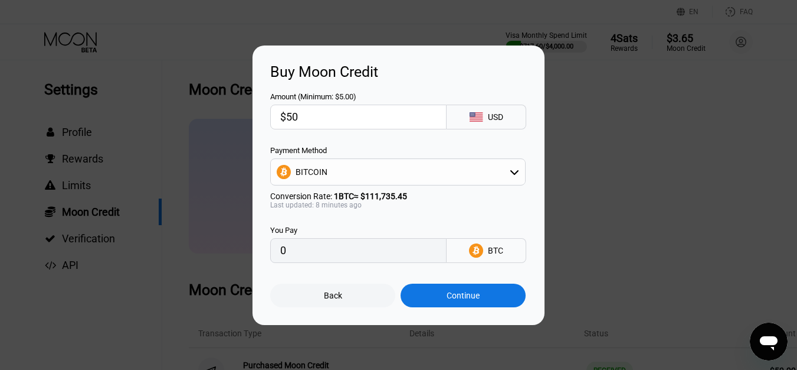
type input "0.00044770"
type input "$50"
click at [348, 171] on div "BITCOIN" at bounding box center [398, 172] width 254 height 24
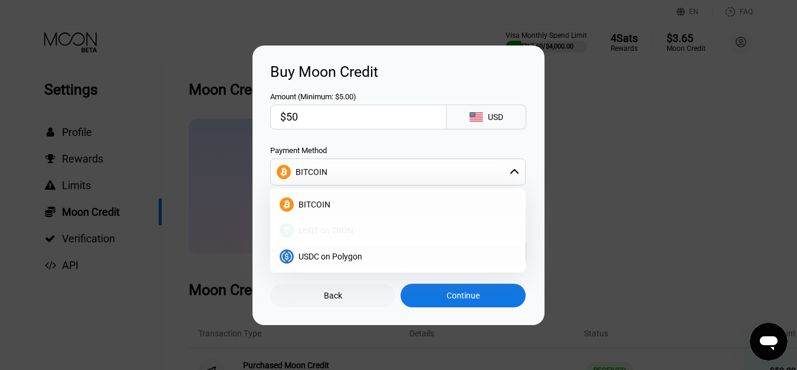
click at [337, 237] on div "USDT on TRON" at bounding box center [398, 230] width 249 height 24
type input "50.51"
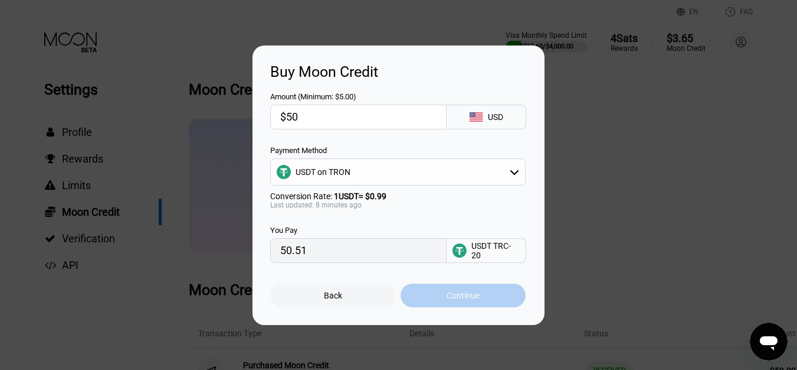
click at [482, 302] on div "Continue" at bounding box center [463, 295] width 125 height 24
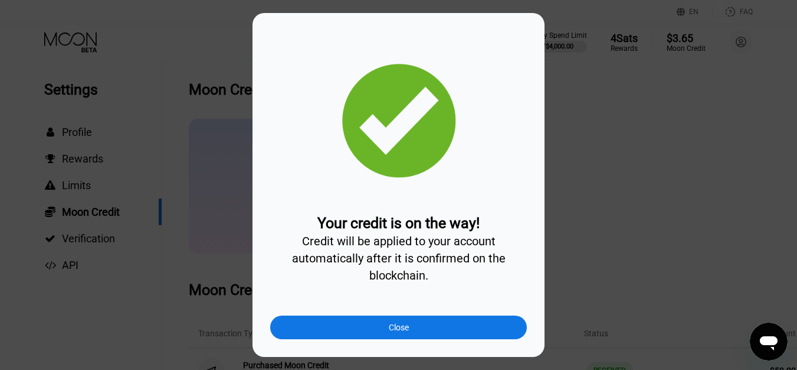
click at [431, 329] on div "Close" at bounding box center [398, 327] width 257 height 24
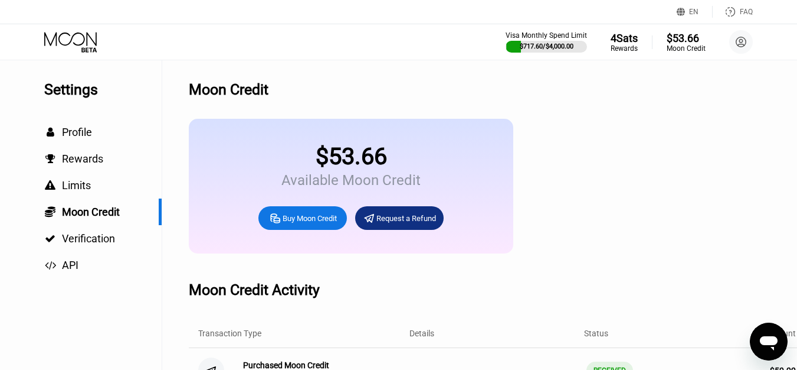
click at [74, 38] on icon at bounding box center [71, 42] width 55 height 21
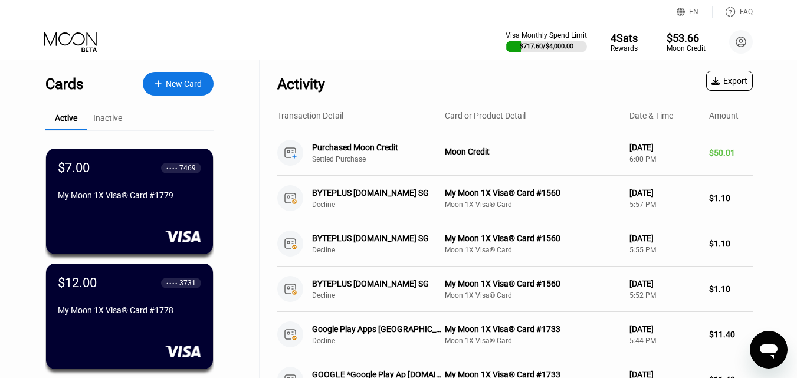
drag, startPoint x: 185, startPoint y: 78, endPoint x: 642, endPoint y: 8, distance: 461.6
click at [191, 77] on div "New Card" at bounding box center [178, 84] width 71 height 24
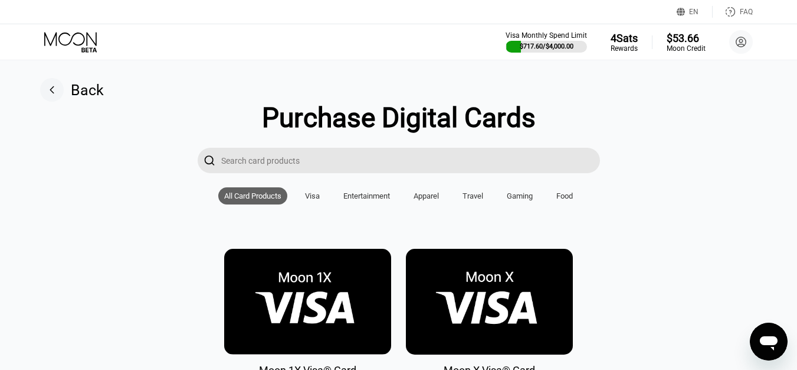
click at [312, 277] on img at bounding box center [307, 302] width 167 height 106
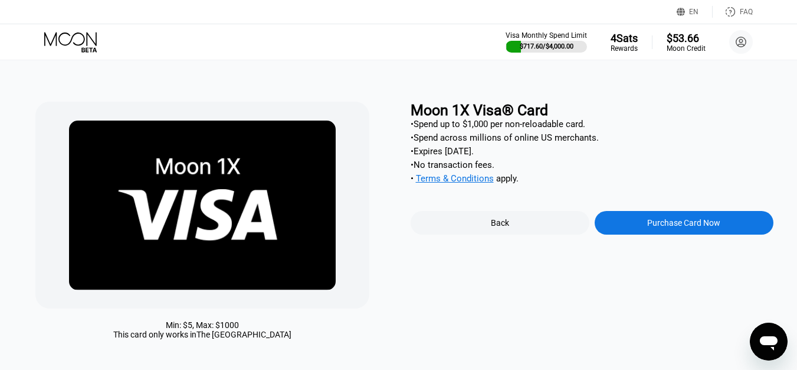
click at [676, 223] on div "Purchase Card Now" at bounding box center [684, 223] width 179 height 24
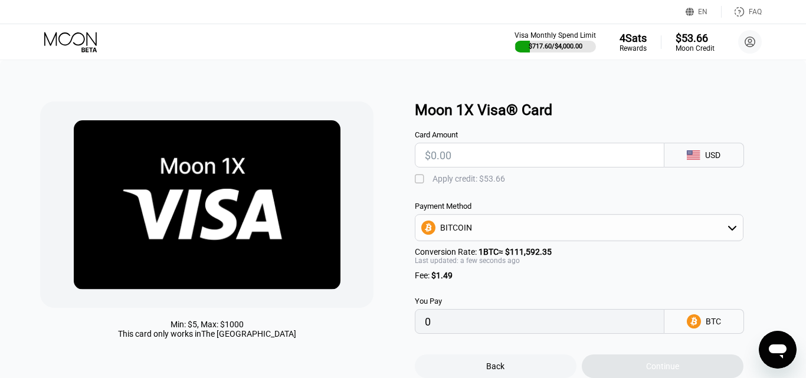
type input "0"
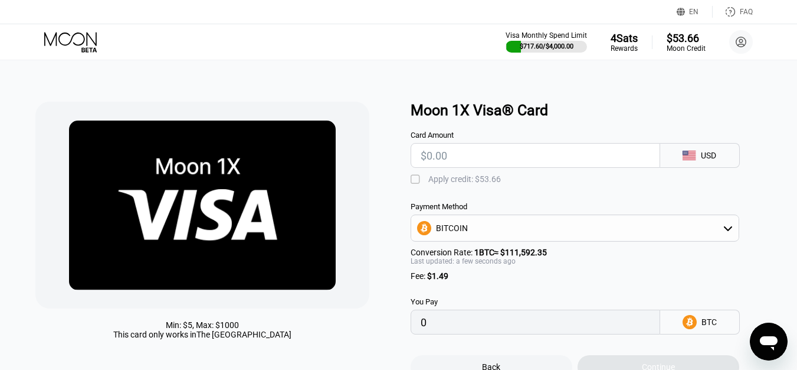
click at [517, 166] on input "text" at bounding box center [536, 155] width 230 height 24
type input "$5"
type input "0.00005816"
type input "$5"
click at [416, 182] on div "" at bounding box center [417, 180] width 12 height 12
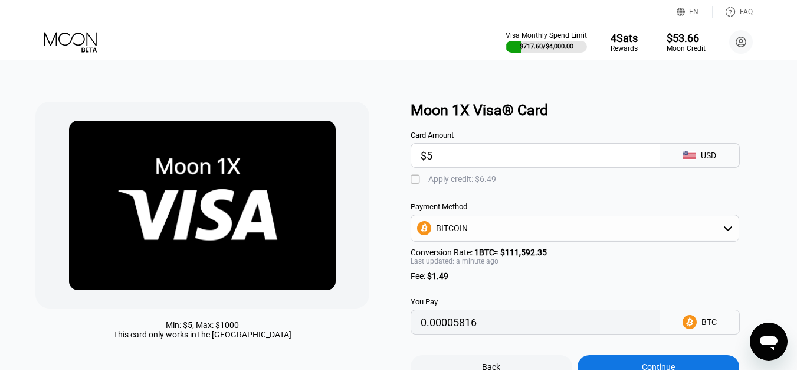
type input "0"
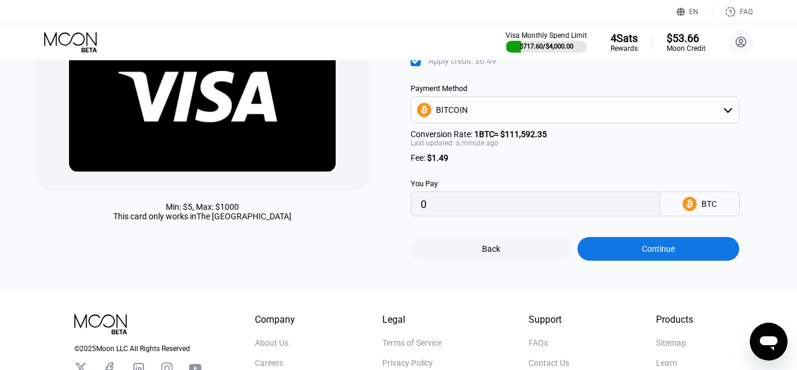
click at [637, 260] on div "Continue" at bounding box center [659, 249] width 162 height 24
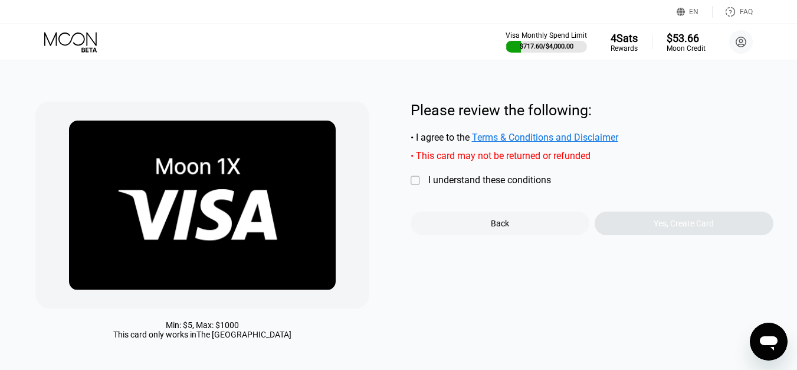
drag, startPoint x: 453, startPoint y: 174, endPoint x: 437, endPoint y: 180, distance: 16.7
click at [452, 174] on div "Please review the following: • I agree to the Terms & Conditions and Disclaimer…" at bounding box center [592, 168] width 363 height 133
click at [434, 181] on div "I understand these conditions" at bounding box center [490, 179] width 123 height 11
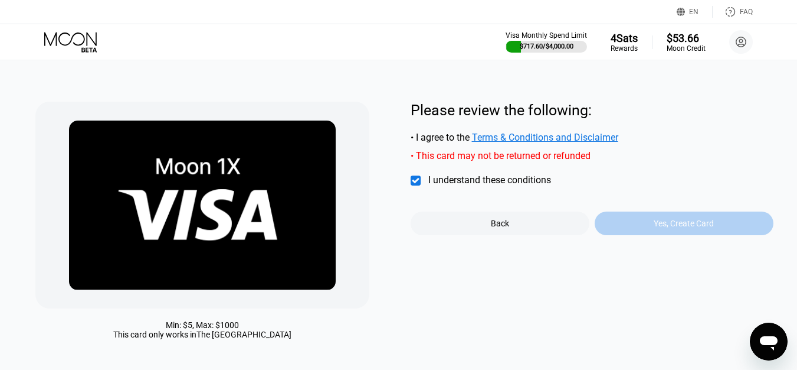
click at [679, 228] on div "Yes, Create Card" at bounding box center [684, 222] width 60 height 9
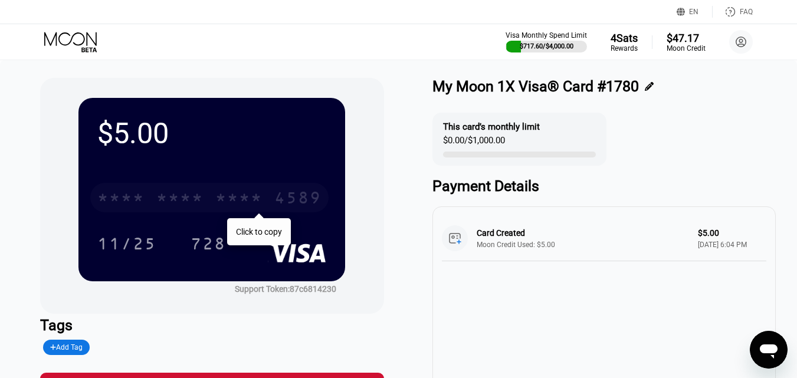
click at [156, 198] on div "* * * *" at bounding box center [179, 199] width 47 height 19
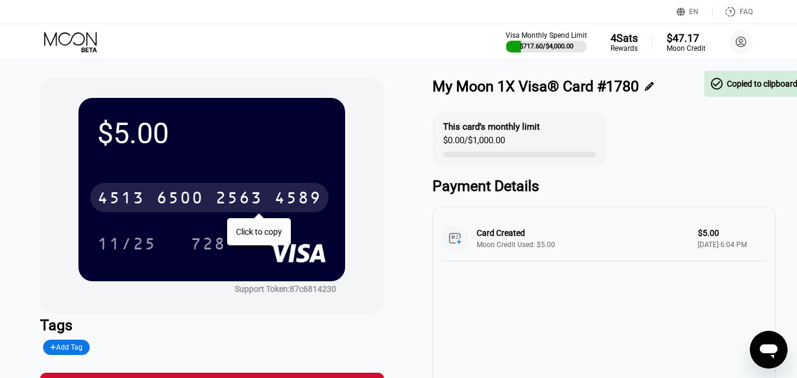
click at [81, 34] on icon at bounding box center [70, 39] width 53 height 14
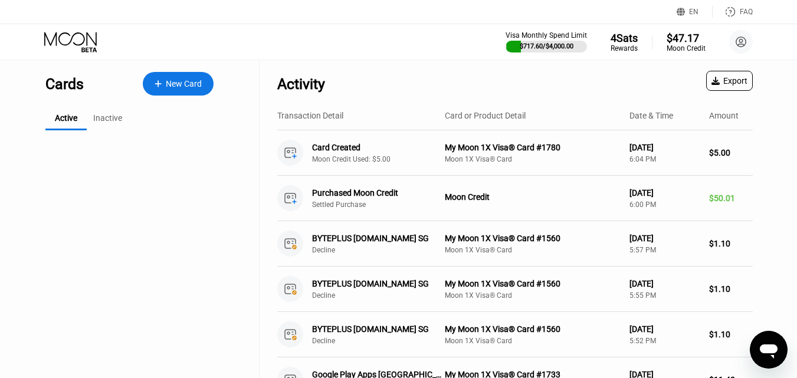
click at [77, 47] on icon at bounding box center [71, 42] width 55 height 21
